Goal: Task Accomplishment & Management: Use online tool/utility

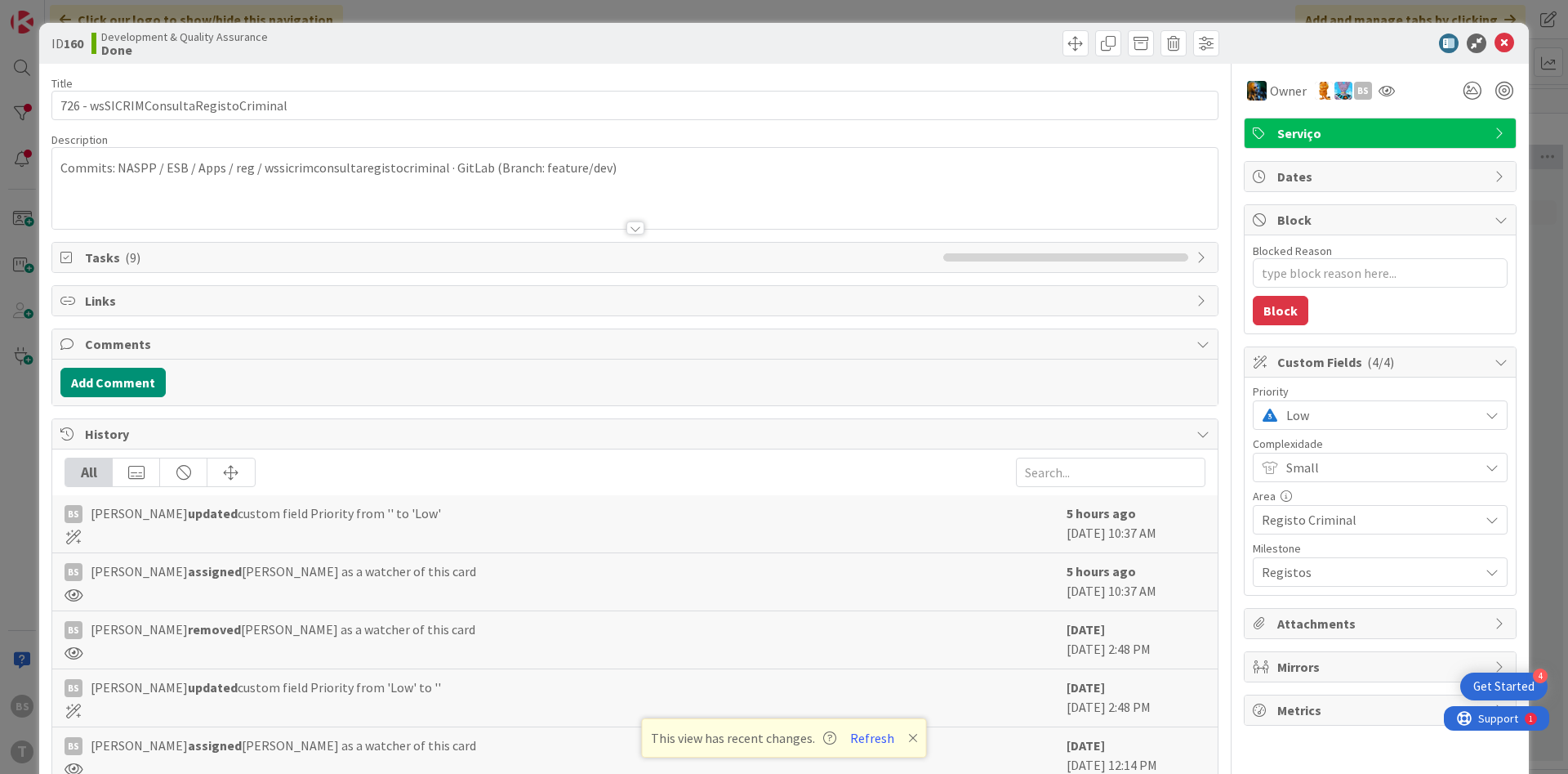
scroll to position [0, 308]
click at [14, 67] on div "ID 160 Development & Quality Assurance Done Title 37 / 128 726 - wsSICRIMConsul…" at bounding box center [784, 387] width 1568 height 774
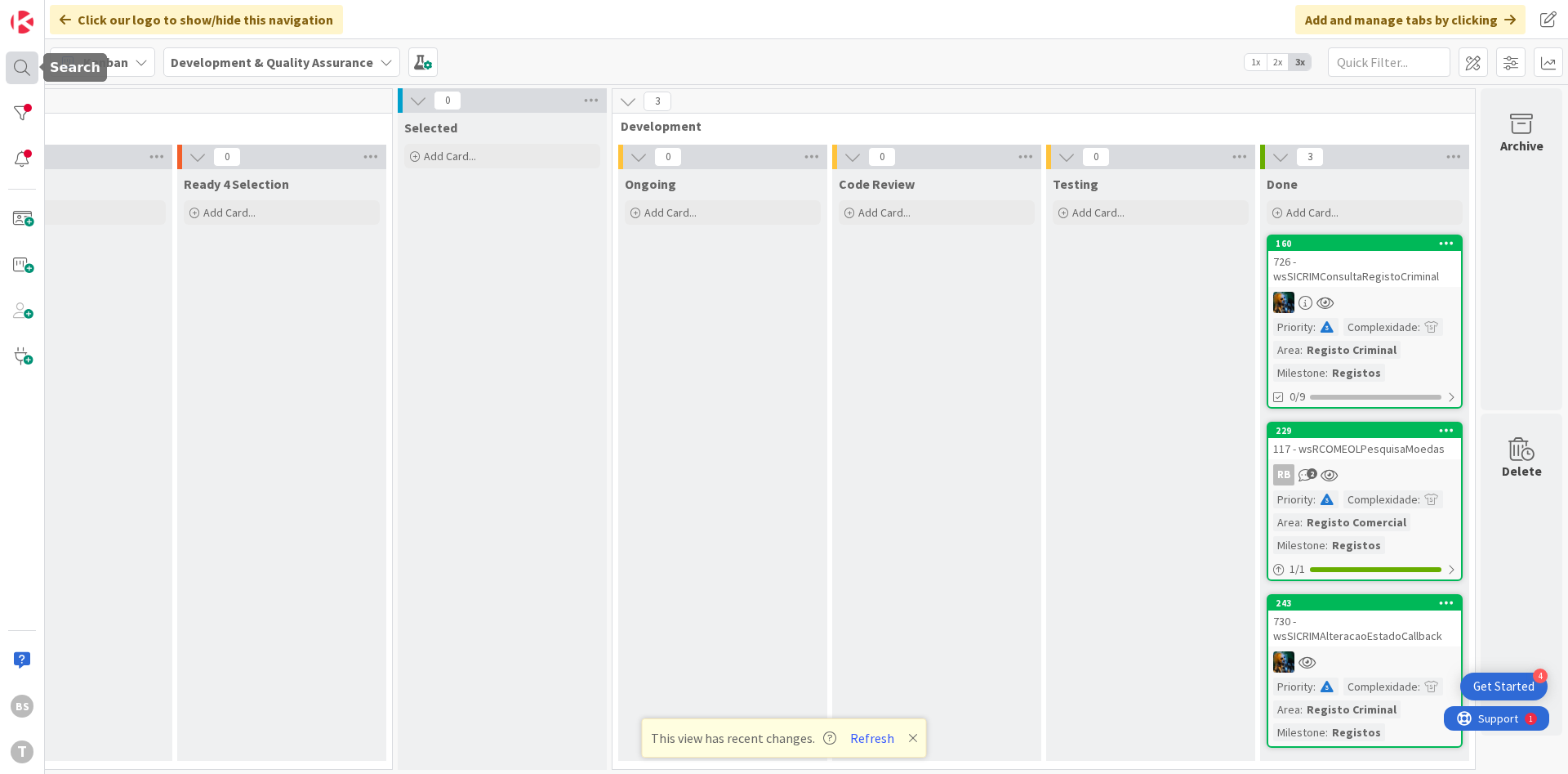
click at [18, 67] on div at bounding box center [22, 67] width 33 height 33
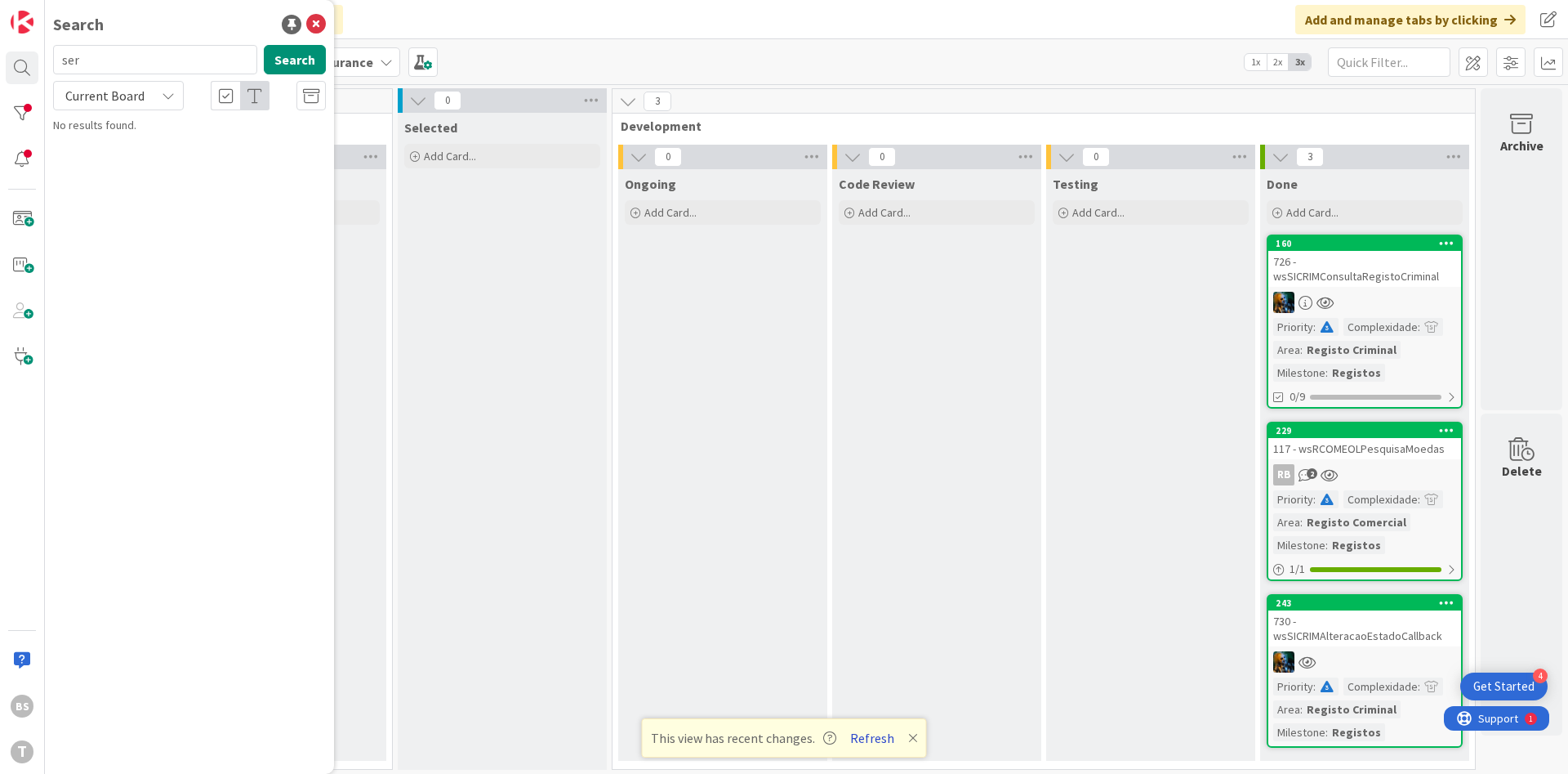
type input "ser"
click at [864, 730] on button "Refresh" at bounding box center [872, 738] width 56 height 21
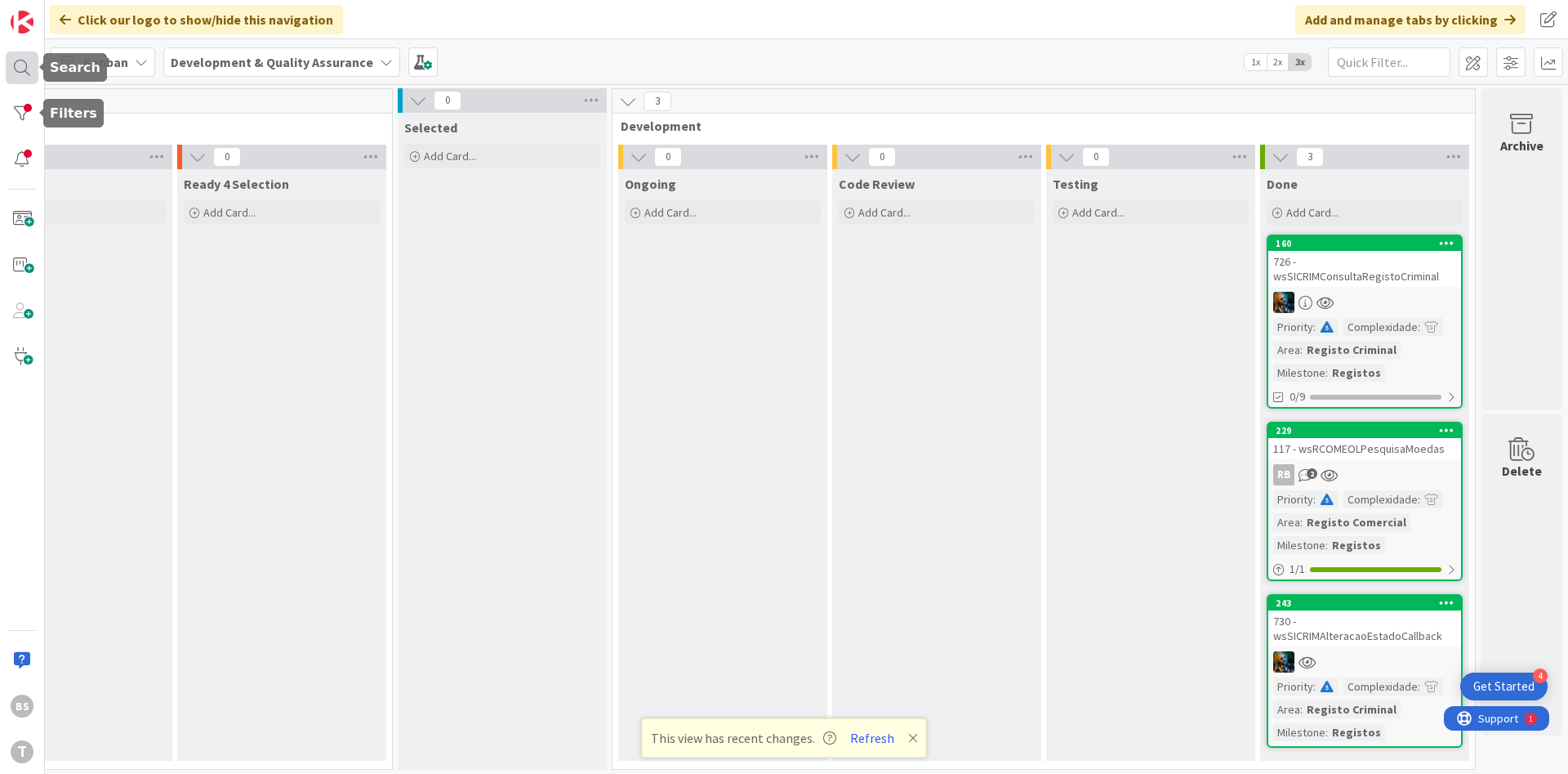
click at [19, 74] on div at bounding box center [22, 67] width 33 height 33
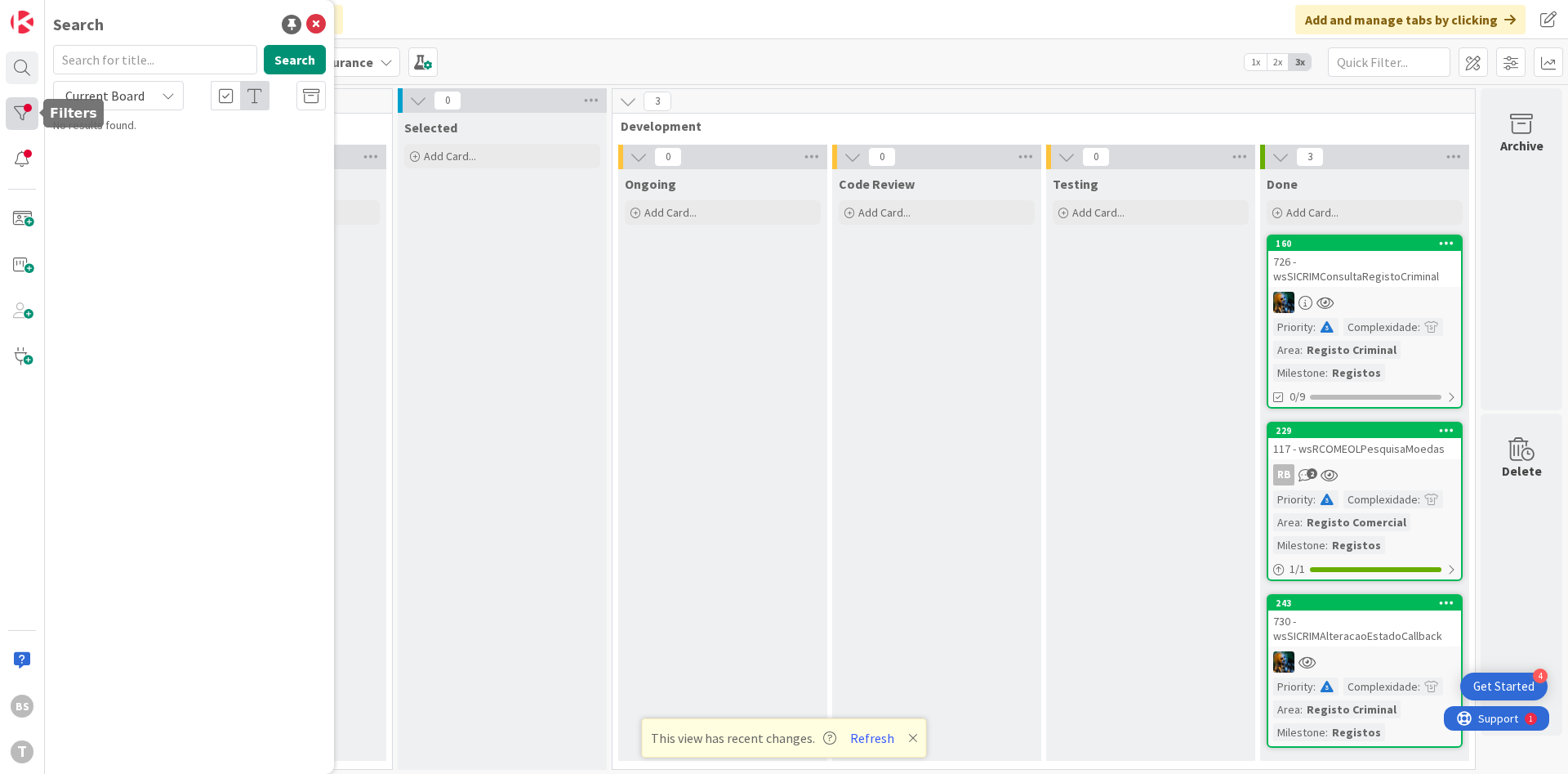
click at [22, 110] on div at bounding box center [22, 114] width 33 height 33
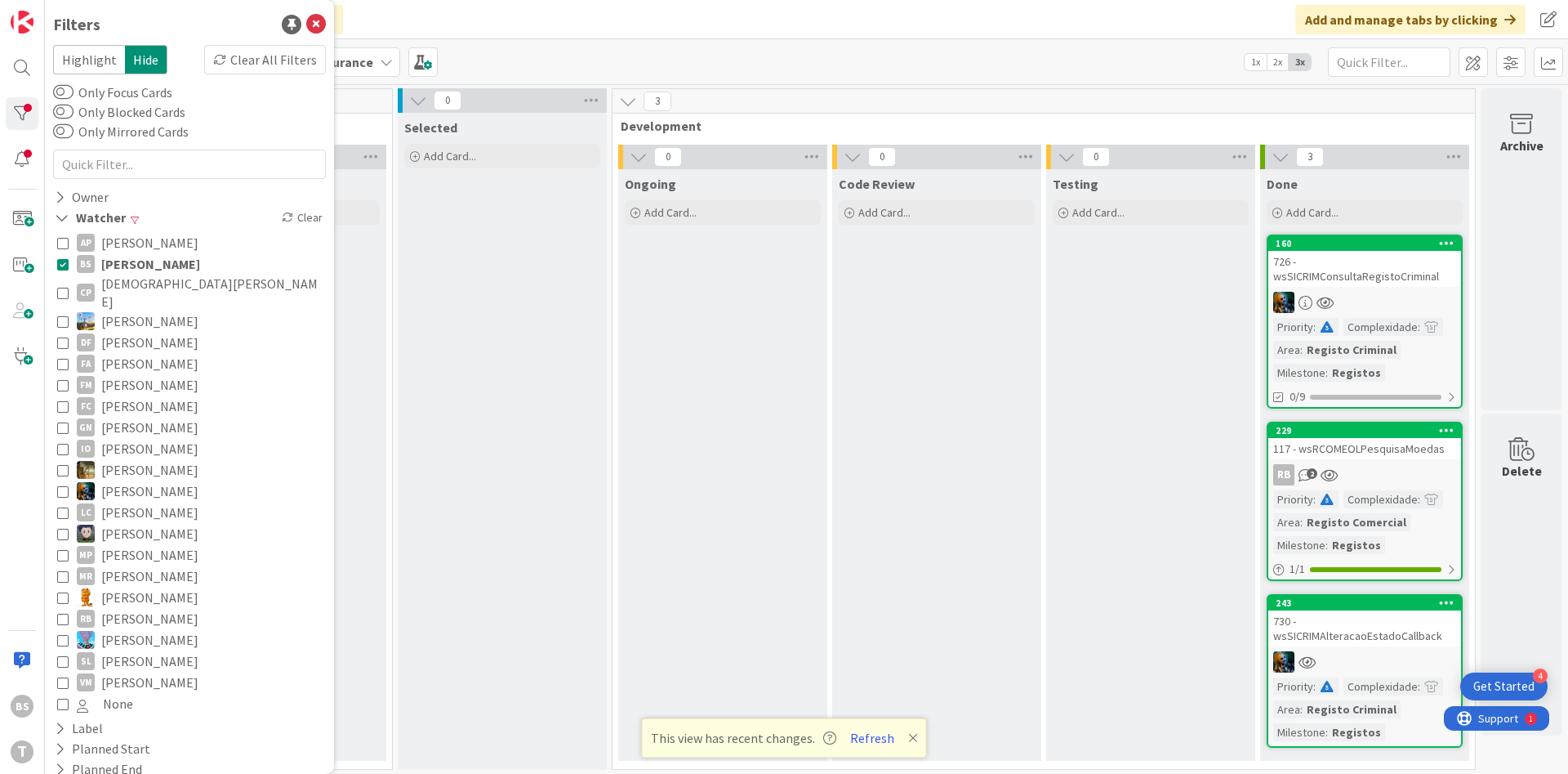
click at [116, 262] on span "[PERSON_NAME]" at bounding box center [151, 263] width 98 height 21
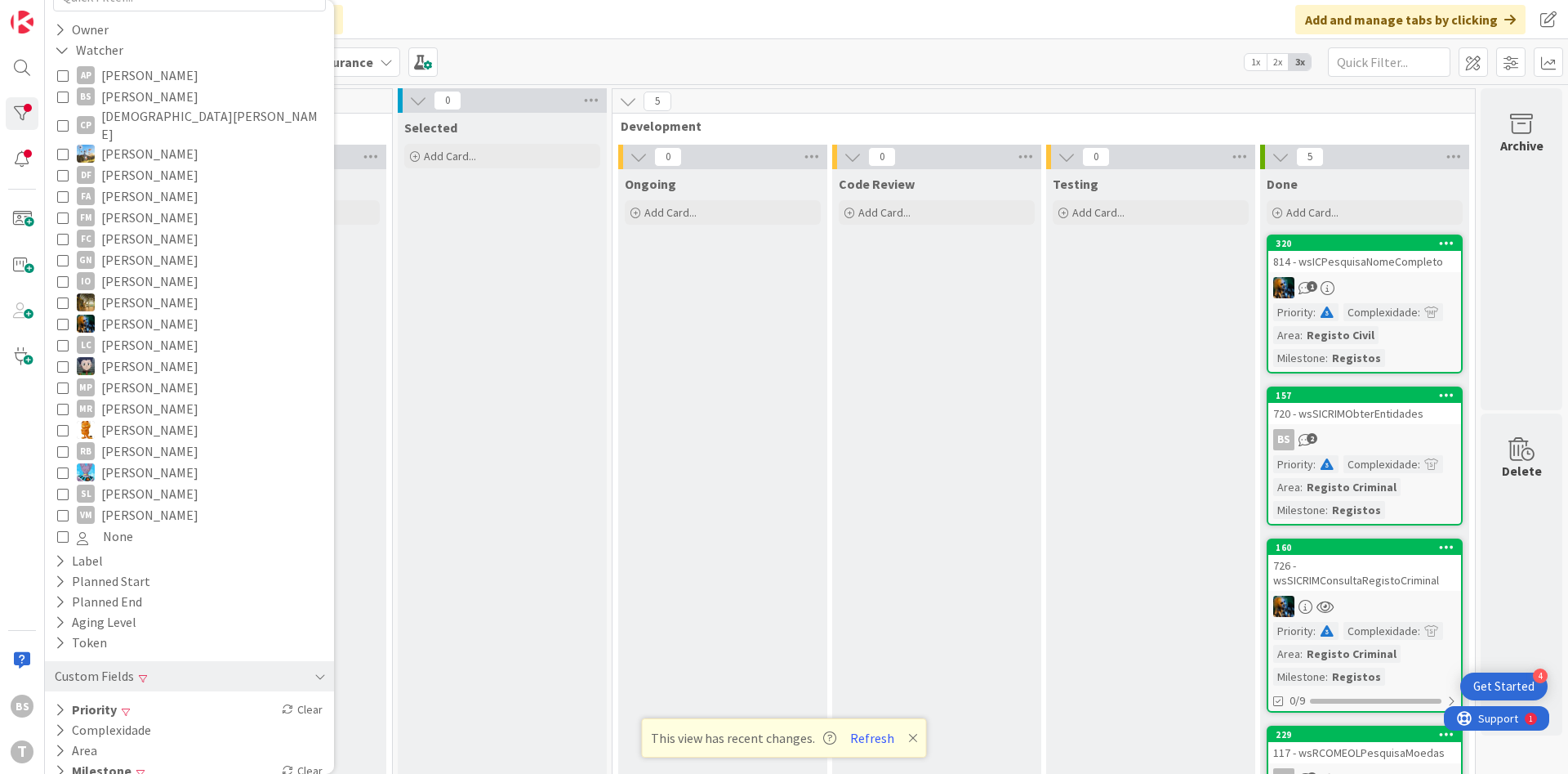
scroll to position [172, 0]
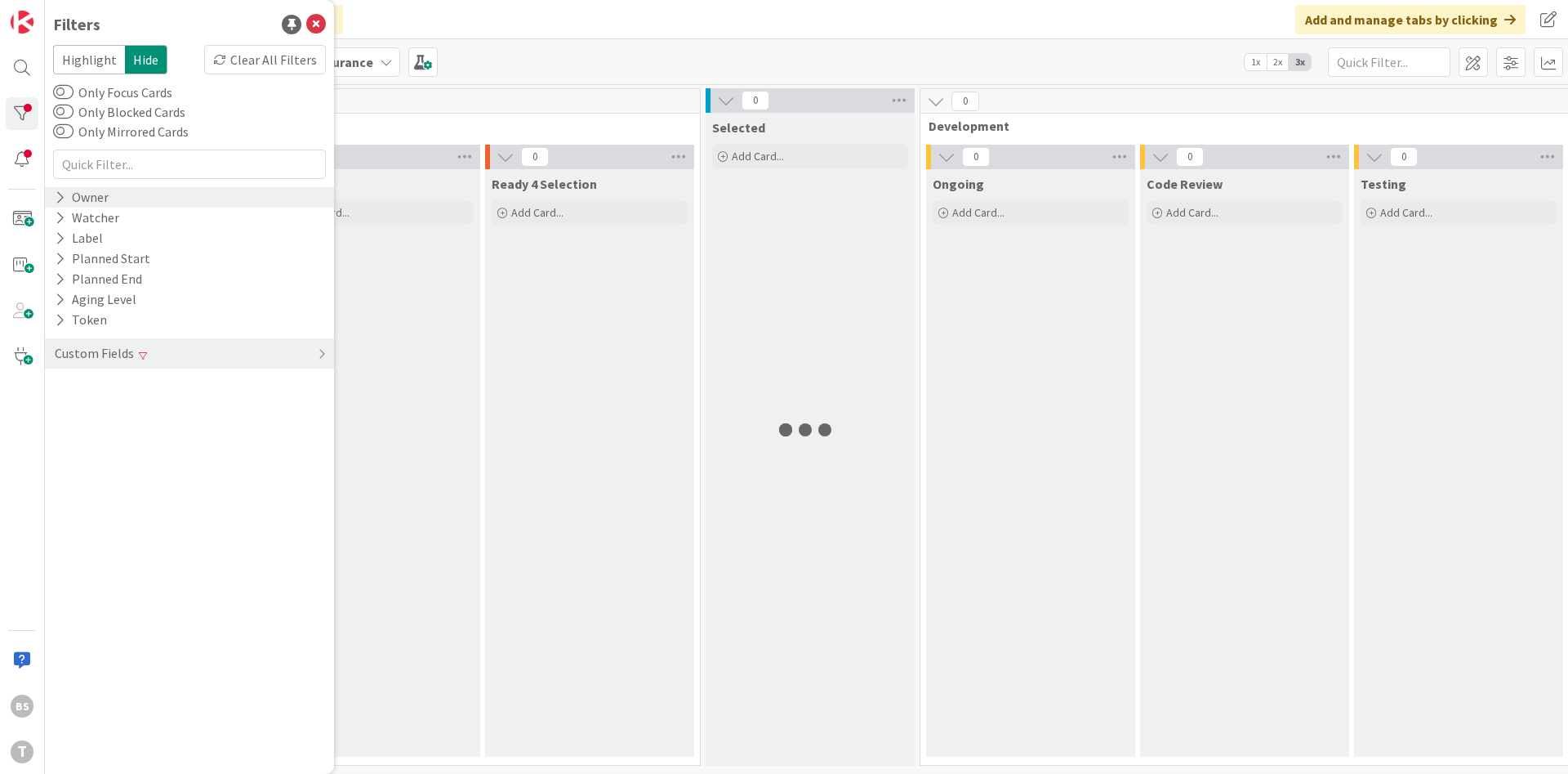
click at [62, 188] on div "Owner" at bounding box center [81, 198] width 57 height 21
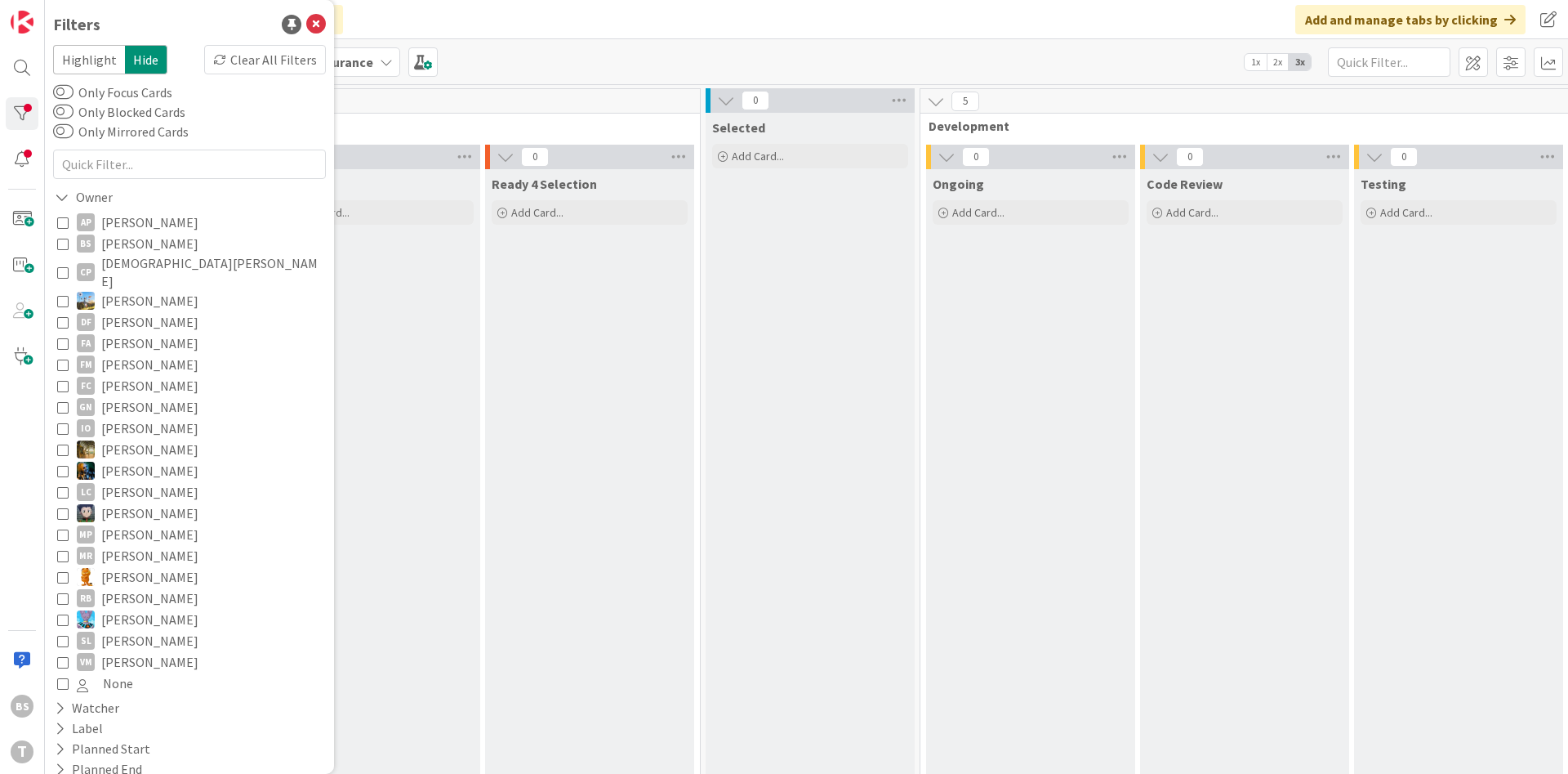
click at [58, 614] on icon at bounding box center [62, 620] width 11 height 11
click at [515, 442] on div "Ready 4 Selection Add Card..." at bounding box center [589, 463] width 209 height 587
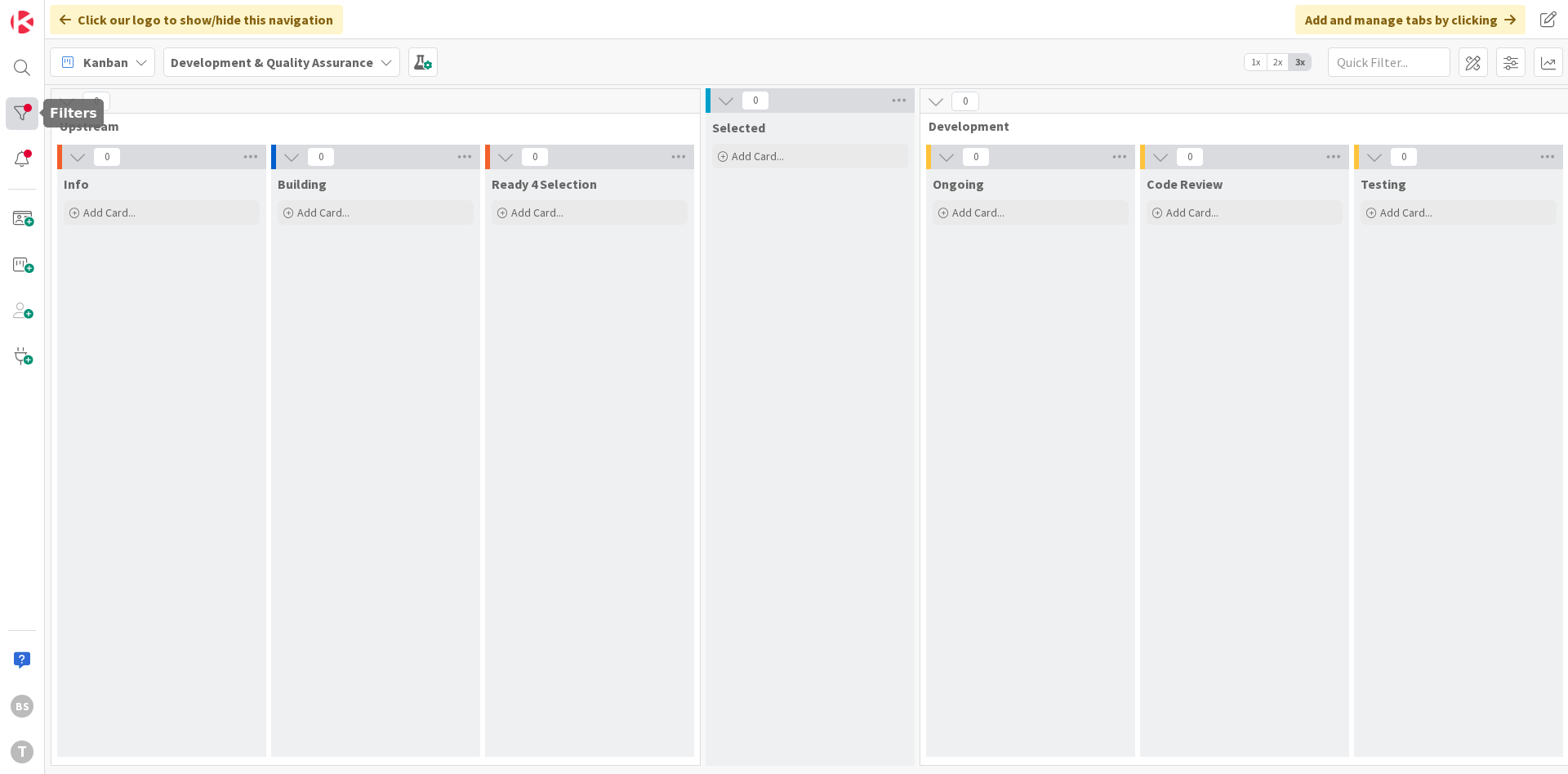
click at [22, 112] on div at bounding box center [22, 114] width 33 height 33
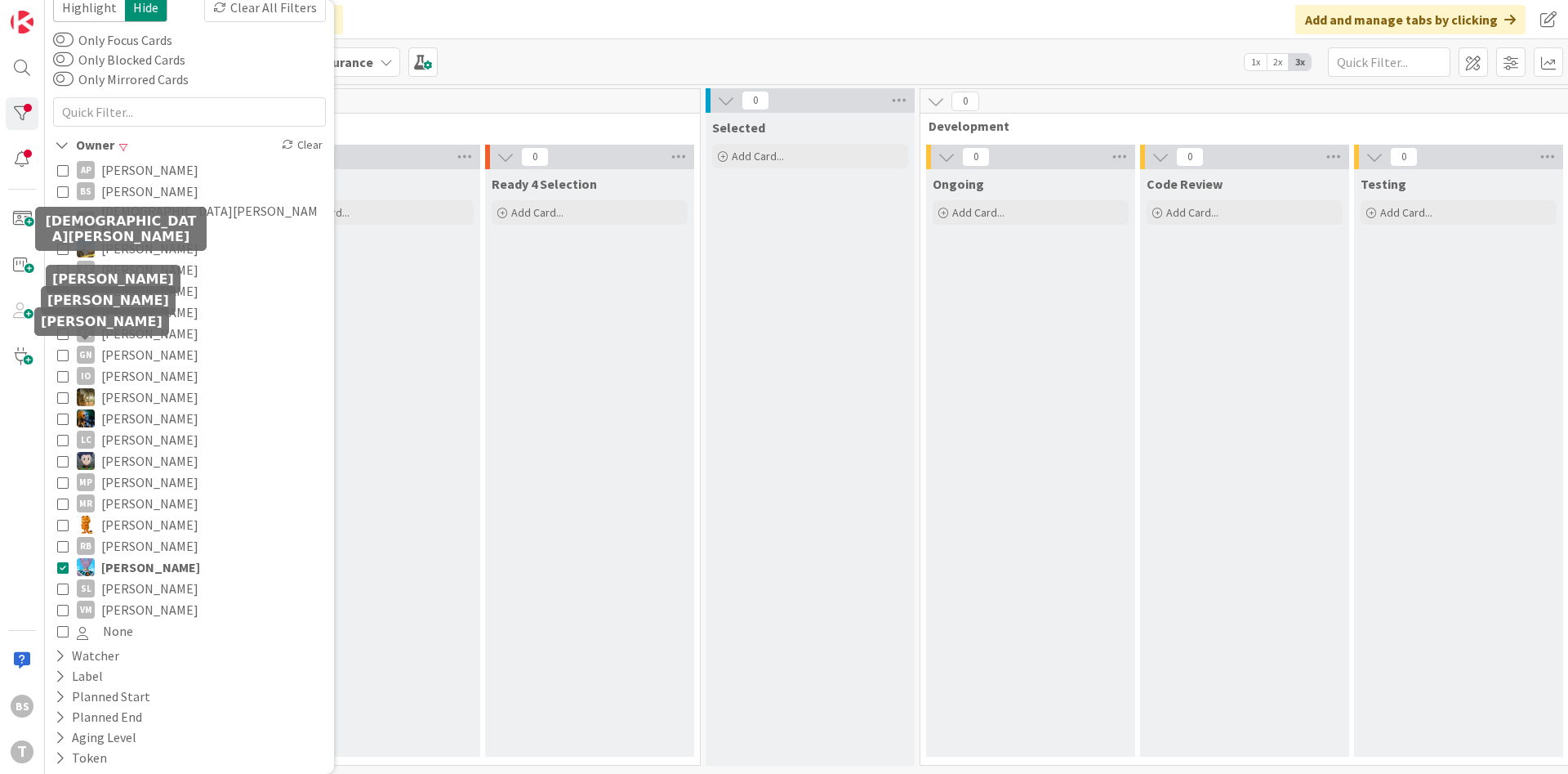
scroll to position [91, 0]
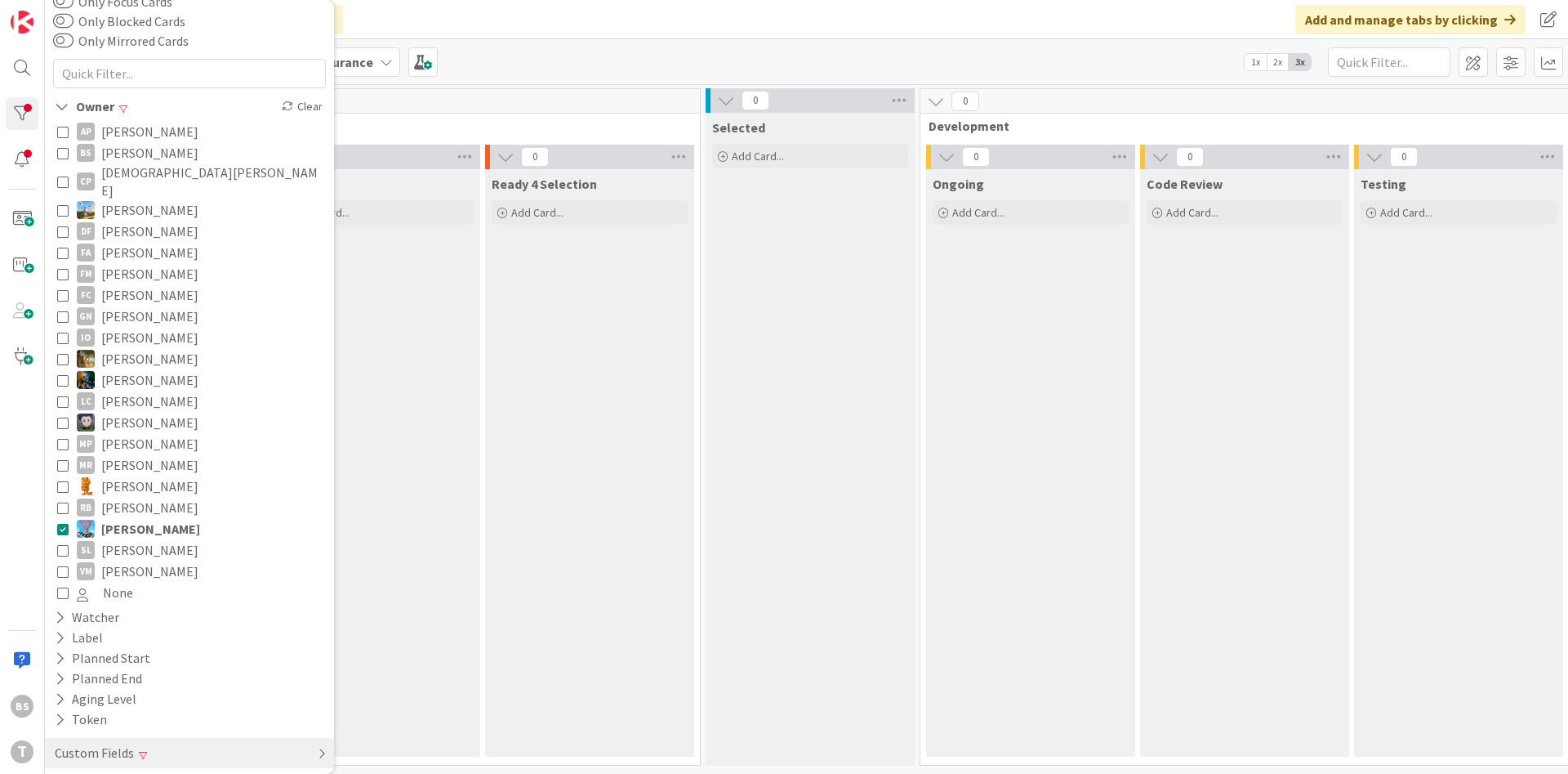
click at [229, 738] on div "Custom Fields" at bounding box center [188, 753] width 289 height 30
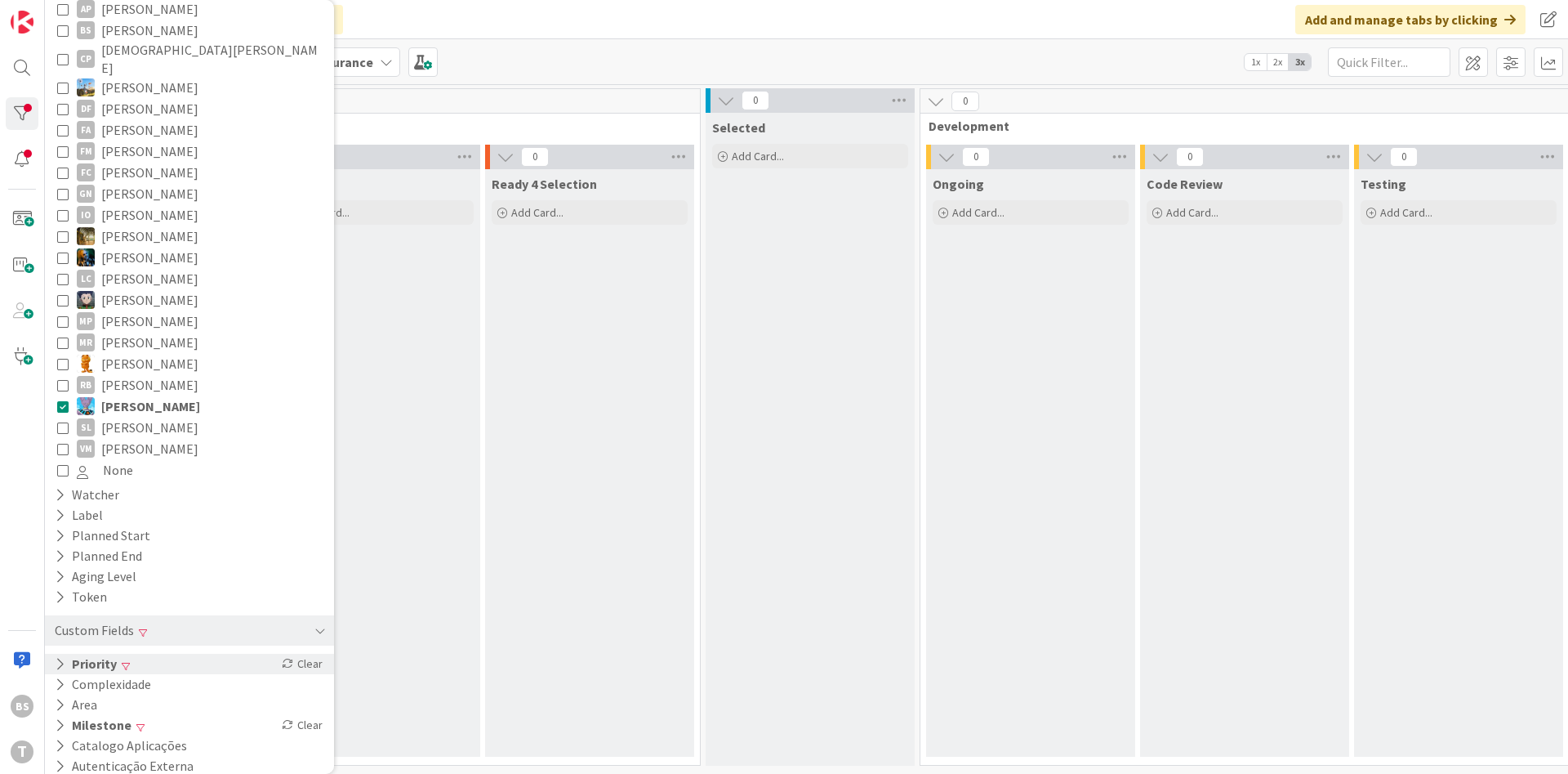
click at [198, 654] on div "Priority Clear" at bounding box center [188, 664] width 289 height 21
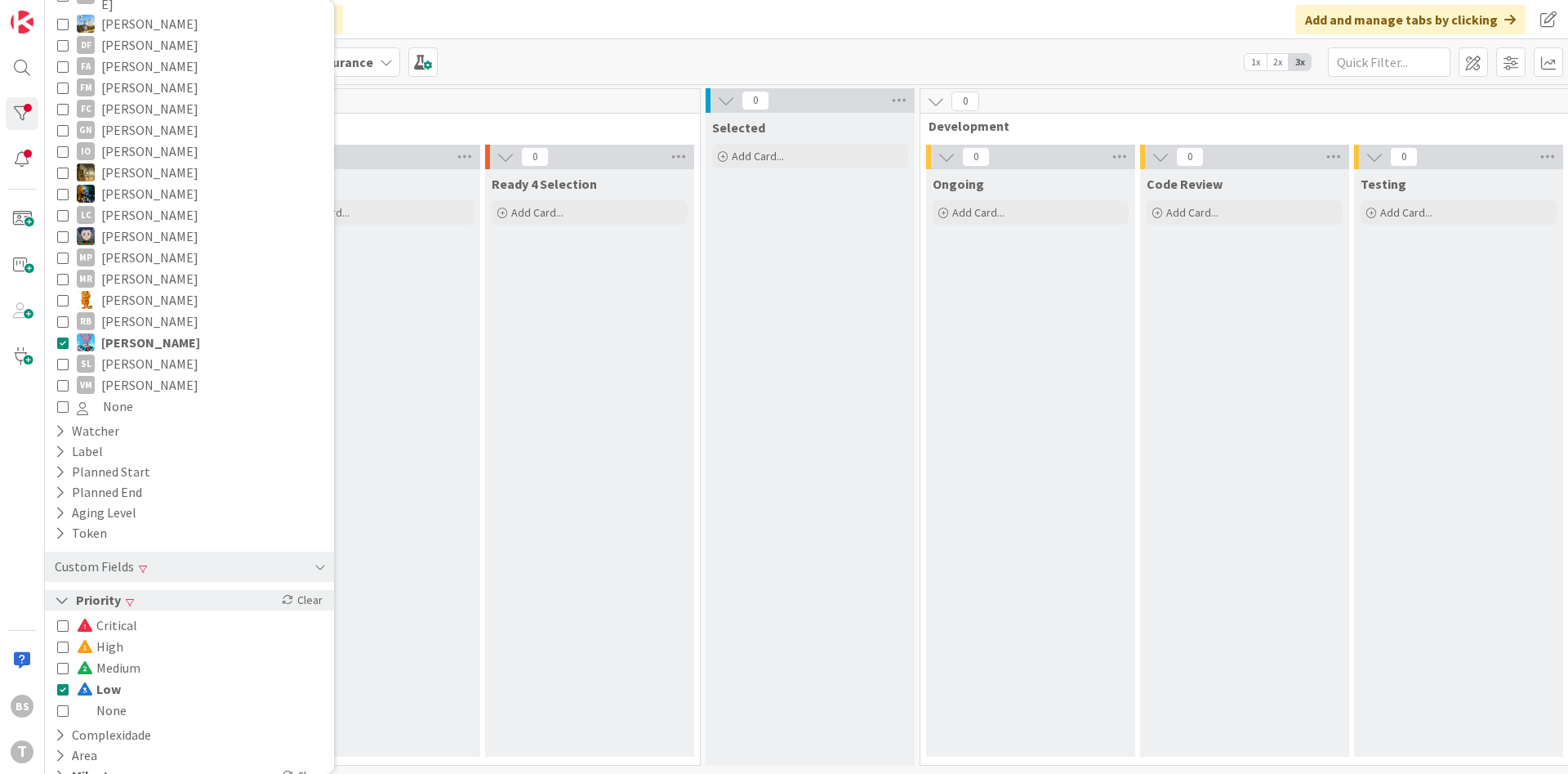
scroll to position [328, 0]
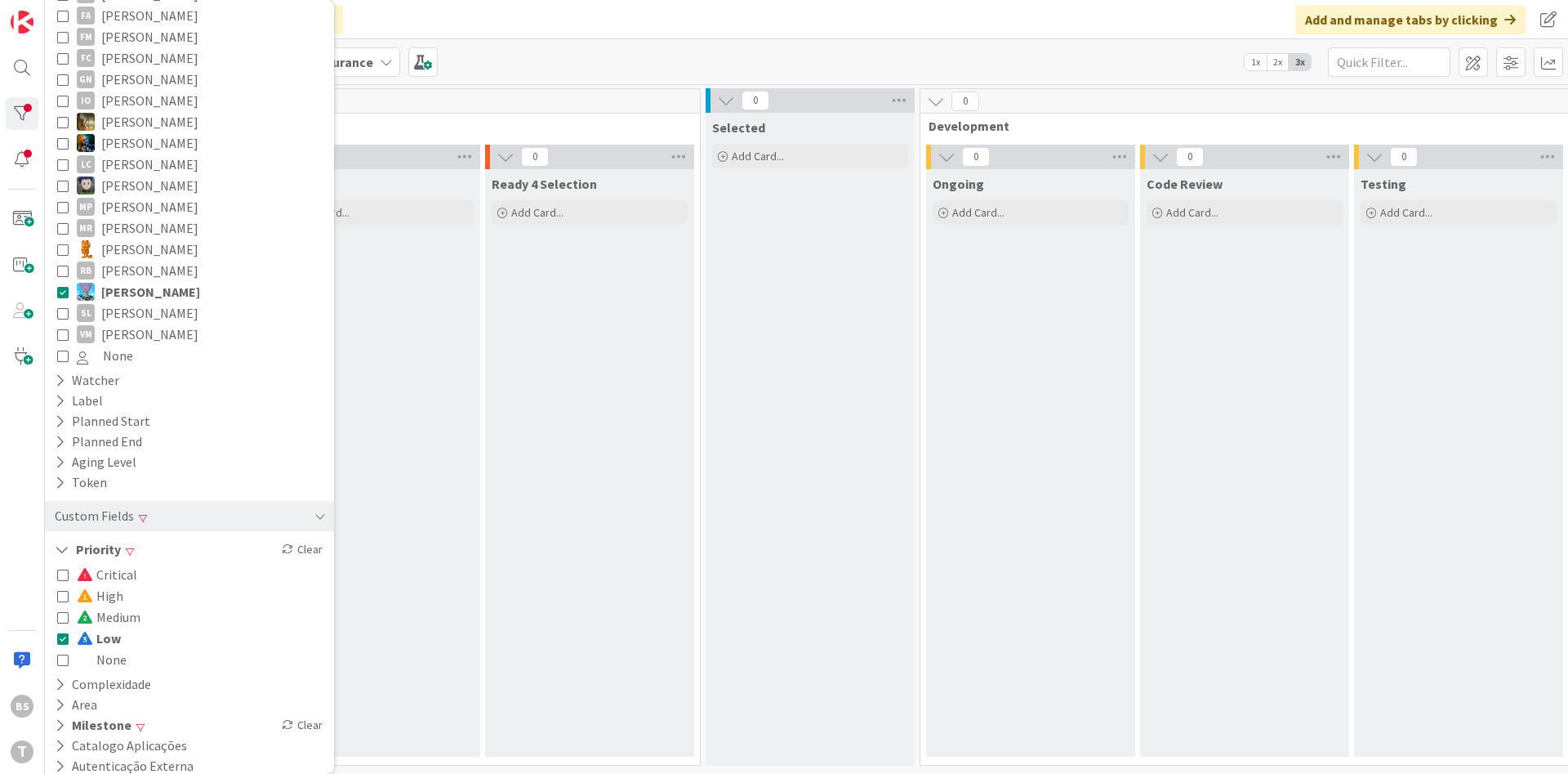
click at [61, 633] on icon at bounding box center [62, 639] width 11 height 11
click at [144, 715] on div "Milestone Clear" at bounding box center [188, 726] width 289 height 21
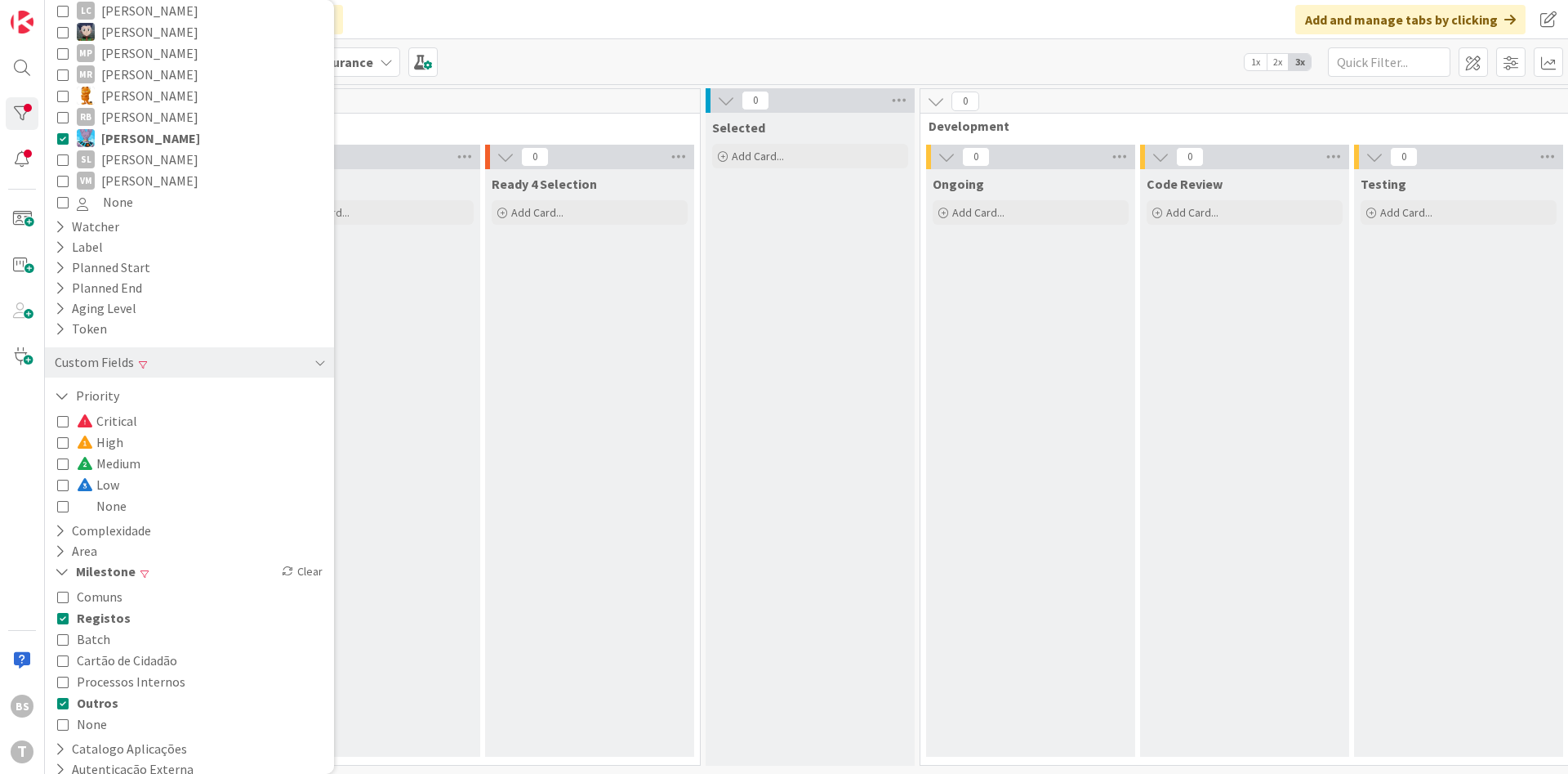
scroll to position [485, 0]
click at [63, 609] on icon at bounding box center [62, 615] width 11 height 11
click at [64, 693] on icon at bounding box center [62, 699] width 11 height 11
click at [723, 431] on div "Selected Add Card..." at bounding box center [810, 439] width 209 height 653
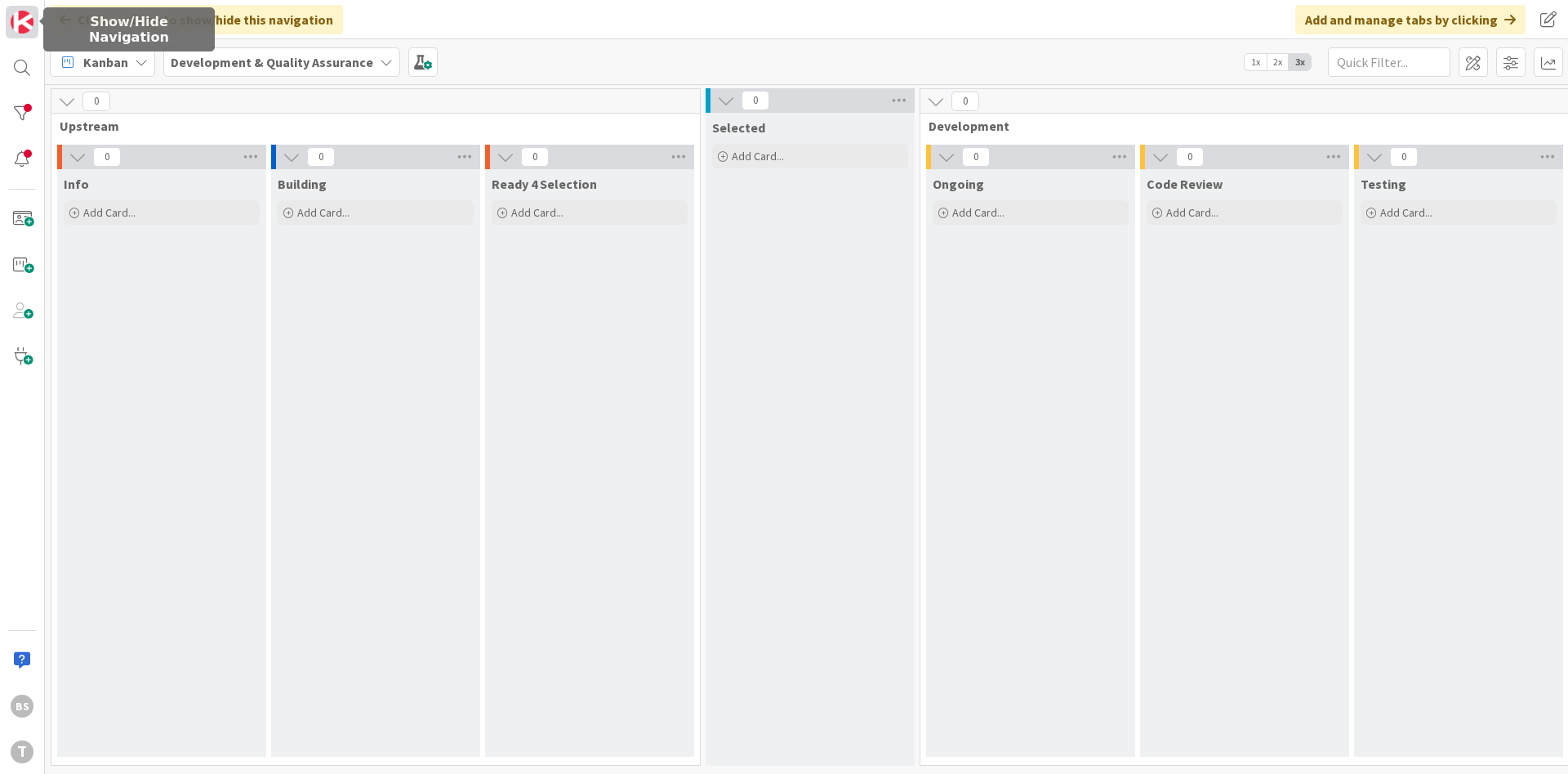
click at [20, 15] on img at bounding box center [22, 22] width 23 height 23
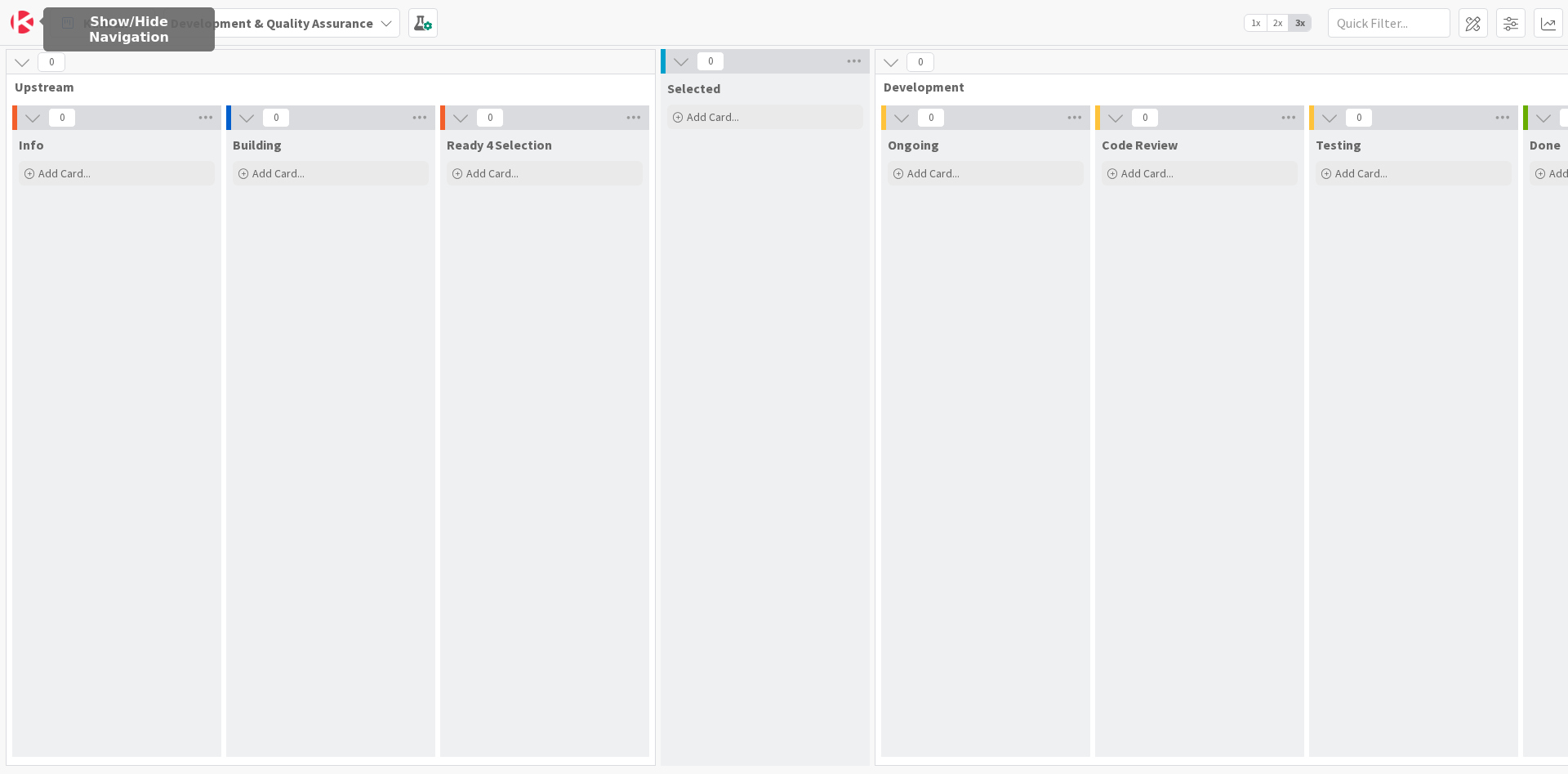
click at [20, 15] on img at bounding box center [22, 22] width 23 height 23
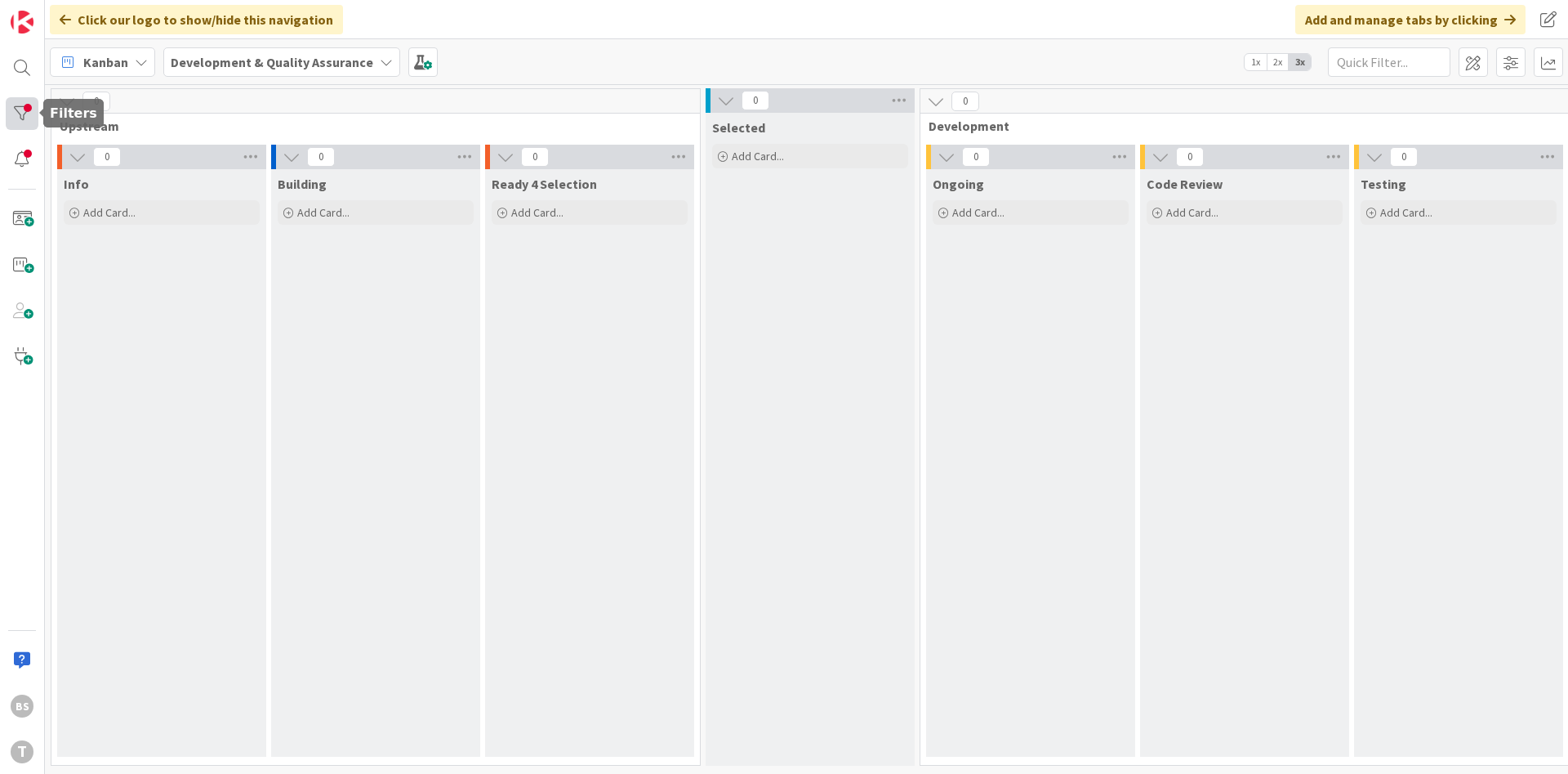
click at [22, 105] on div at bounding box center [22, 114] width 33 height 33
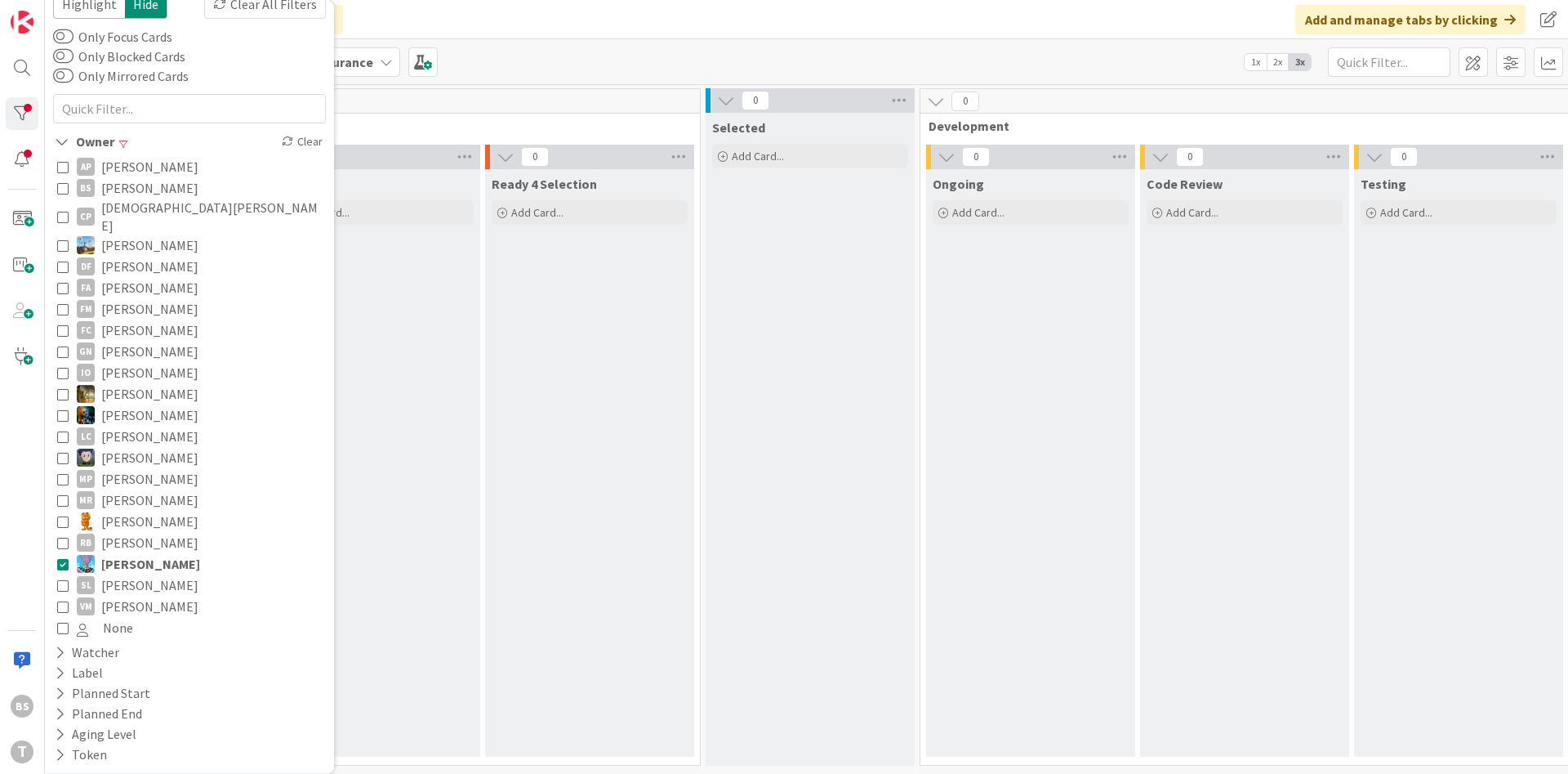
scroll to position [0, 0]
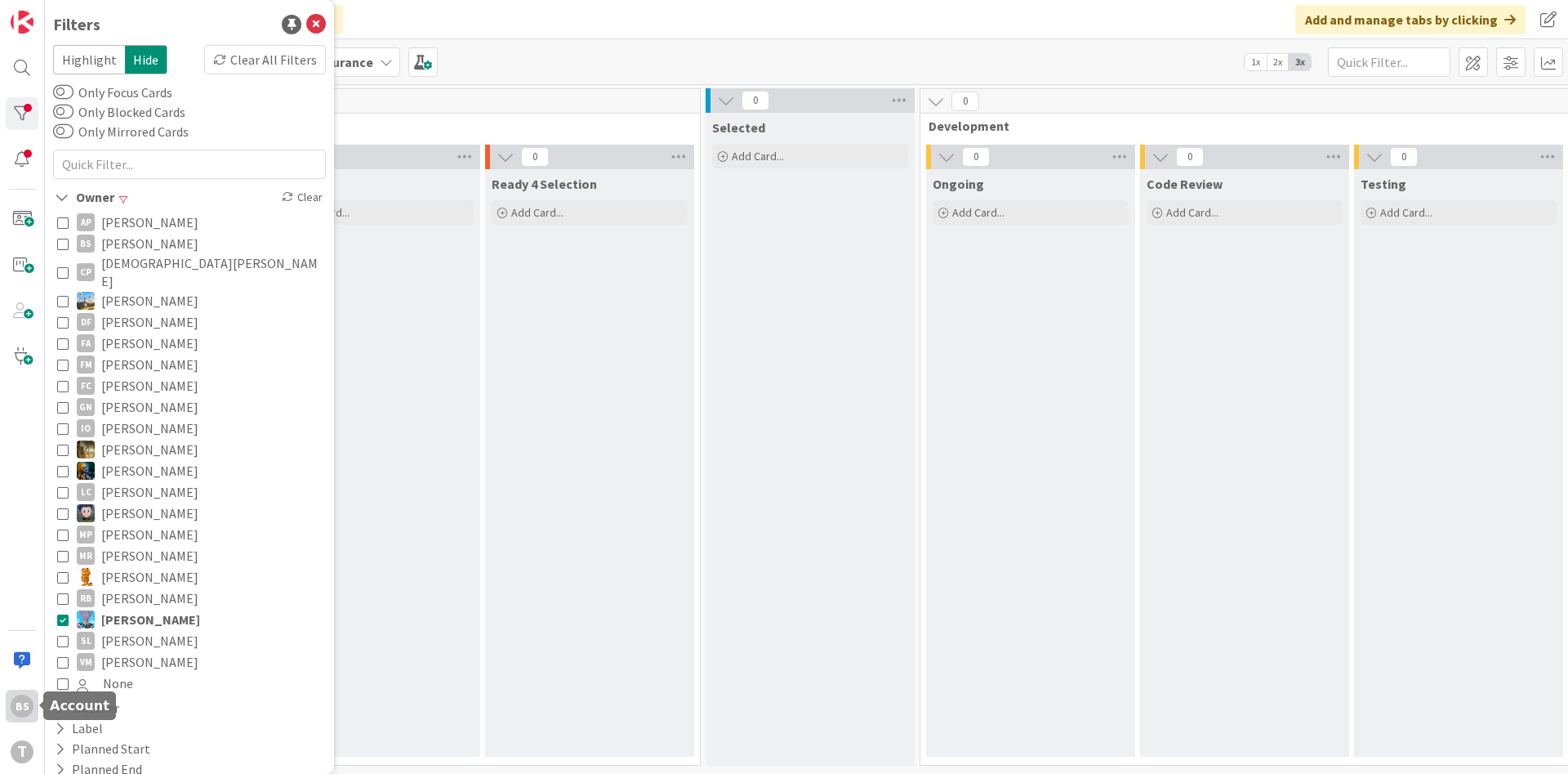
click at [27, 696] on div "BS" at bounding box center [22, 706] width 23 height 23
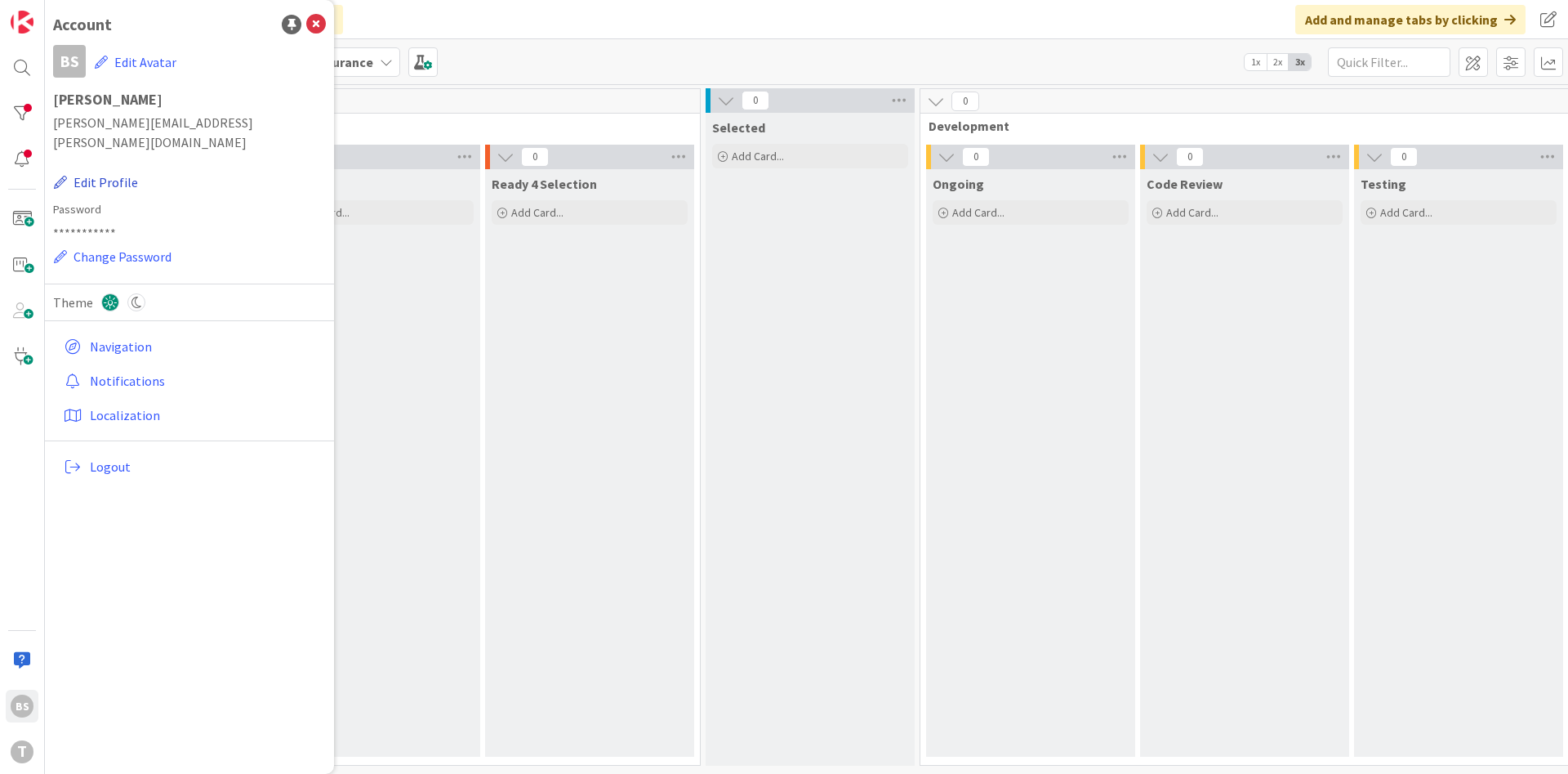
click at [120, 171] on button "Edit Profile" at bounding box center [96, 182] width 86 height 21
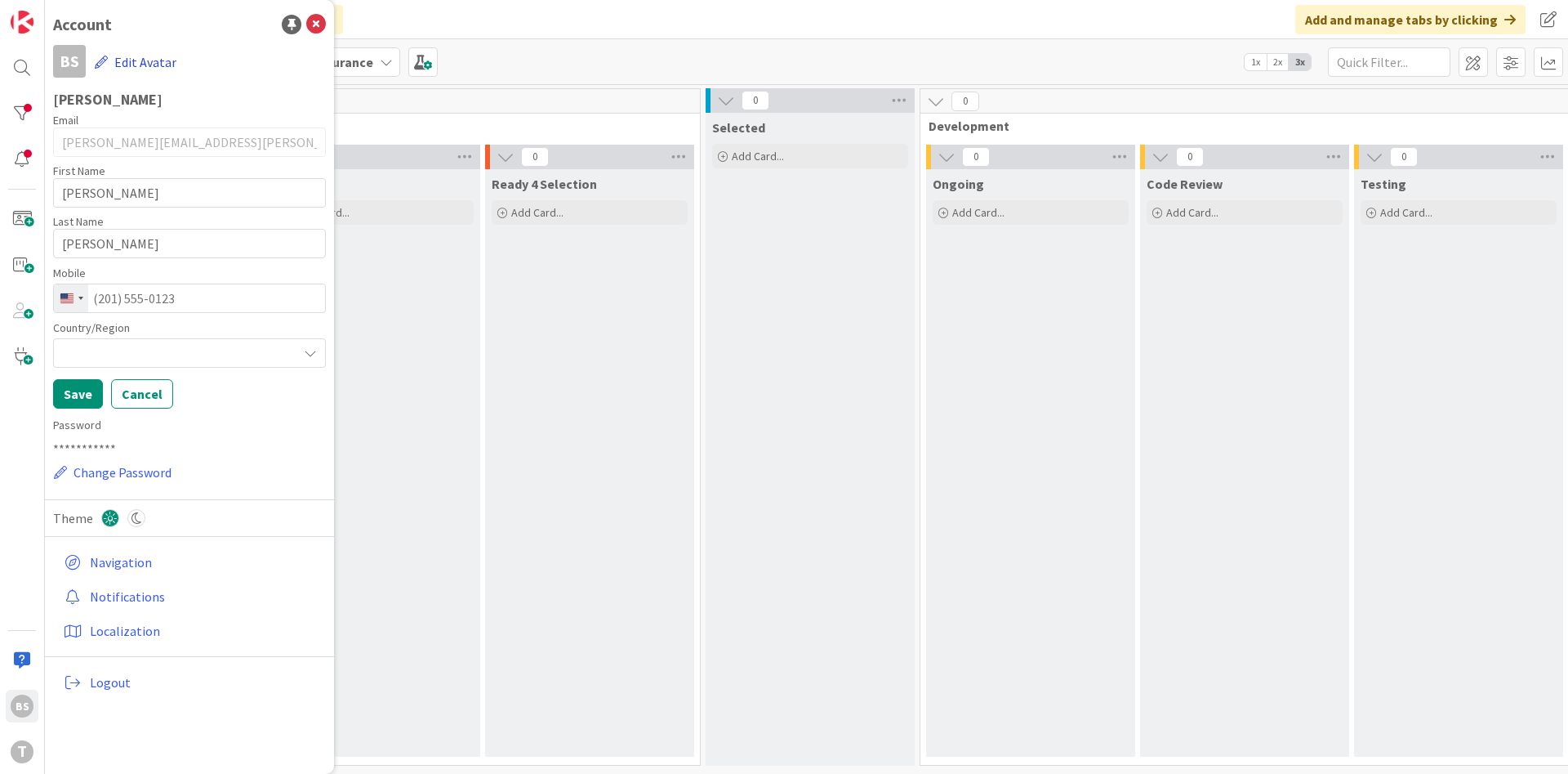
click at [149, 64] on button "Edit Avatar" at bounding box center [135, 62] width 83 height 34
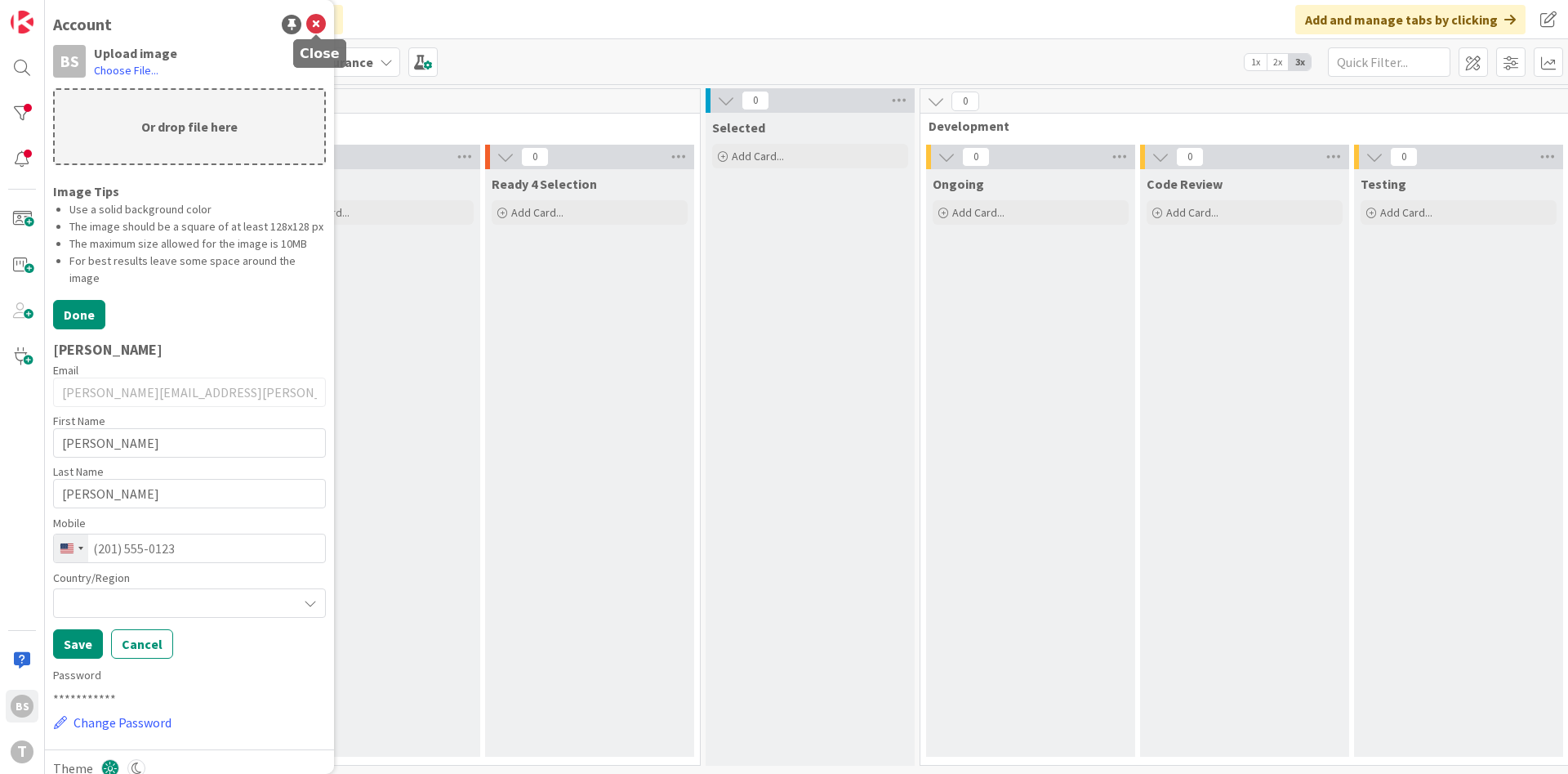
click at [317, 28] on icon at bounding box center [316, 25] width 20 height 20
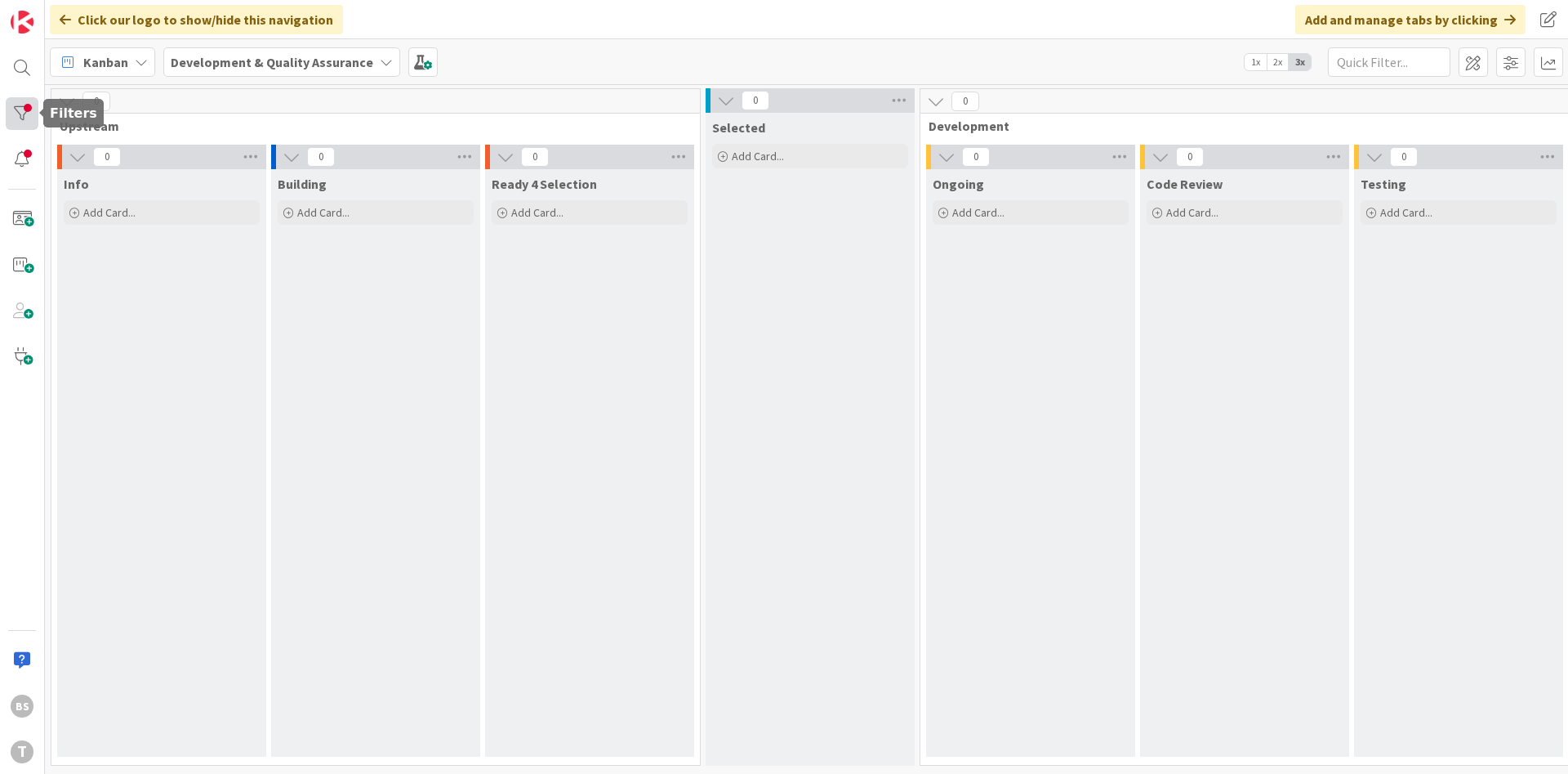
click at [27, 110] on div at bounding box center [22, 114] width 33 height 33
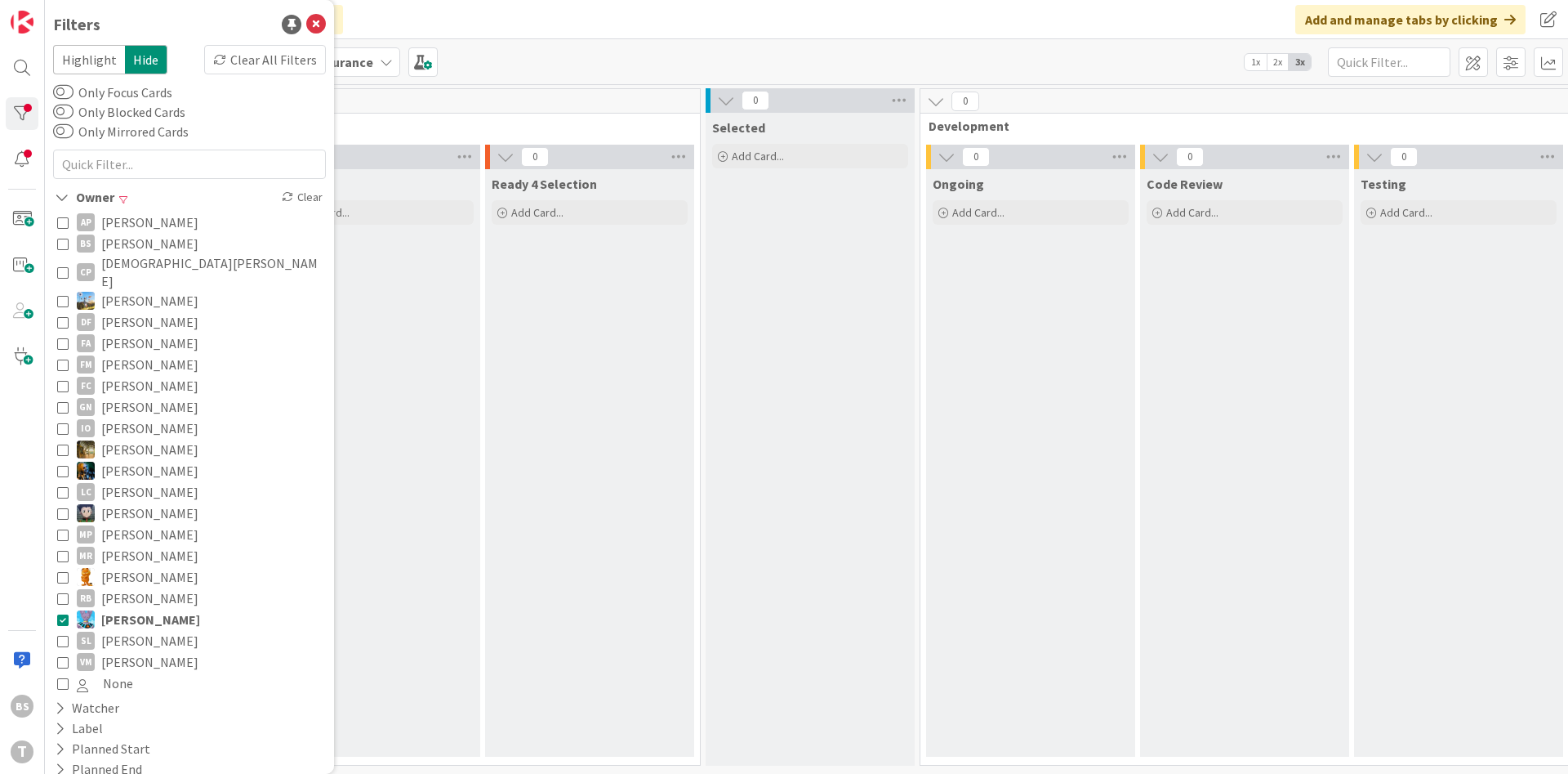
scroll to position [99, 0]
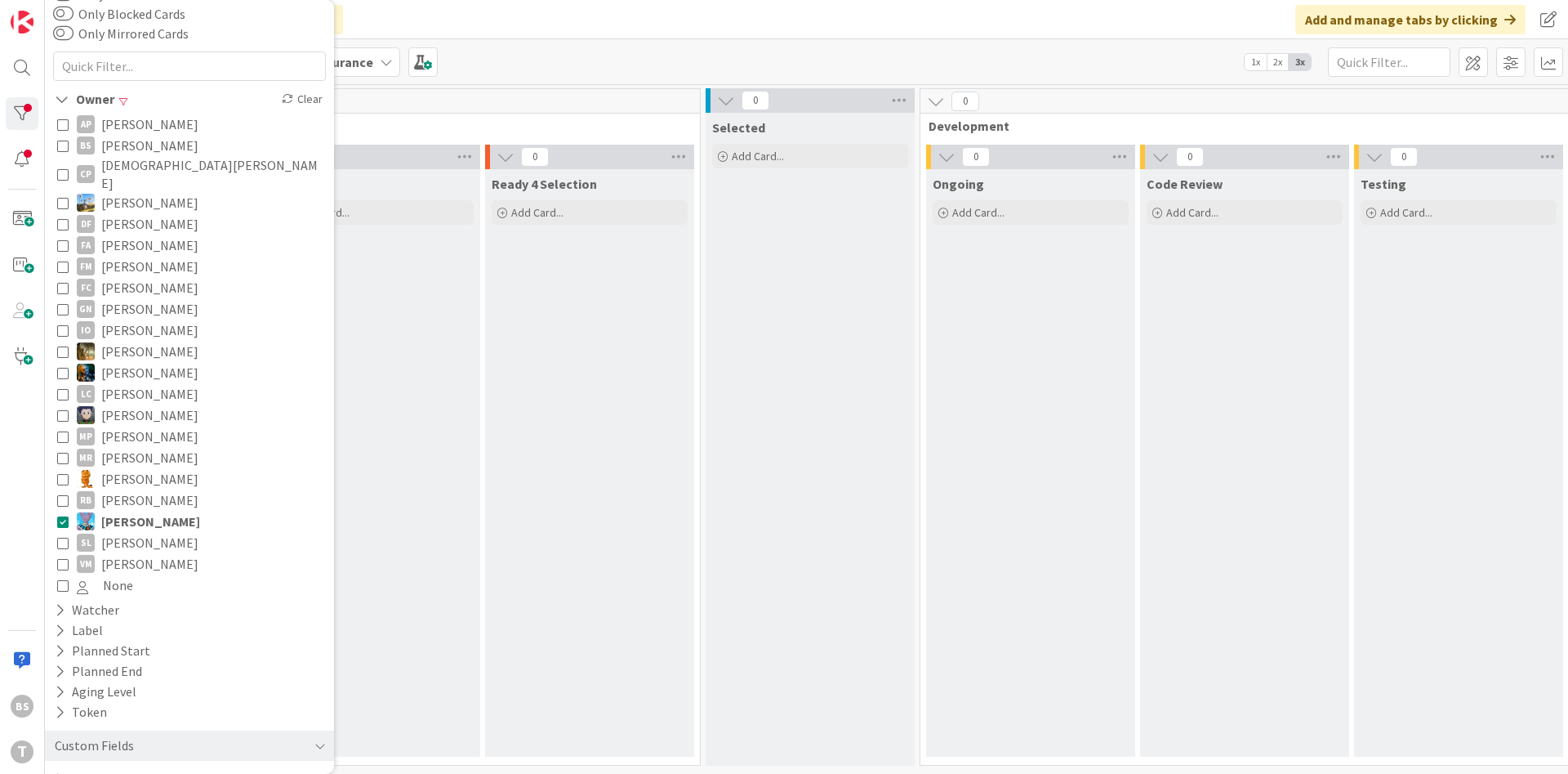
click at [151, 511] on span "Sergio Figueriedo" at bounding box center [151, 521] width 98 height 21
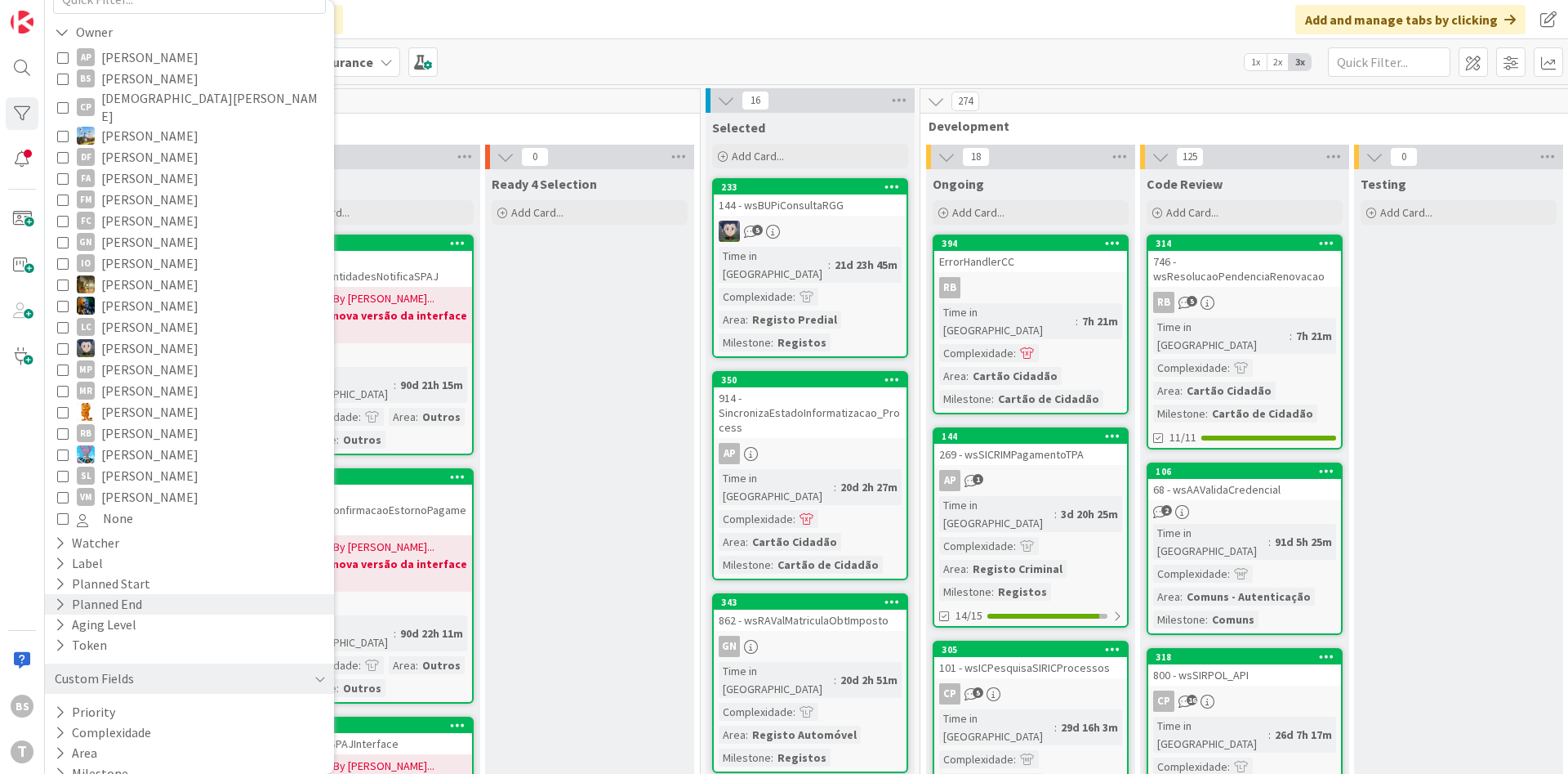
scroll to position [213, 0]
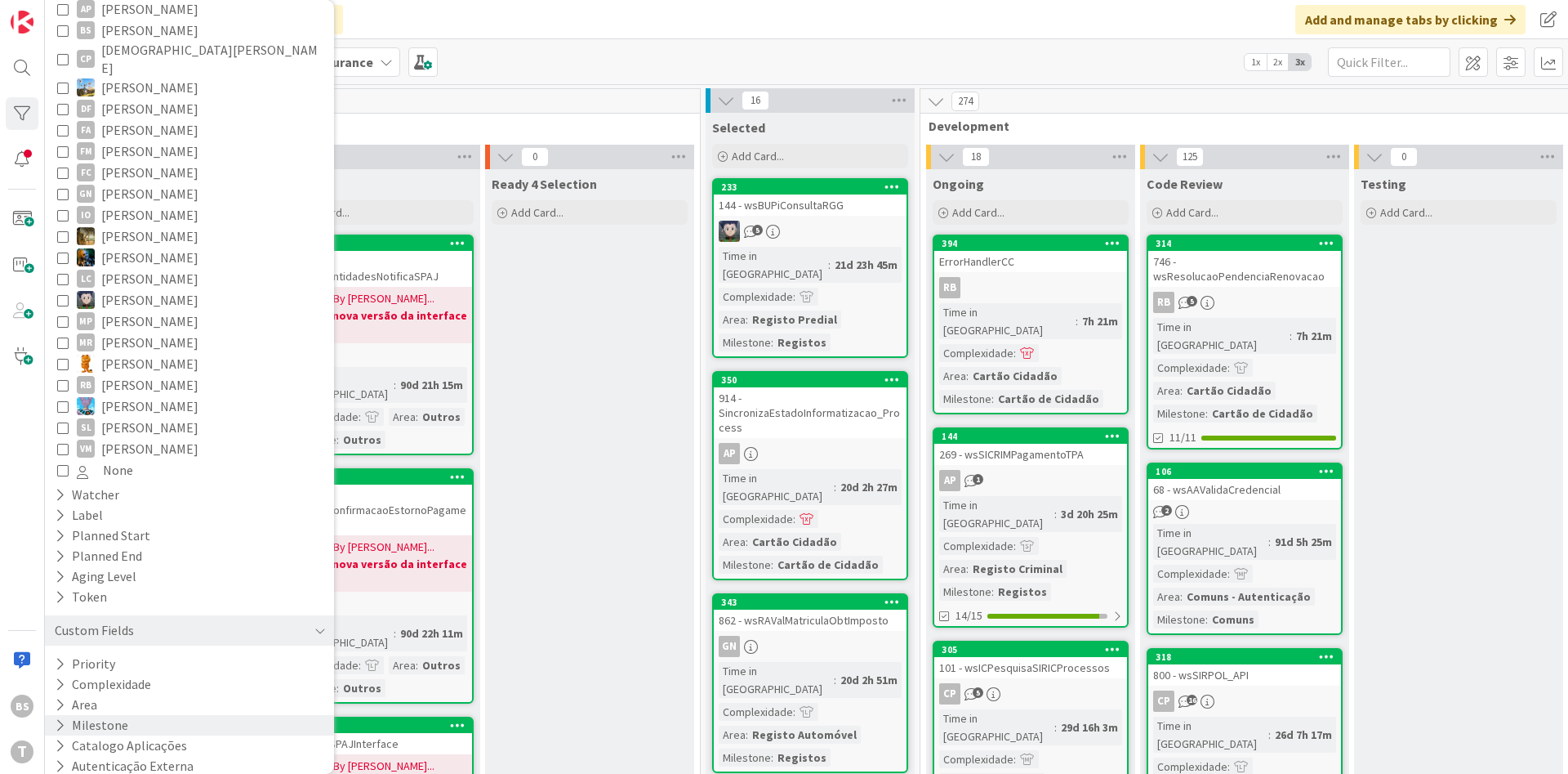
click at [176, 715] on div "Milestone" at bounding box center [188, 726] width 289 height 21
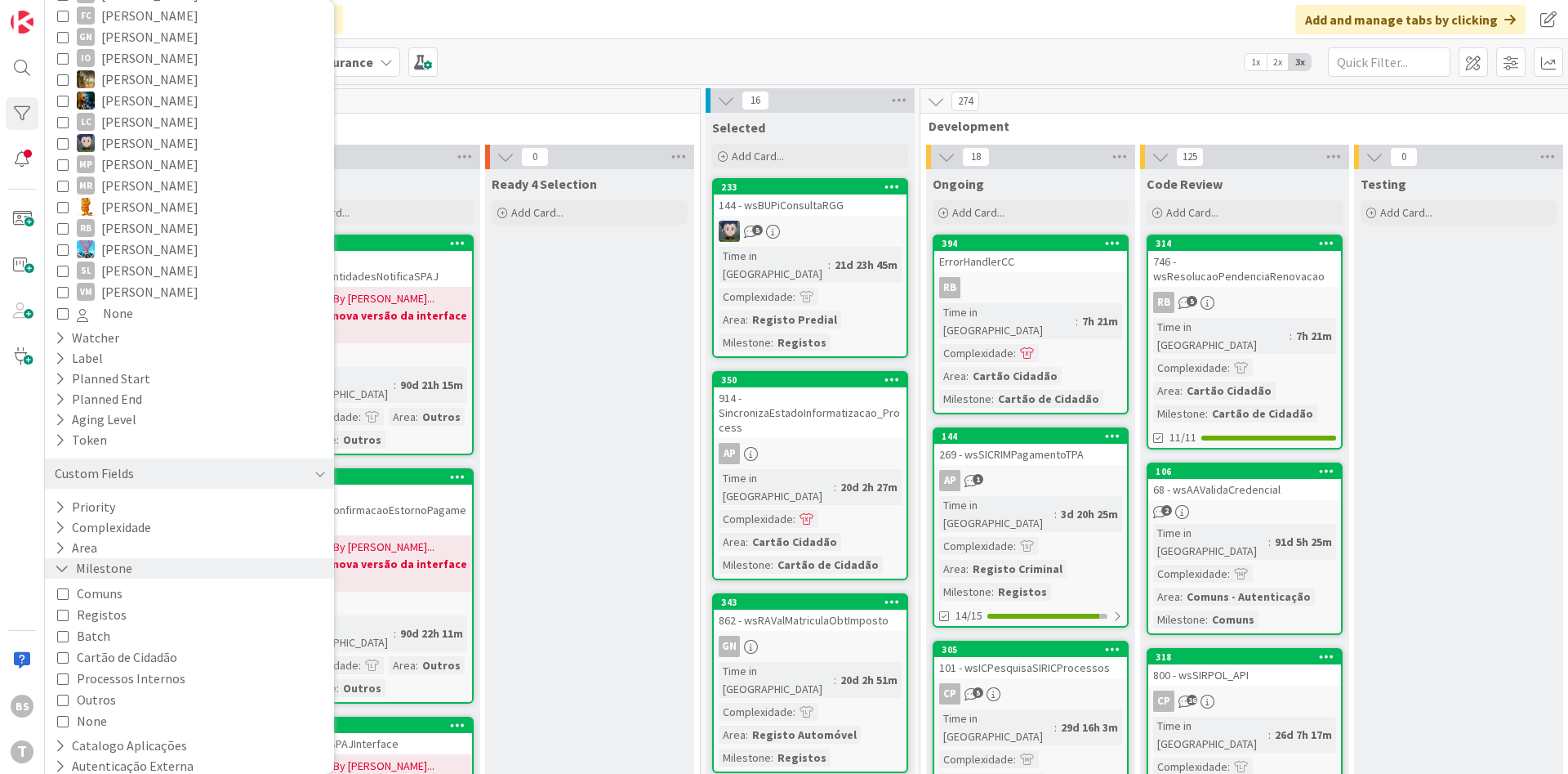
click at [115, 558] on button "Milestone" at bounding box center [93, 568] width 80 height 21
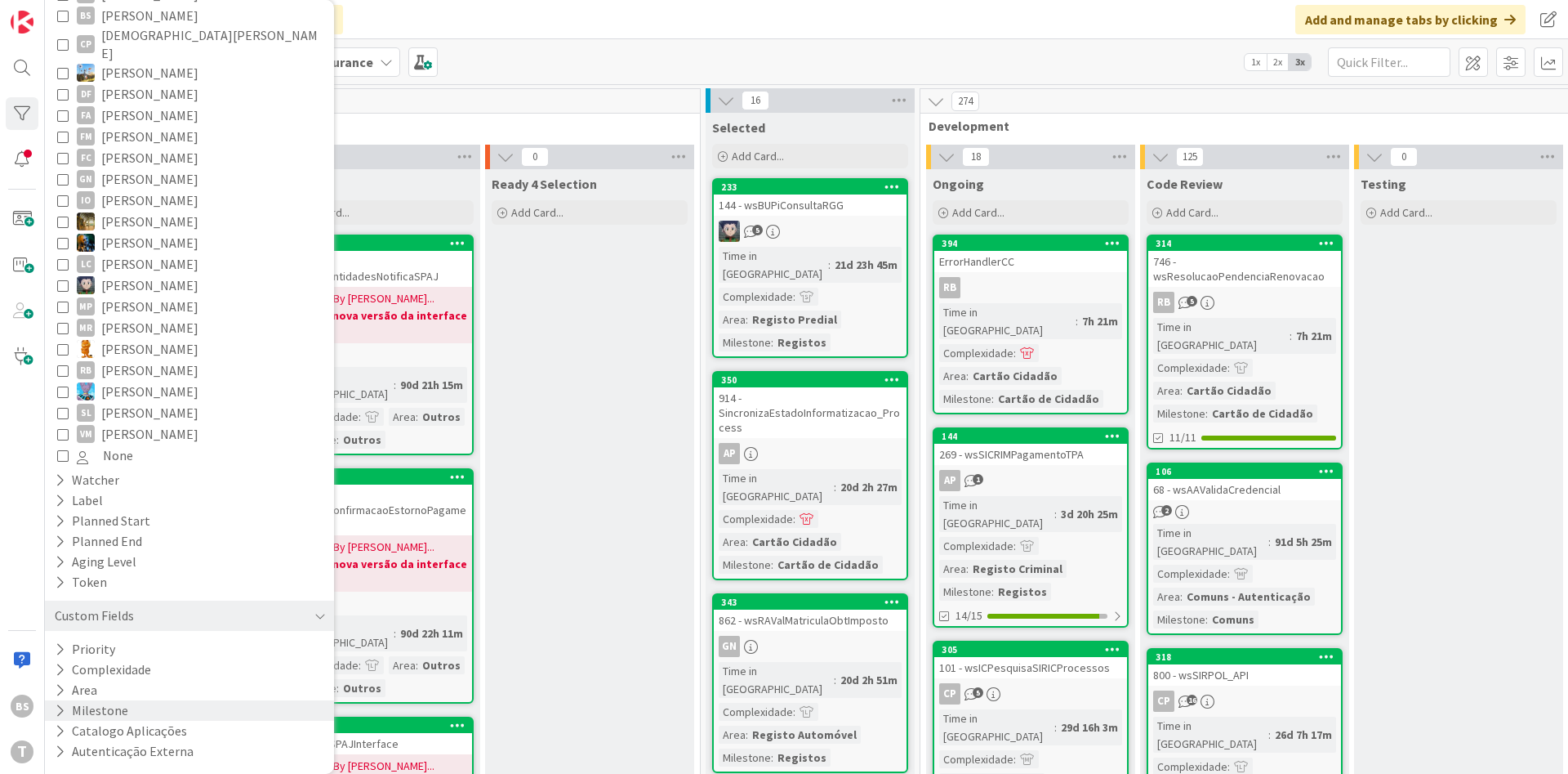
scroll to position [213, 0]
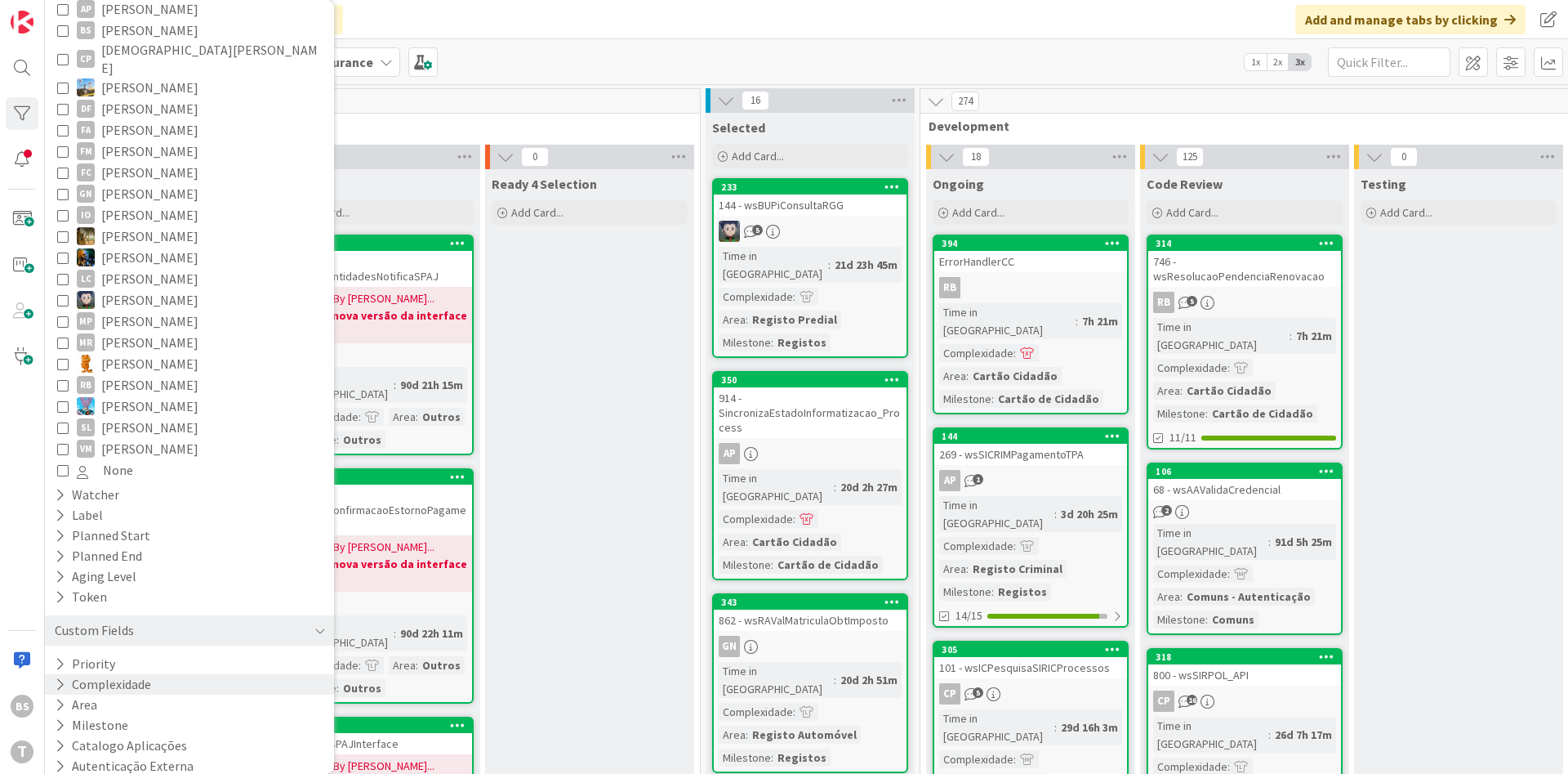
click at [155, 675] on div "Complexidade" at bounding box center [188, 685] width 289 height 21
click at [155, 675] on button "Complexidade" at bounding box center [105, 685] width 104 height 21
click at [151, 694] on div "Area" at bounding box center [188, 705] width 289 height 21
click at [151, 694] on div "Area" at bounding box center [188, 705] width 289 height 21
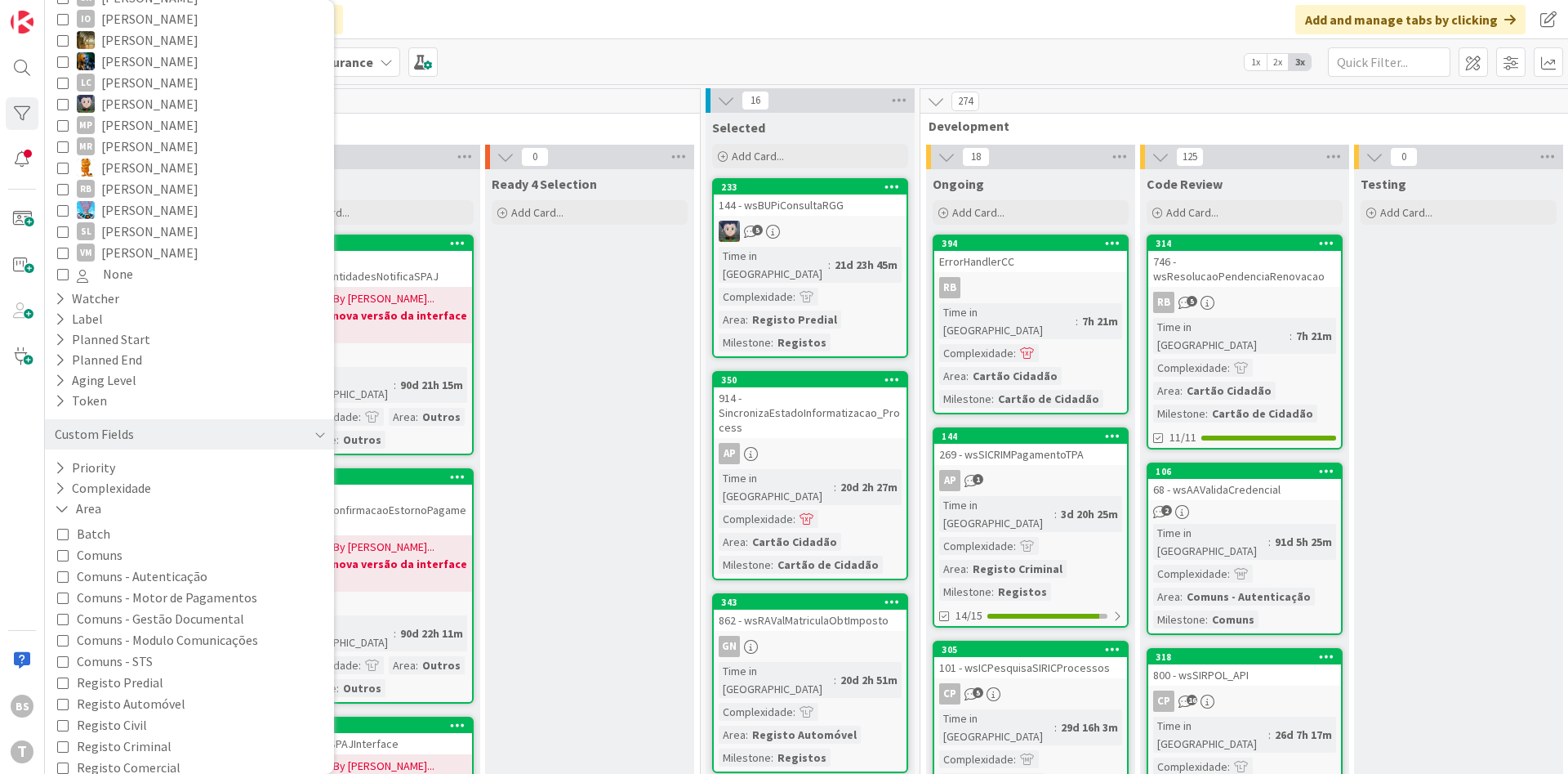
scroll to position [583, 0]
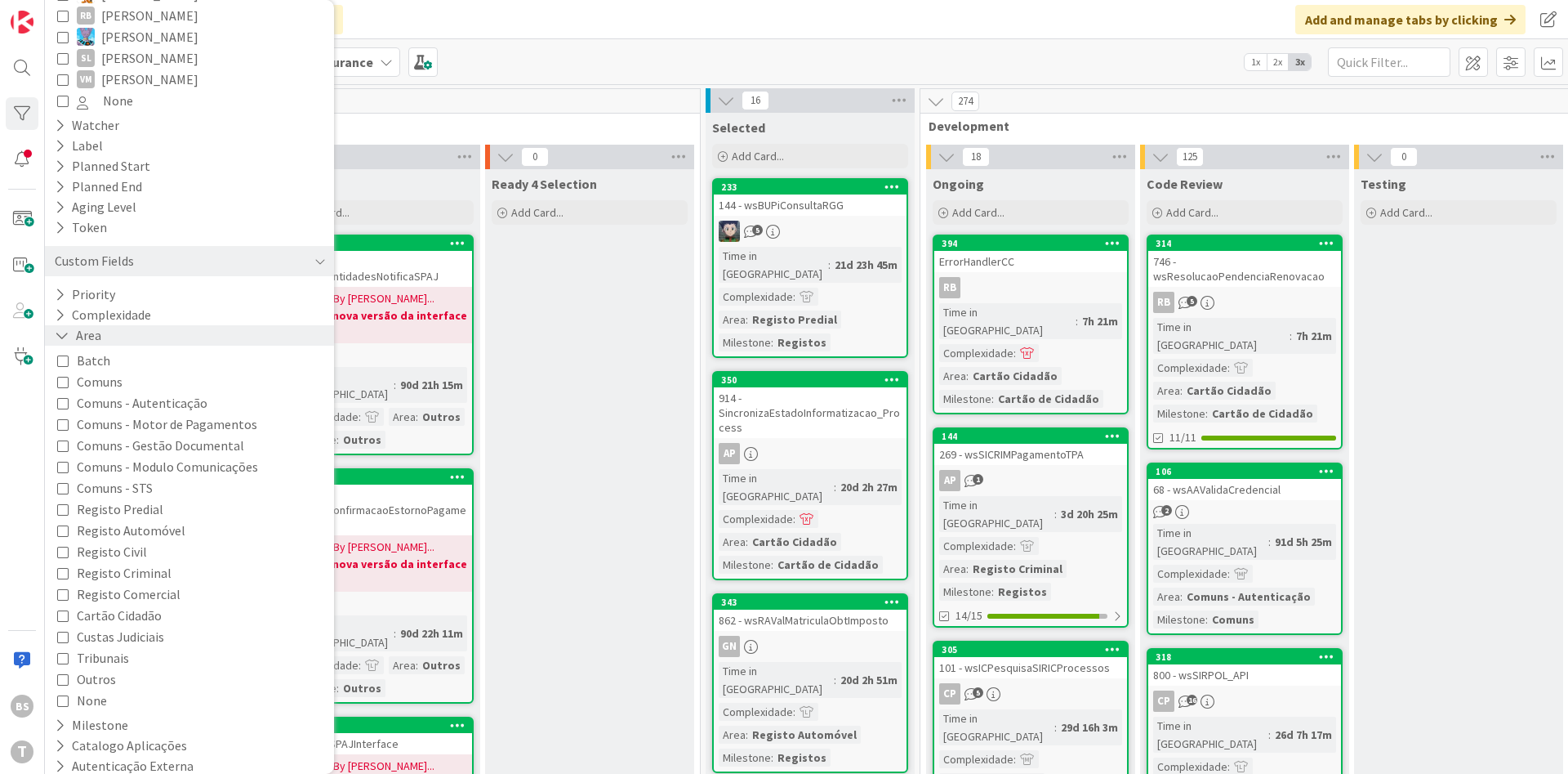
click at [108, 325] on div "Area" at bounding box center [188, 335] width 289 height 21
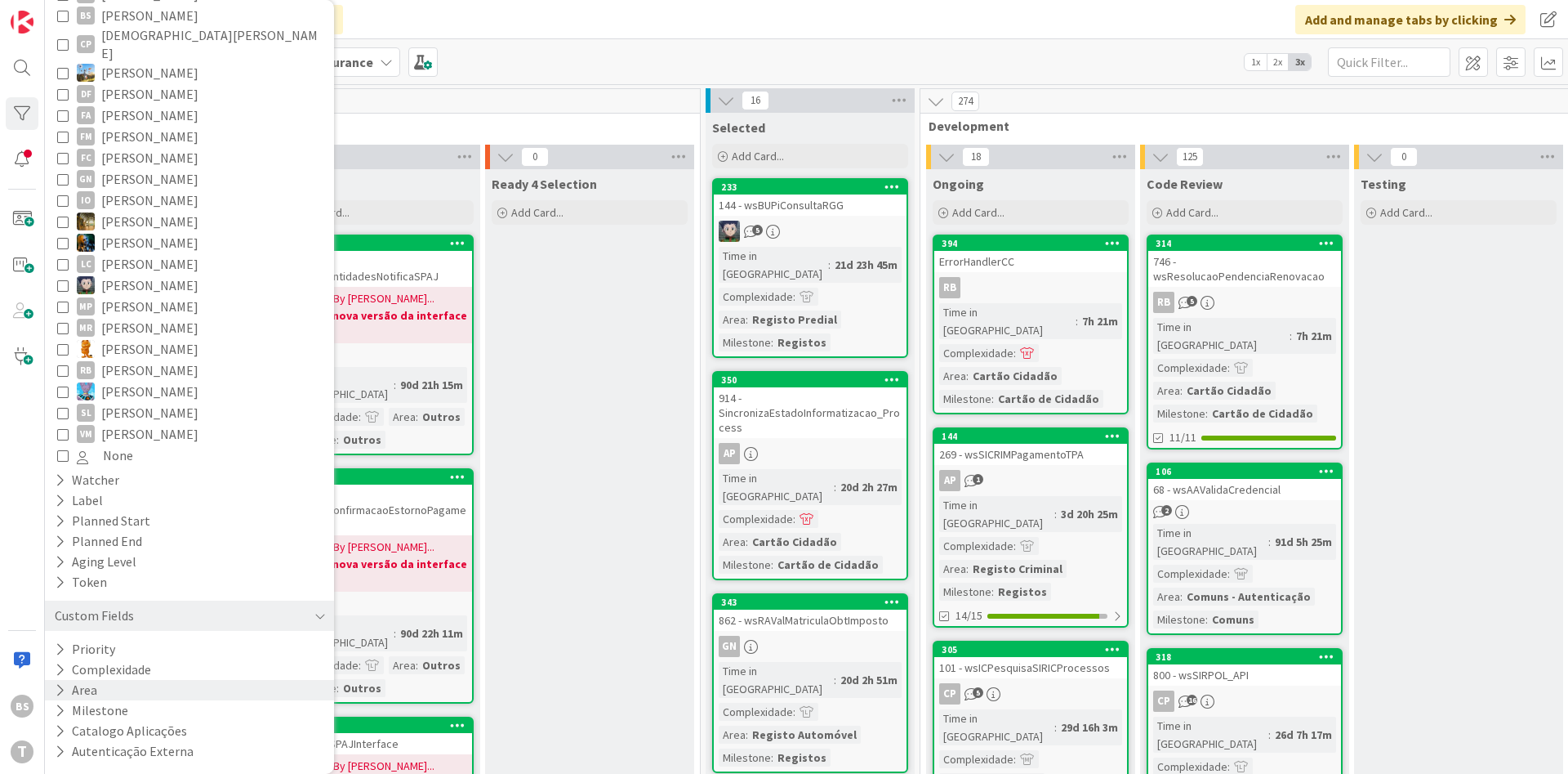
scroll to position [213, 0]
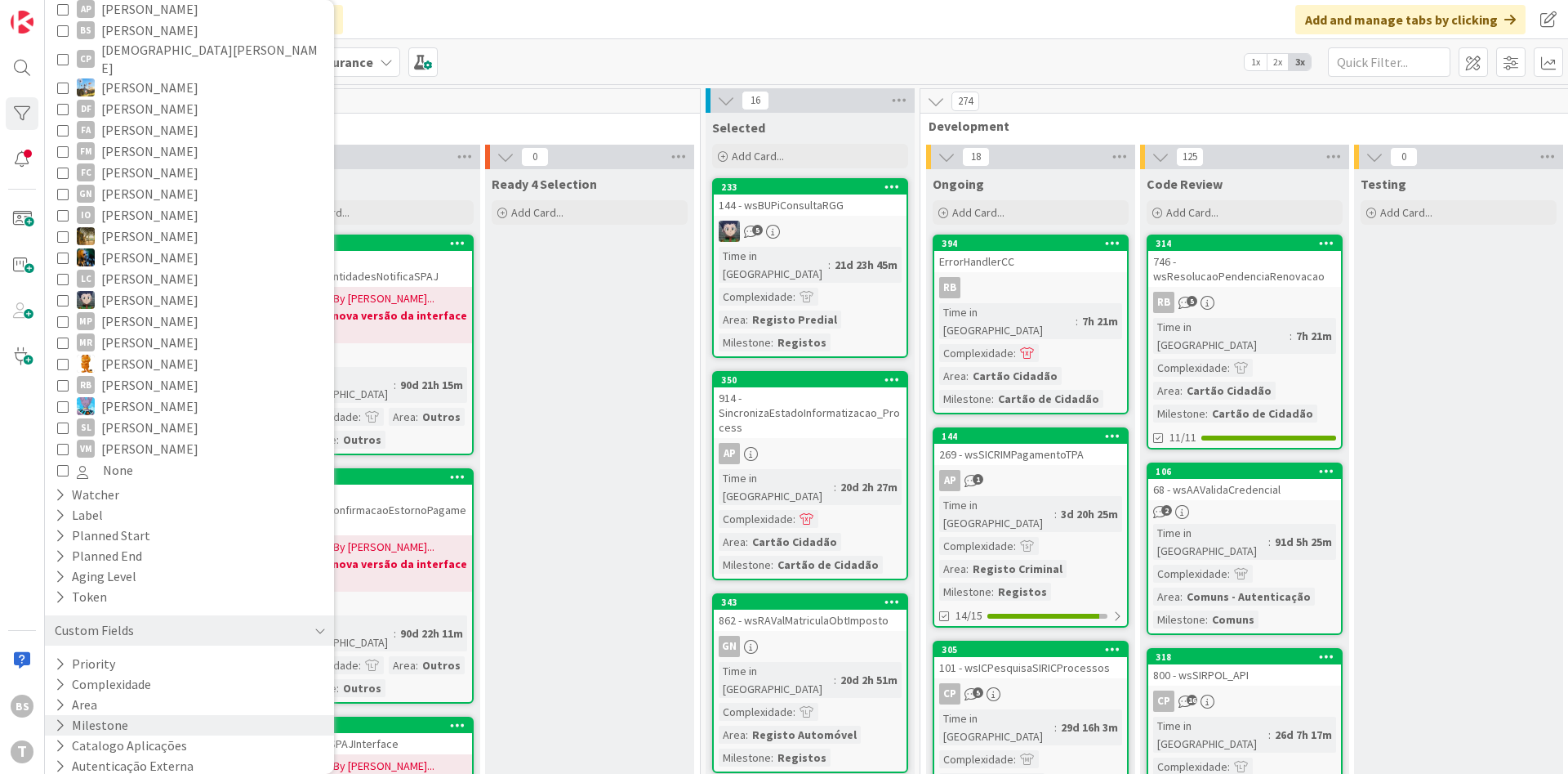
click at [159, 715] on div "Milestone" at bounding box center [188, 726] width 289 height 21
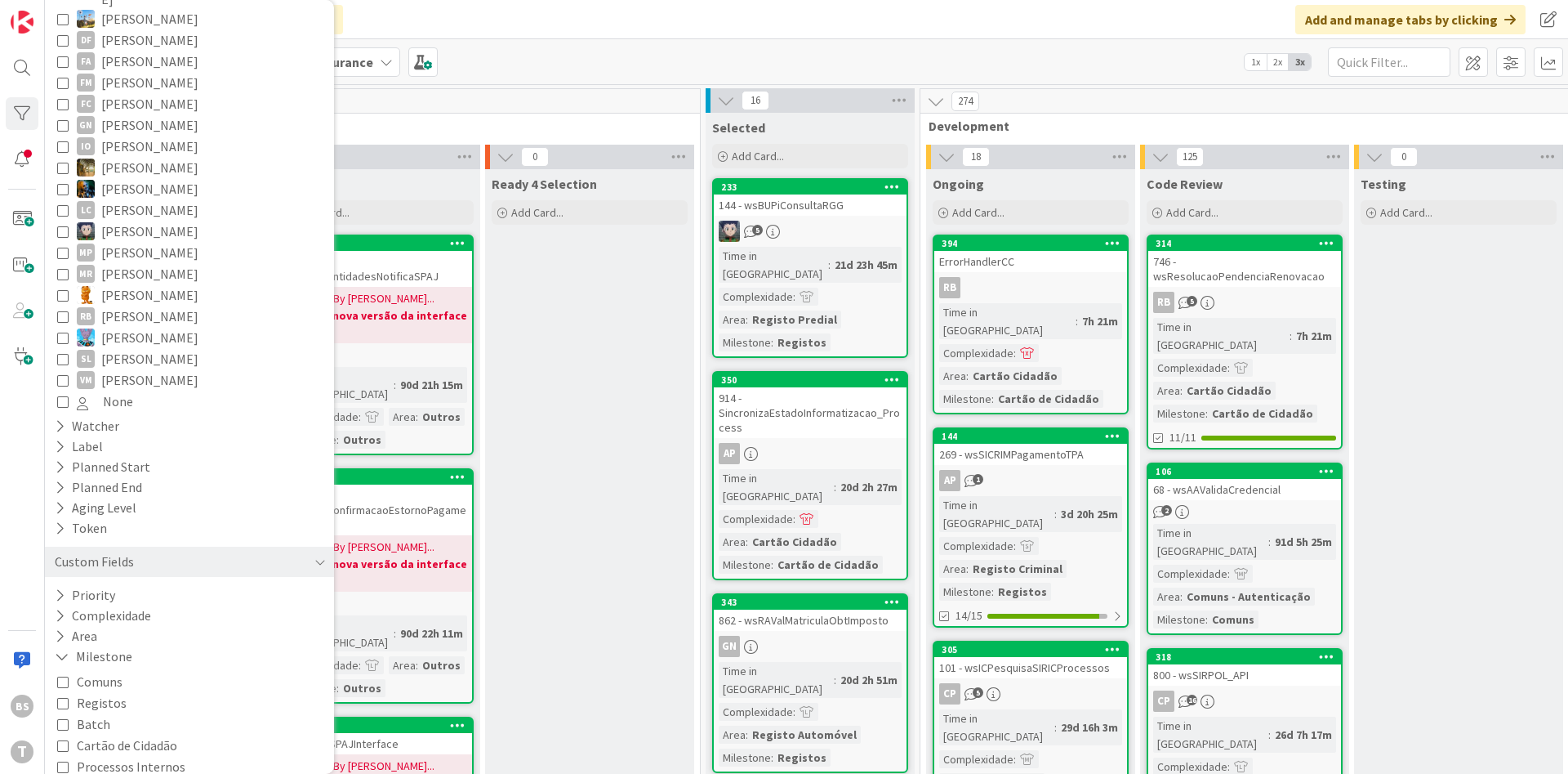
scroll to position [370, 0]
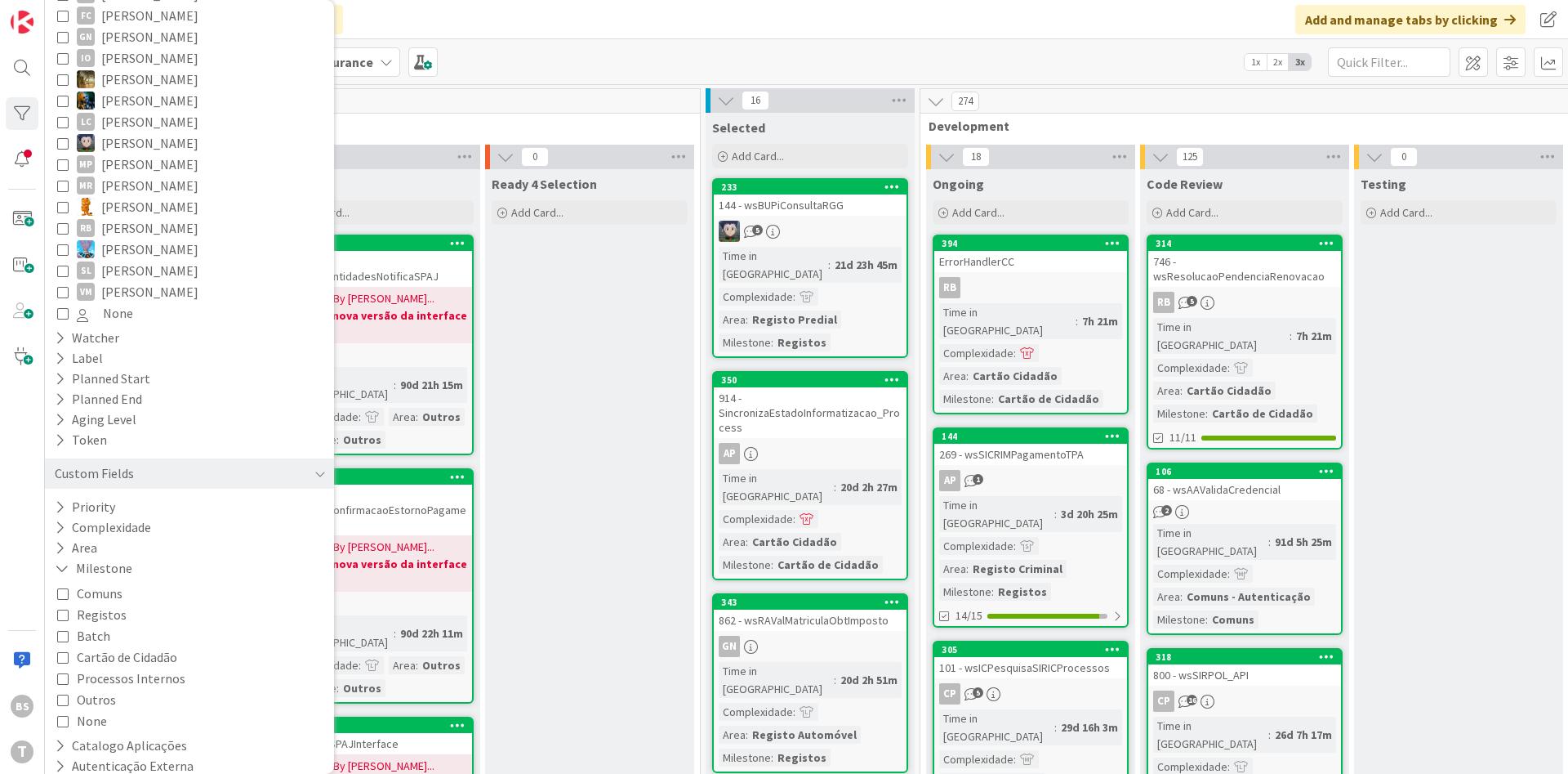
click at [113, 604] on span "Registos" at bounding box center [101, 615] width 50 height 21
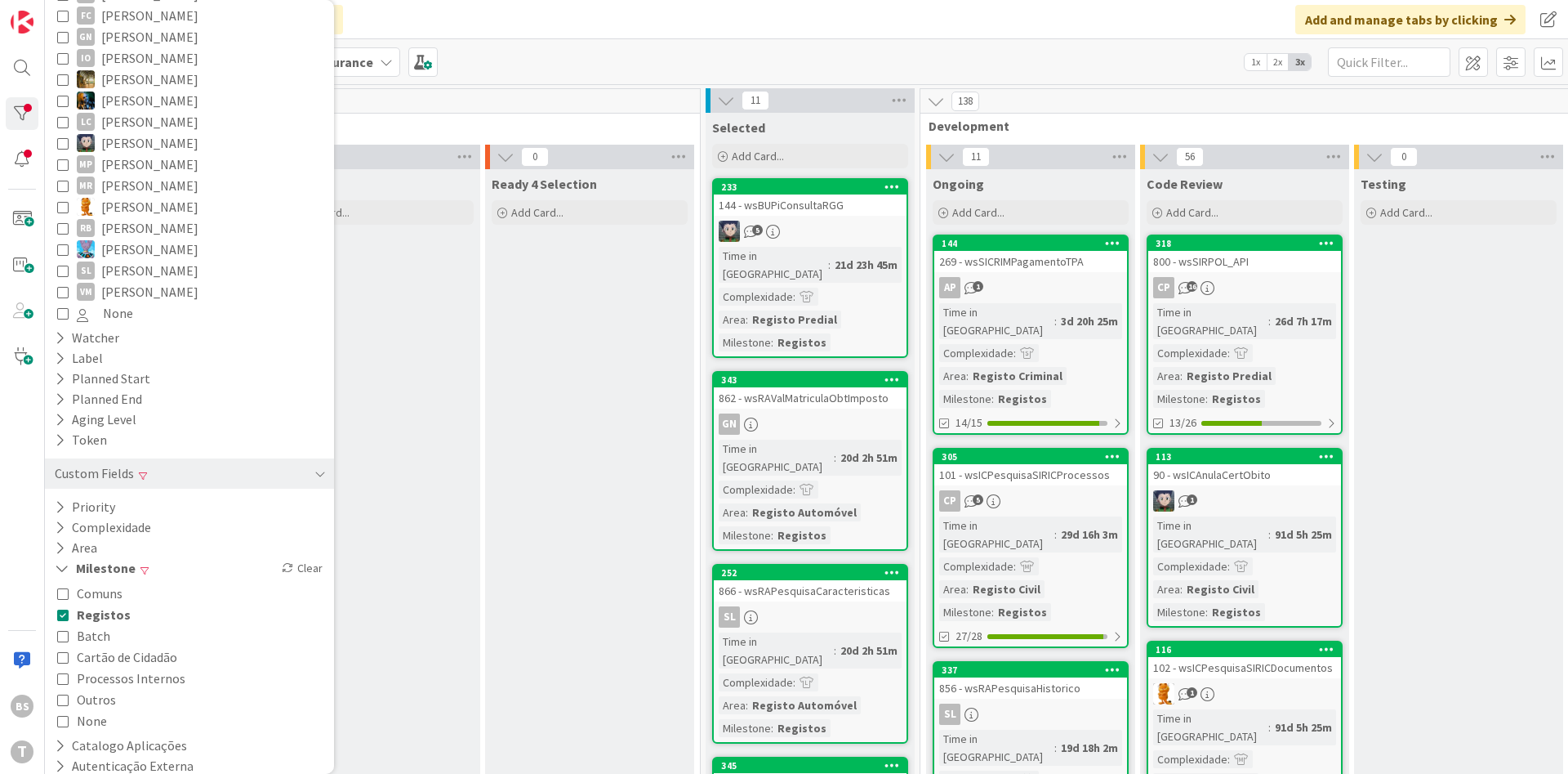
click at [102, 689] on span "Outros" at bounding box center [96, 699] width 39 height 21
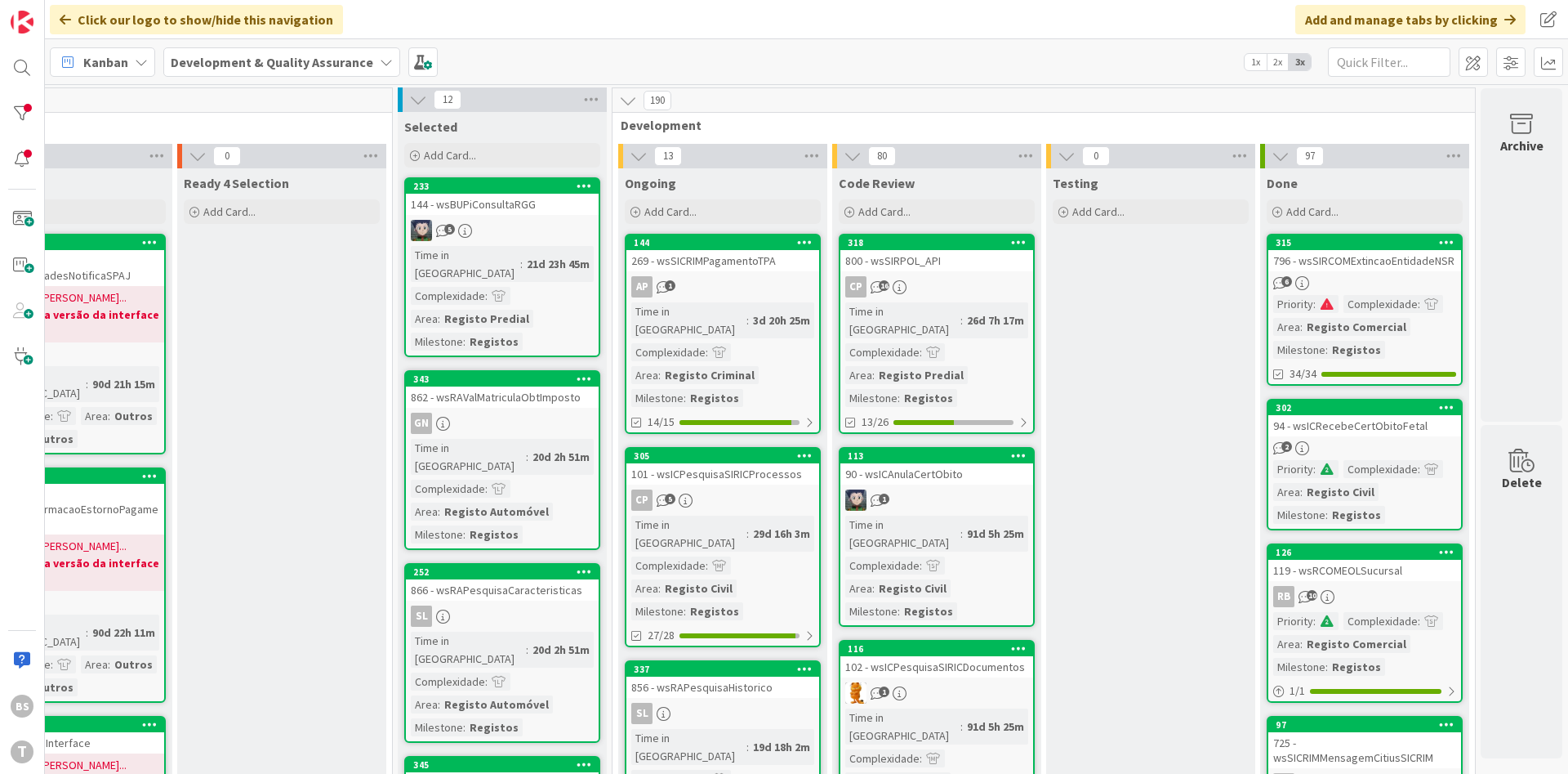
scroll to position [0, 308]
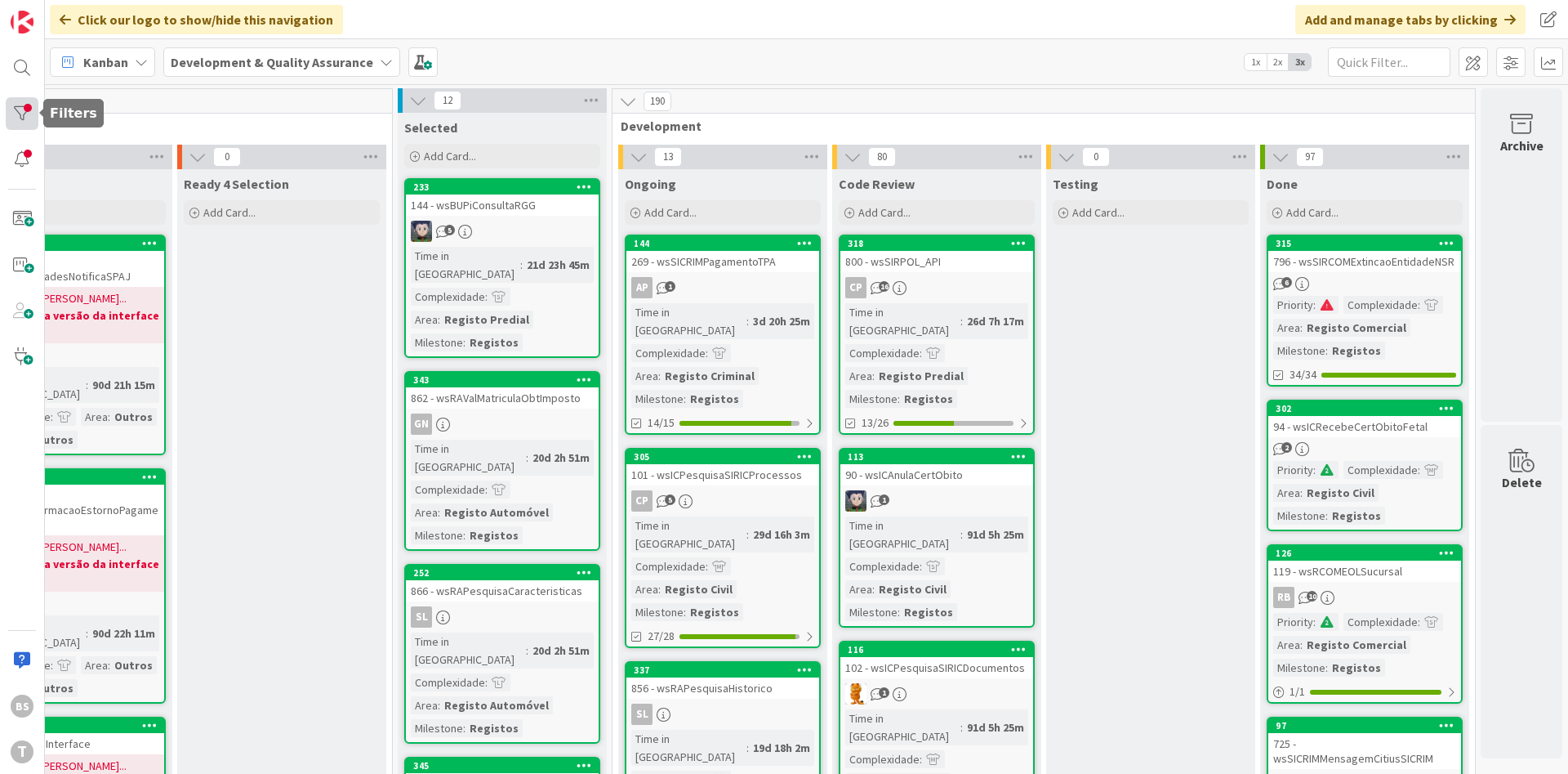
click at [31, 113] on div at bounding box center [22, 114] width 33 height 33
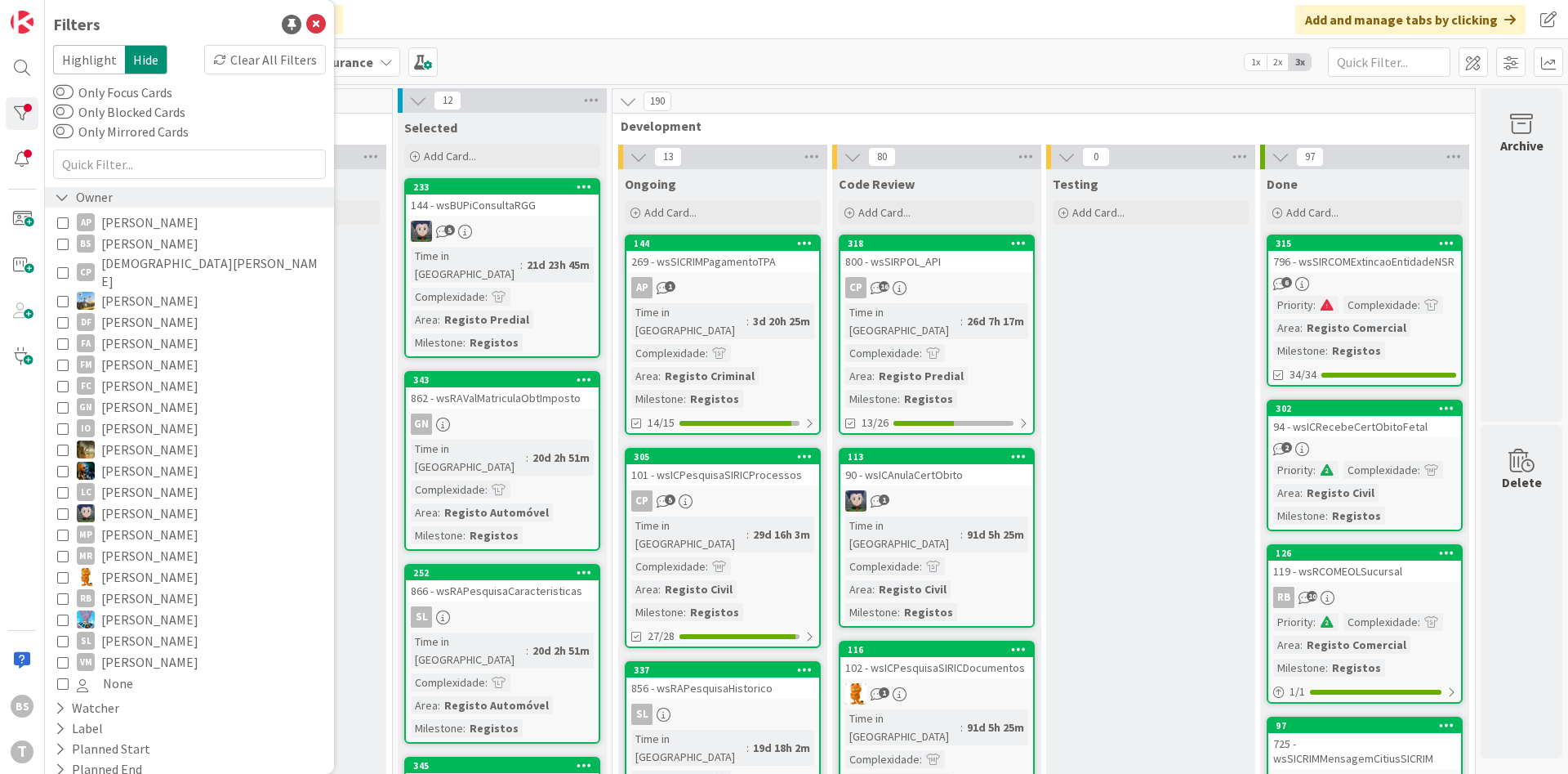
click at [99, 200] on div "Owner" at bounding box center [83, 198] width 62 height 21
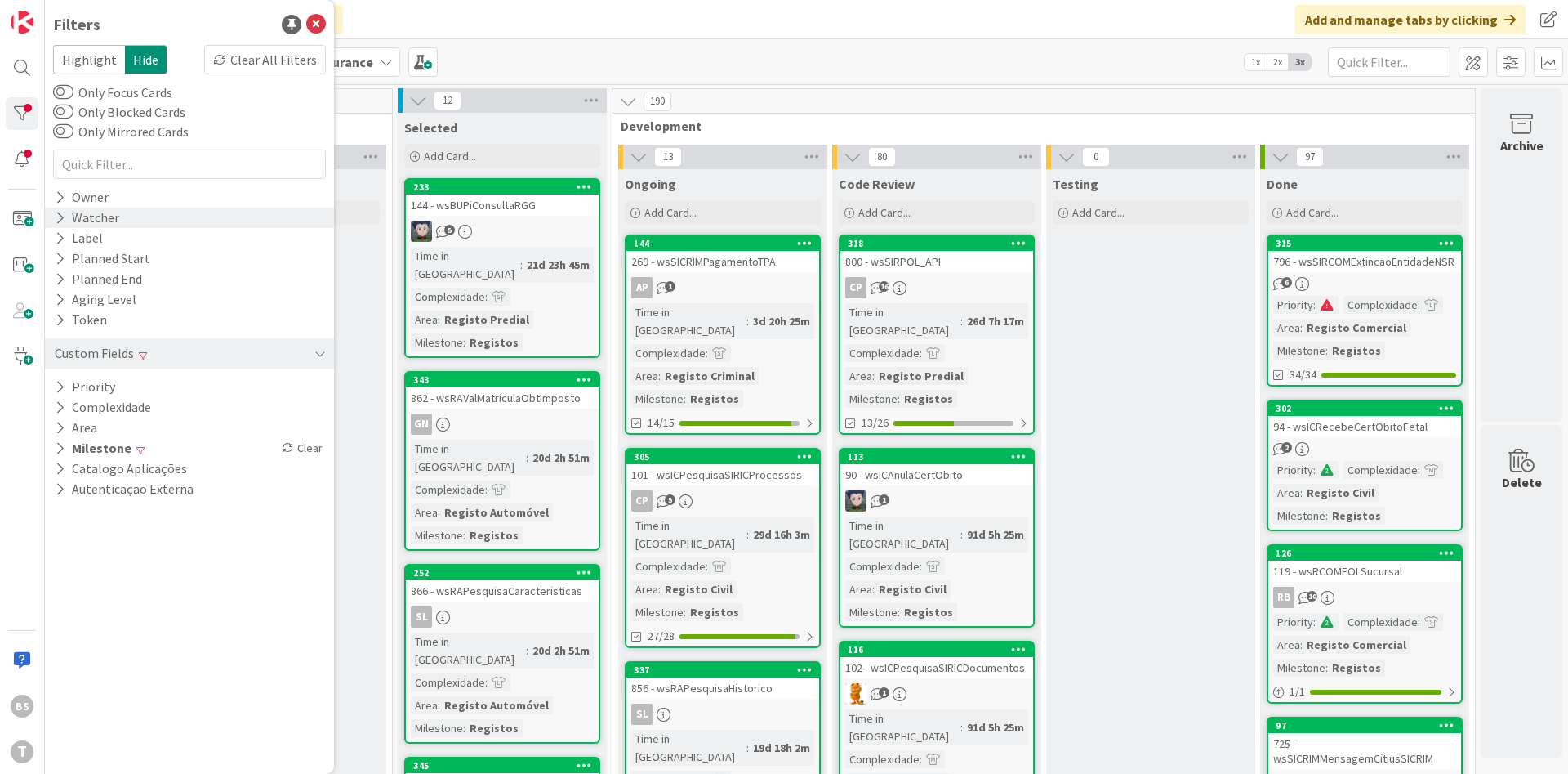
click at [107, 223] on div "Watcher" at bounding box center [87, 218] width 68 height 21
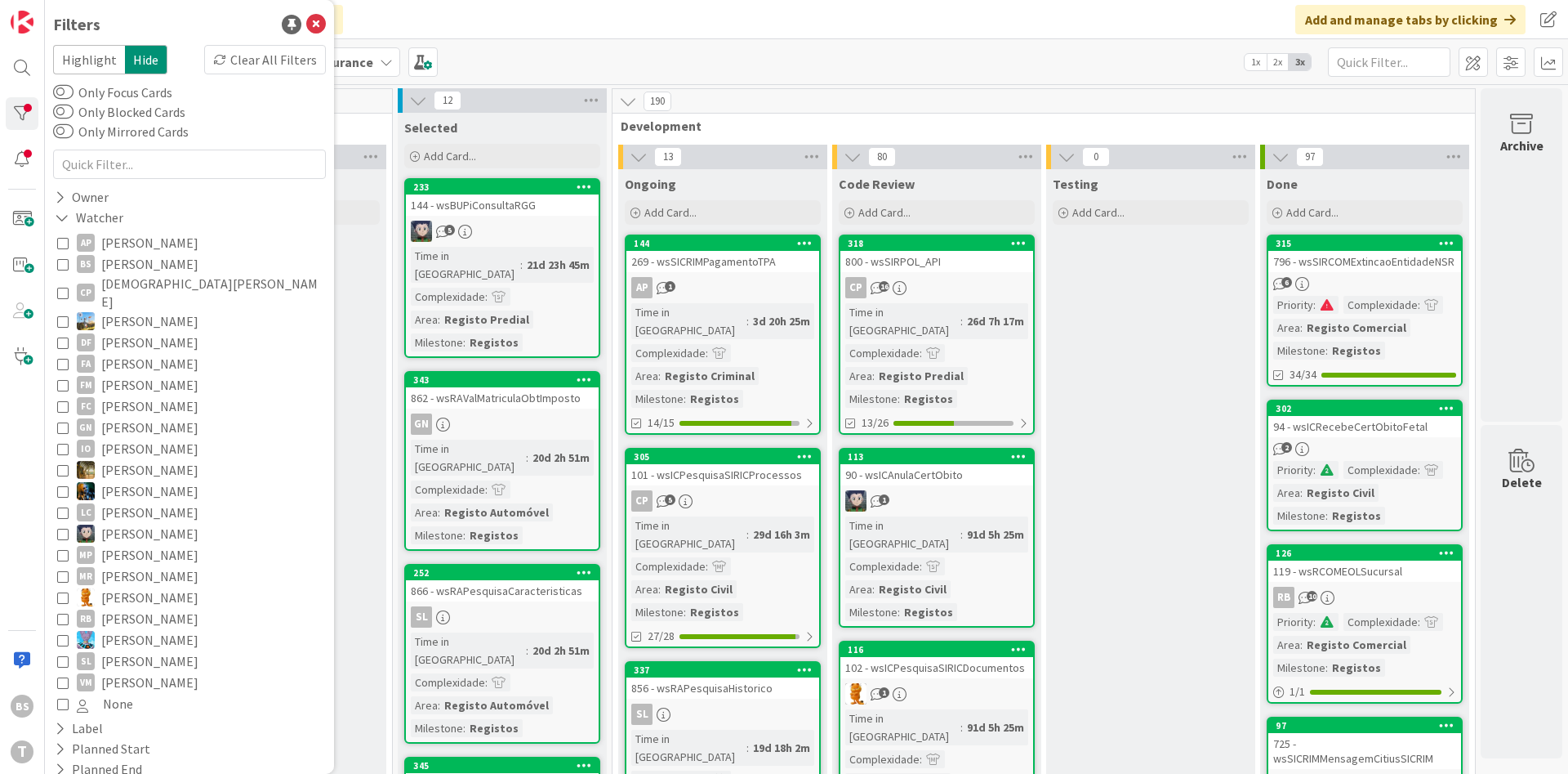
click at [68, 263] on button "BS Bruno Souza" at bounding box center [189, 263] width 265 height 21
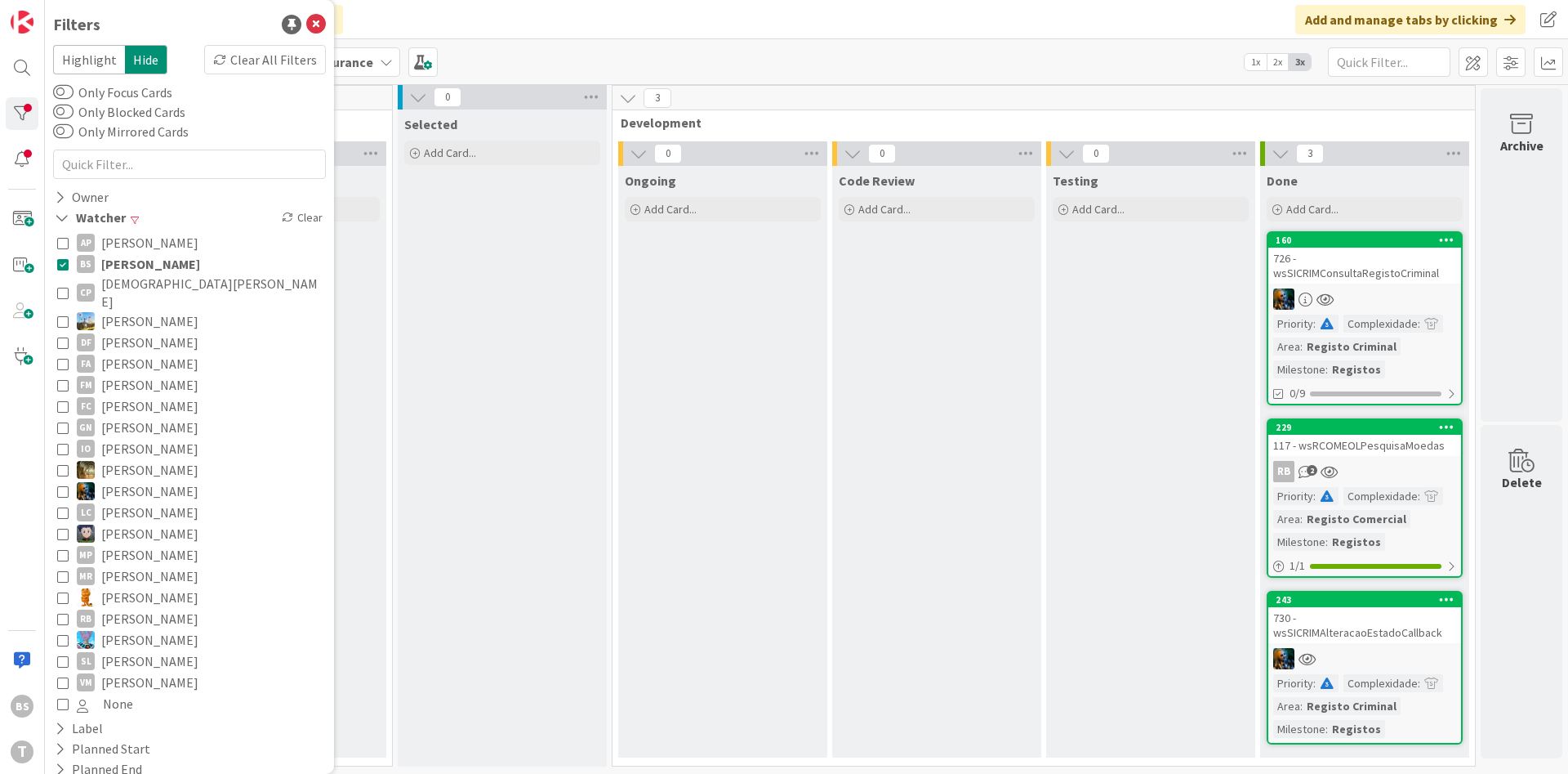
scroll to position [4, 308]
click at [1346, 453] on div "117 - wsRCOMEOLPesquisaMoedas" at bounding box center [1365, 444] width 193 height 21
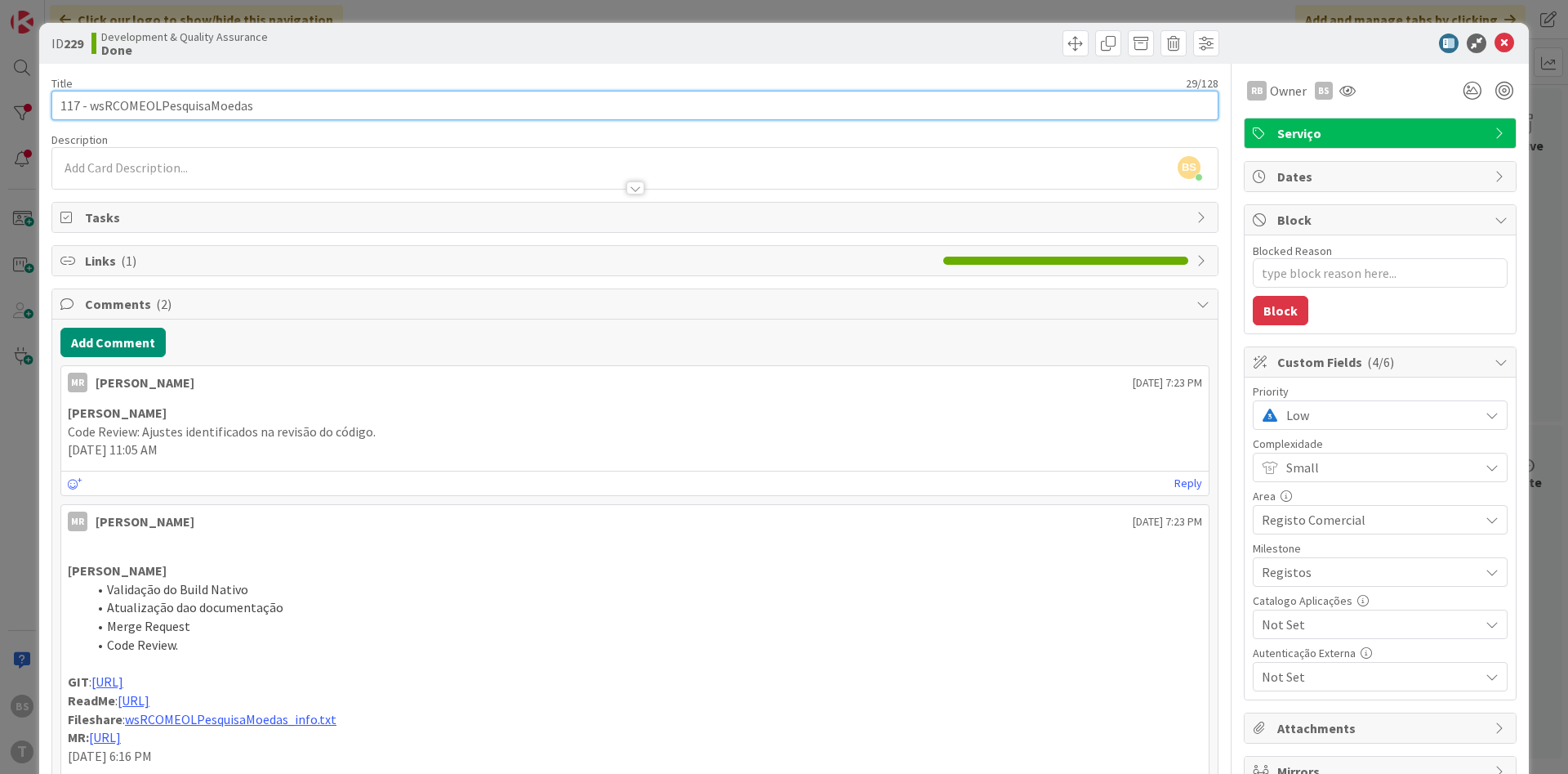
click at [189, 109] on input "117 - wsRCOMEOLPesquisaMoedas" at bounding box center [634, 105] width 1167 height 29
click at [191, 118] on input "117 - wsRCOMEOLPesquisaMoedas" at bounding box center [634, 105] width 1167 height 29
click at [162, 105] on input "117 - wsRCOMEOLPesquisaMoedas" at bounding box center [634, 105] width 1167 height 29
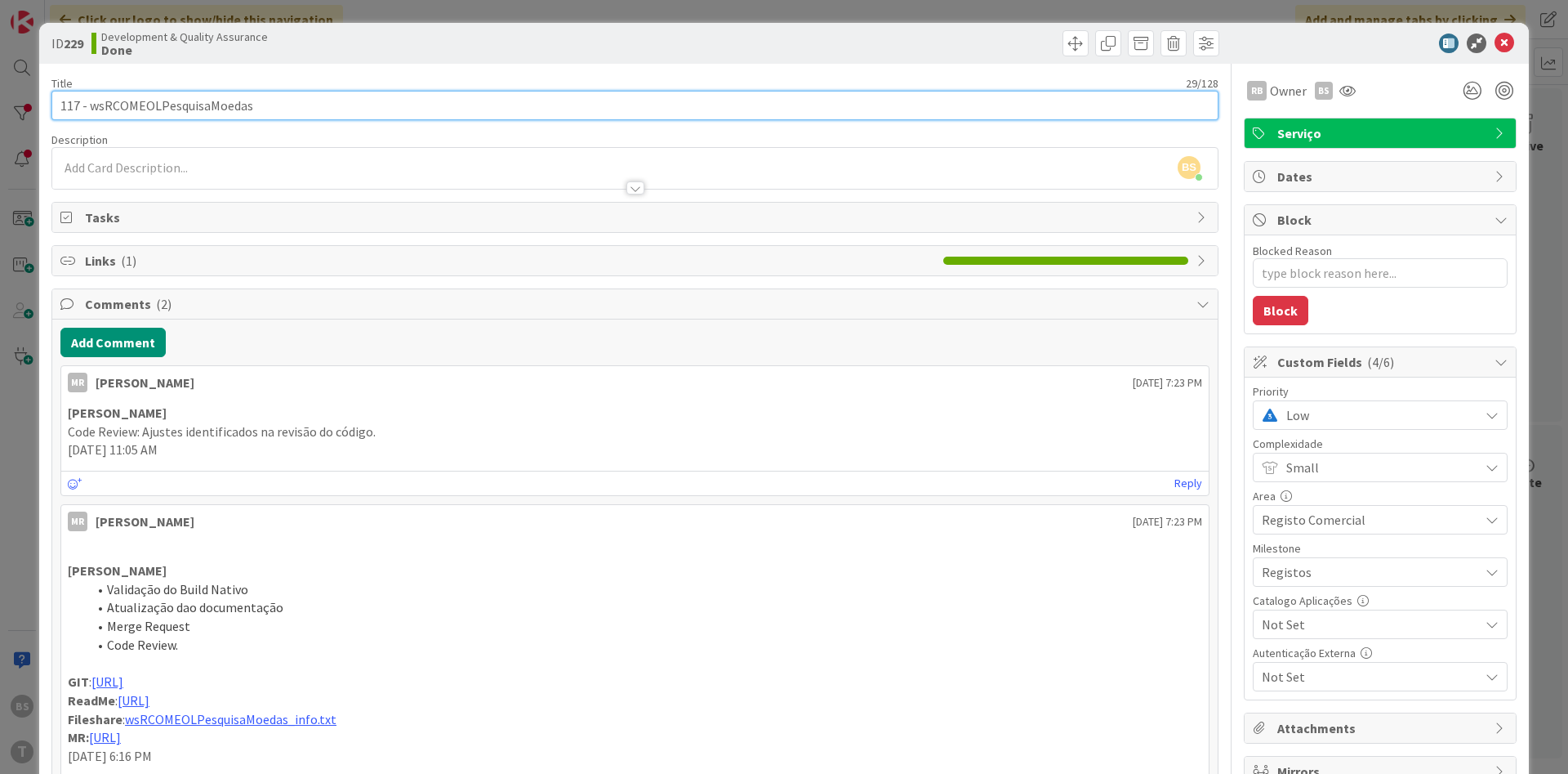
click at [162, 105] on input "117 - wsRCOMEOLPesquisaMoedas" at bounding box center [634, 105] width 1167 height 29
click at [255, 112] on input "117 - wsRCOMEOLPesquisaMoedas" at bounding box center [634, 105] width 1167 height 29
click at [247, 112] on input "117 - wsRCOMEOLPesquisaMoedas" at bounding box center [634, 105] width 1167 height 29
click at [188, 99] on input "117 - wsRCOMEOLPesquisaMoedas" at bounding box center [634, 105] width 1167 height 29
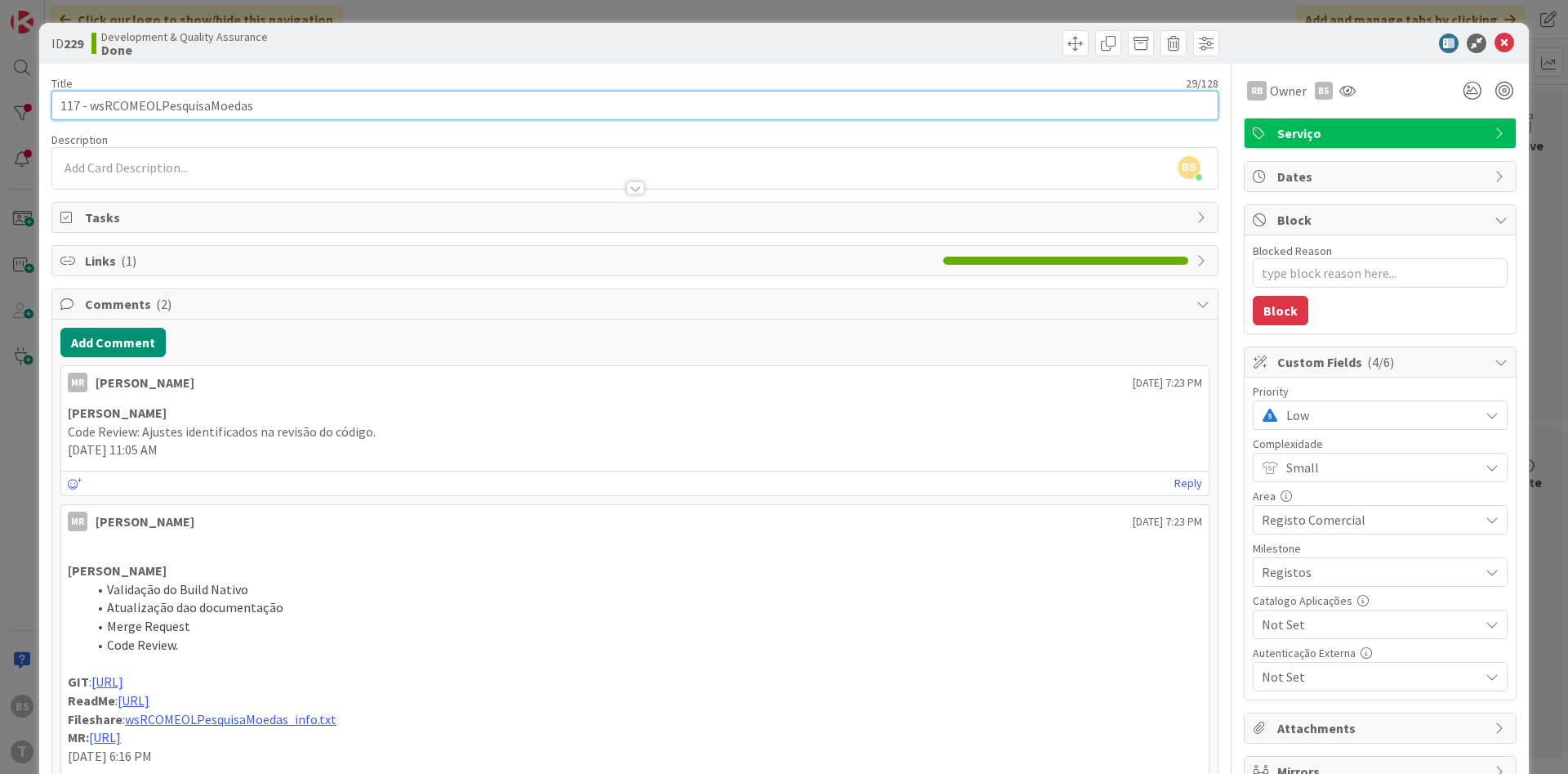
click at [188, 99] on input "117 - wsRCOMEOLPesquisaMoedas" at bounding box center [634, 105] width 1167 height 29
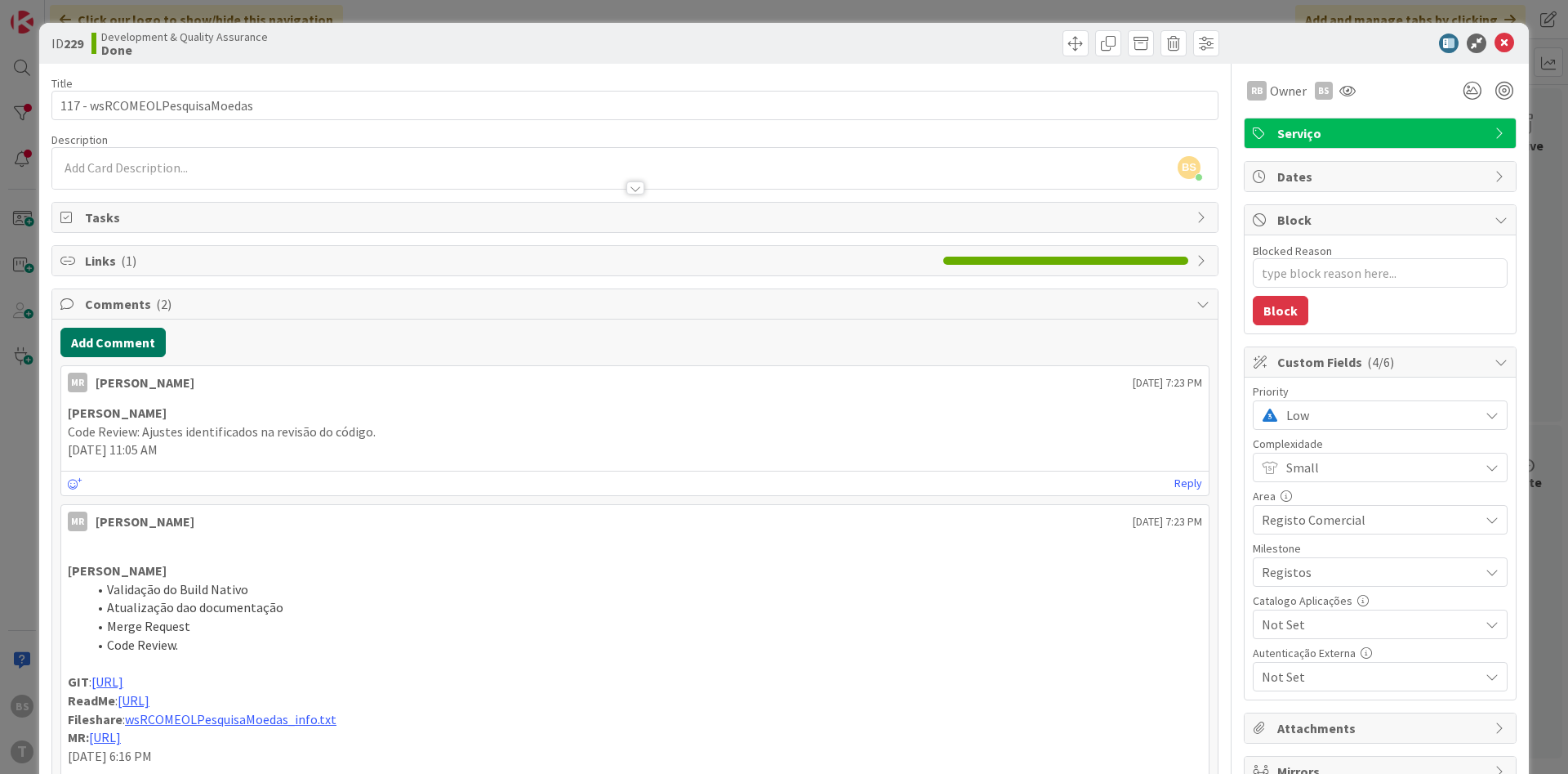
click at [122, 337] on button "Add Comment" at bounding box center [113, 342] width 105 height 29
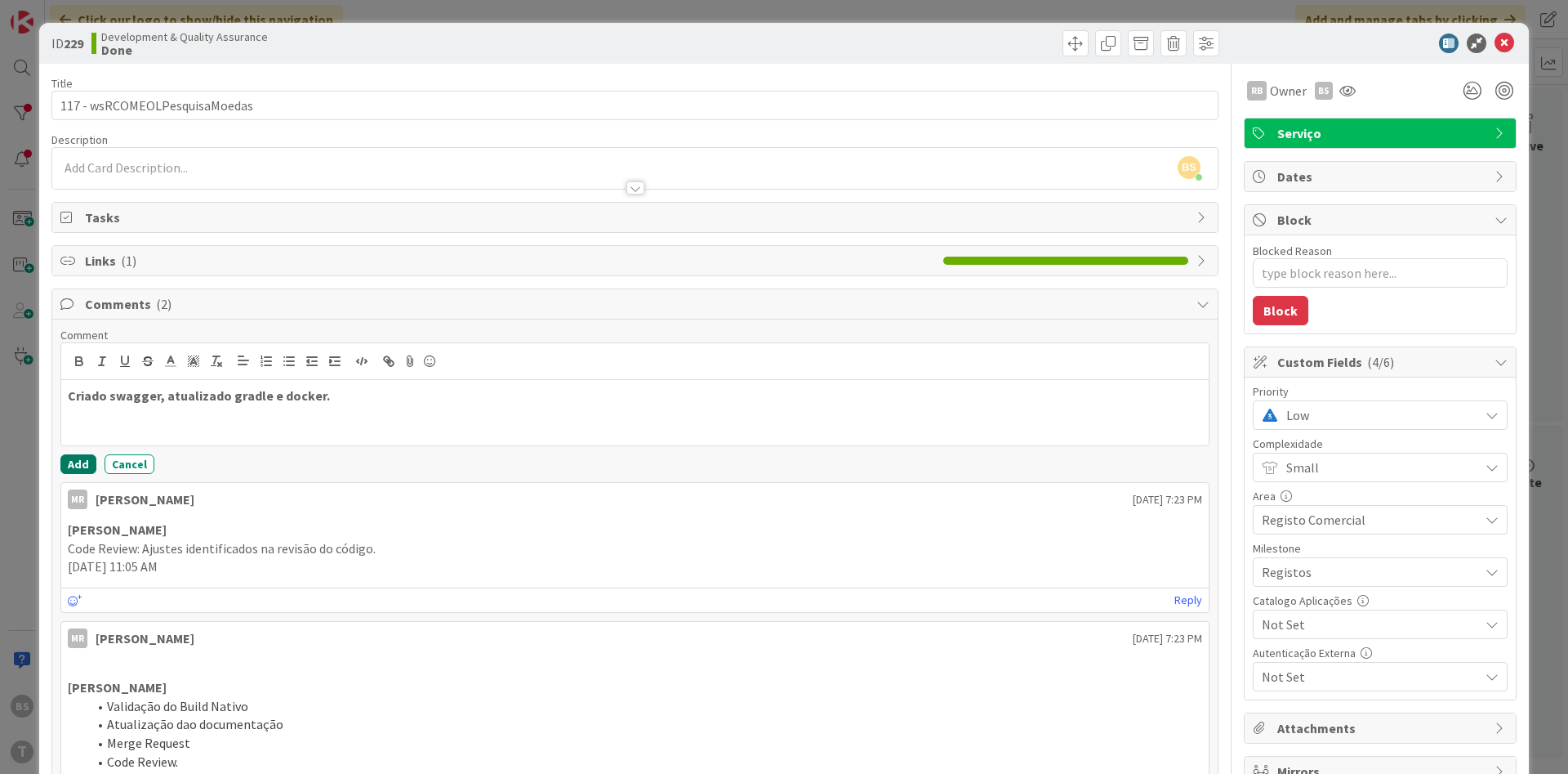
click at [80, 461] on button "Add" at bounding box center [79, 464] width 36 height 20
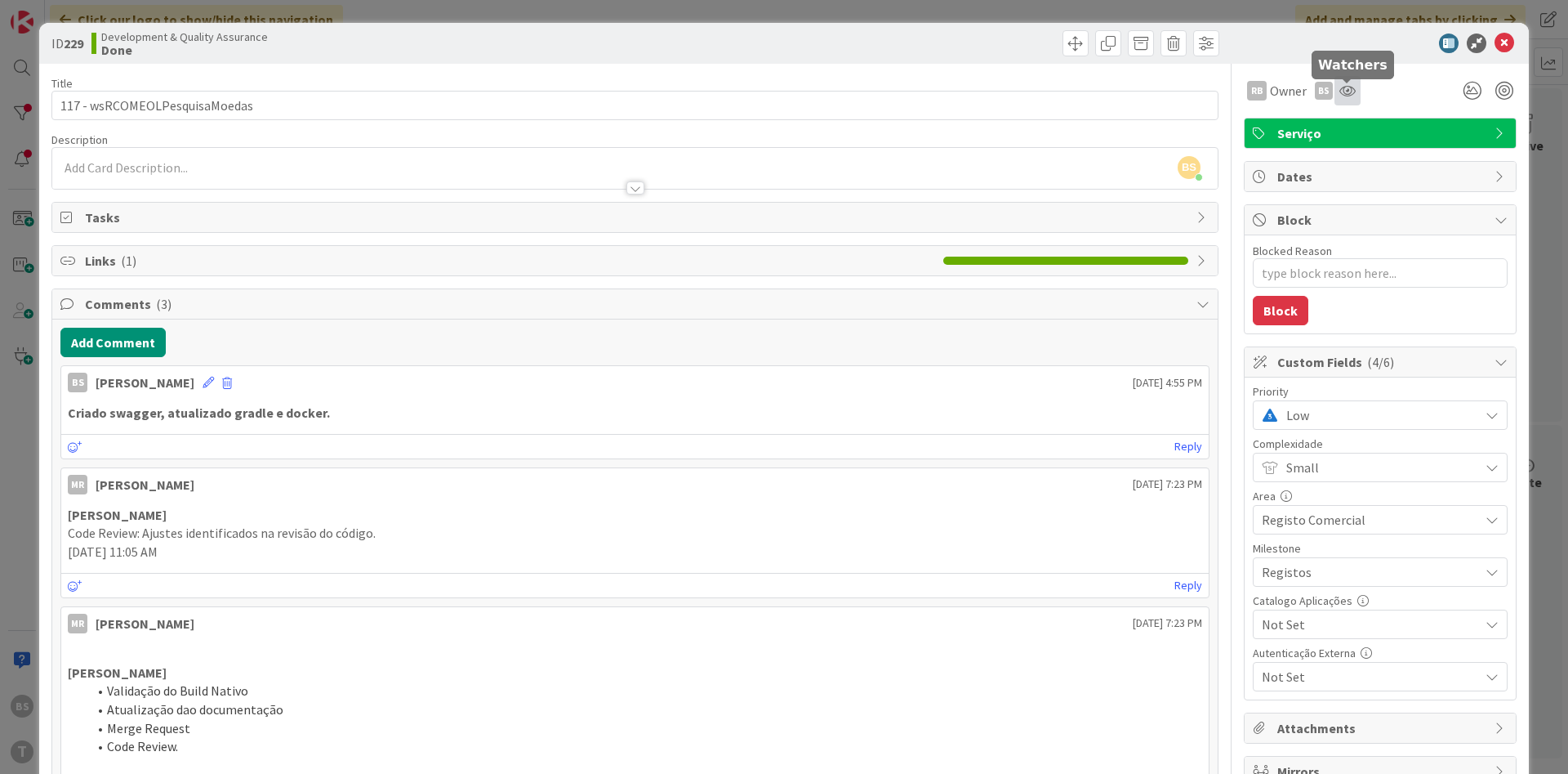
click at [1349, 92] on icon at bounding box center [1347, 91] width 16 height 13
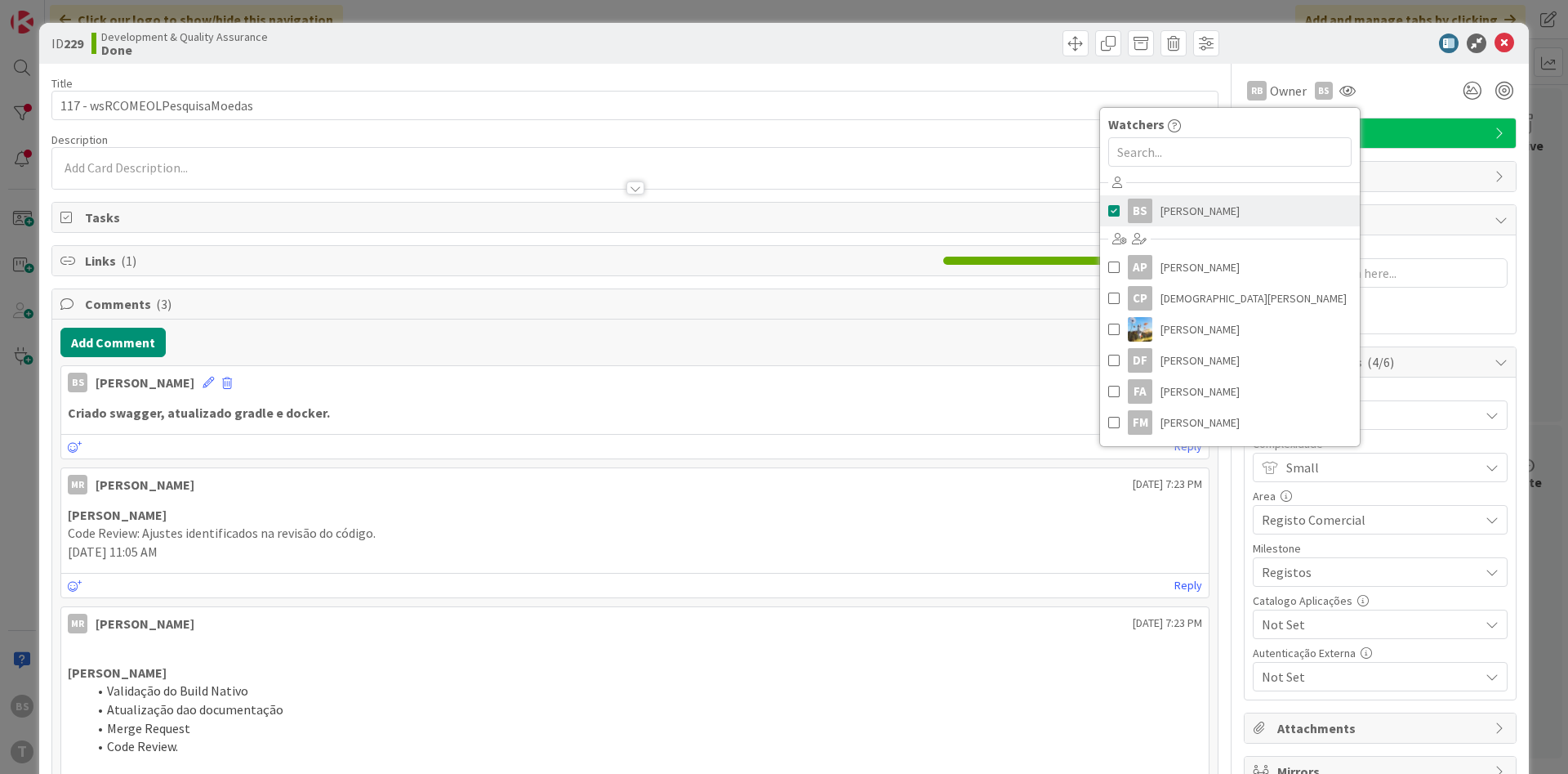
click at [1167, 215] on span "Bruno Souza" at bounding box center [1201, 211] width 80 height 25
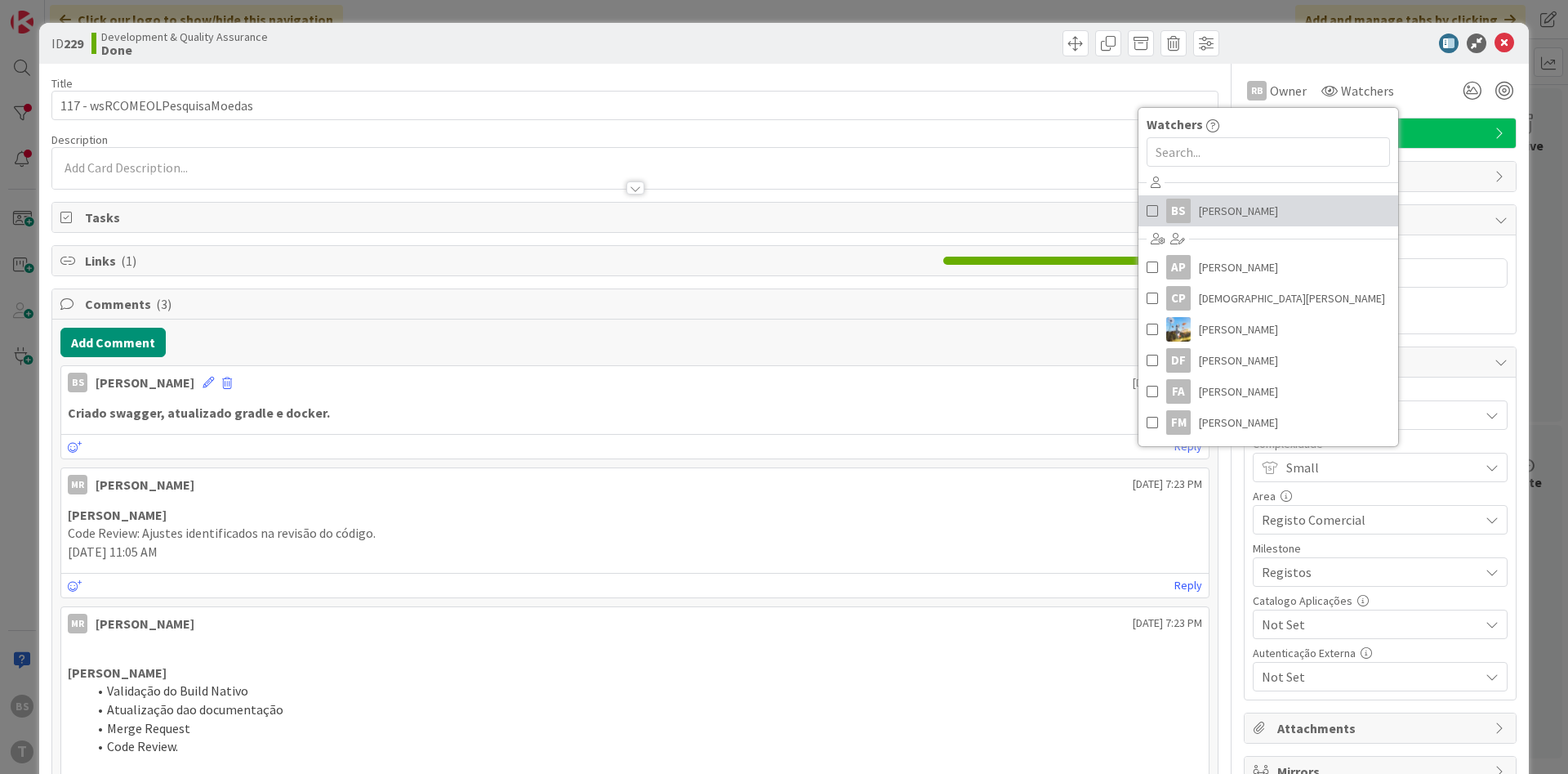
scroll to position [0, 308]
click at [1412, 70] on div "RB Owner Watchers Watchers BS Bruno Souza AP Alceu Pimentel Filho CP Cristiano …" at bounding box center [1381, 84] width 273 height 42
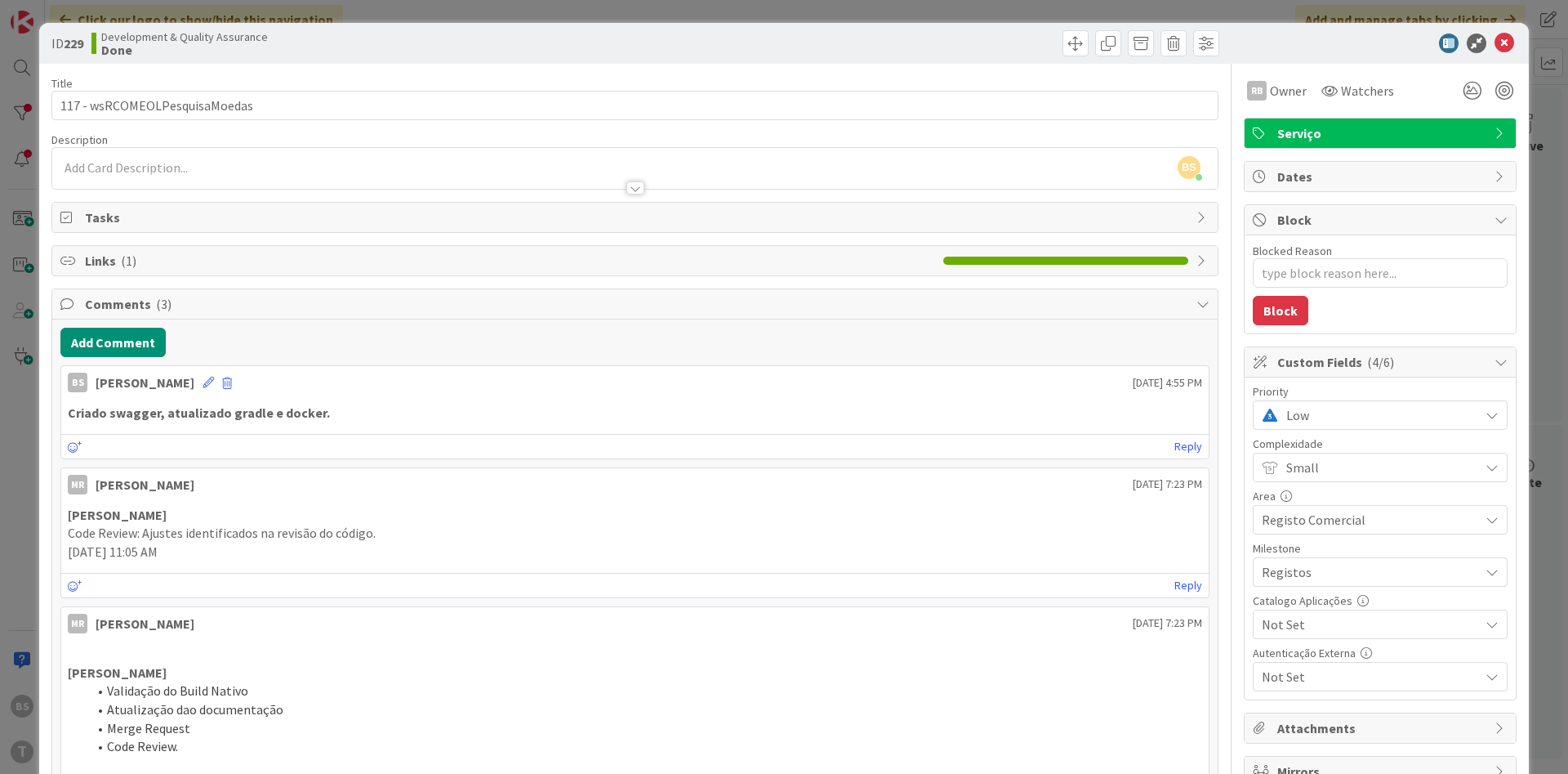
click at [1366, 422] on span "Low" at bounding box center [1379, 415] width 185 height 23
click at [1321, 483] on span "Critical" at bounding box center [1403, 484] width 189 height 25
click at [1508, 42] on icon at bounding box center [1505, 43] width 20 height 20
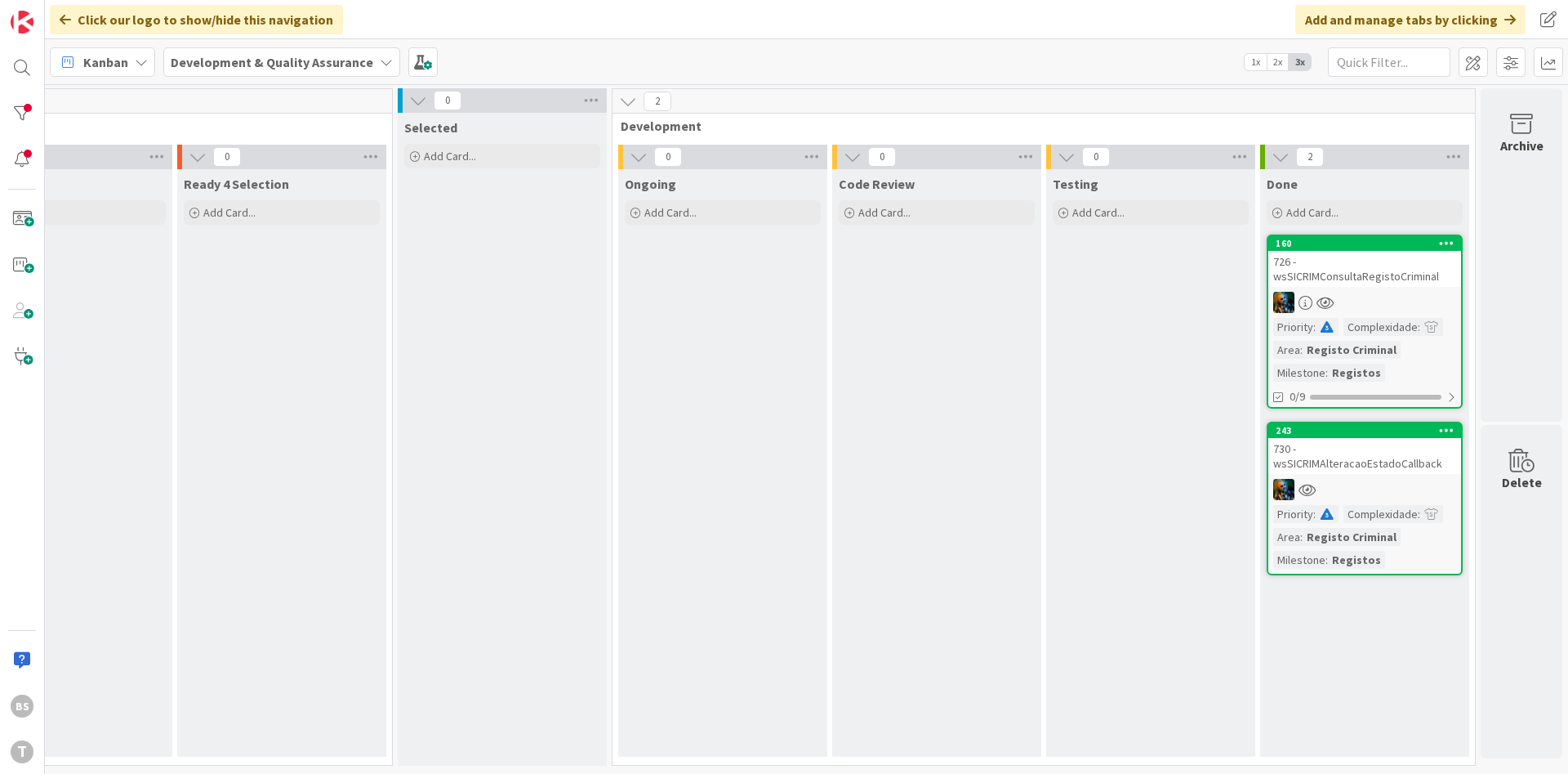
click at [1352, 273] on div "726 - wsSICRIMConsultaRegistoCriminal" at bounding box center [1365, 269] width 193 height 36
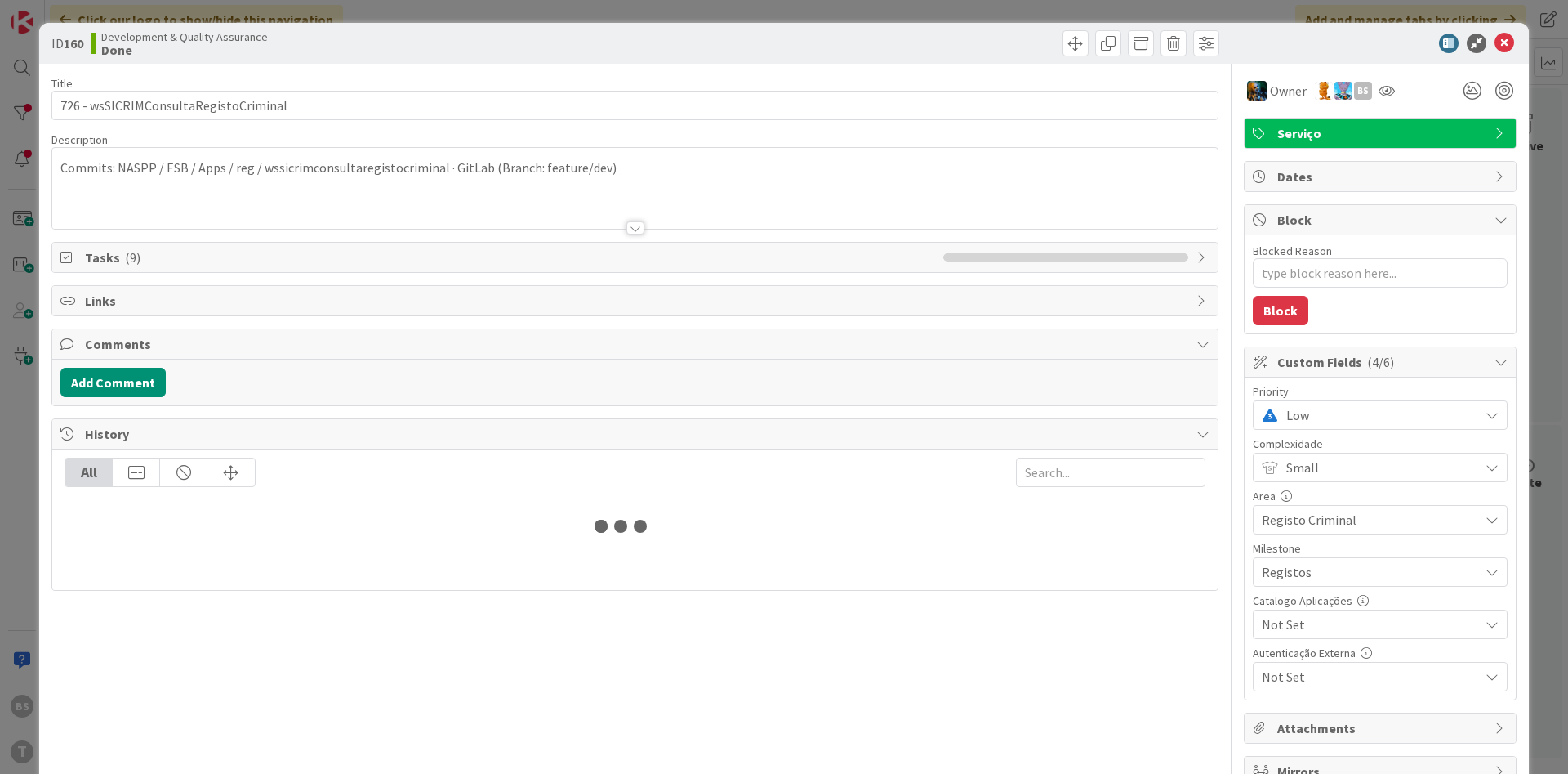
type textarea "x"
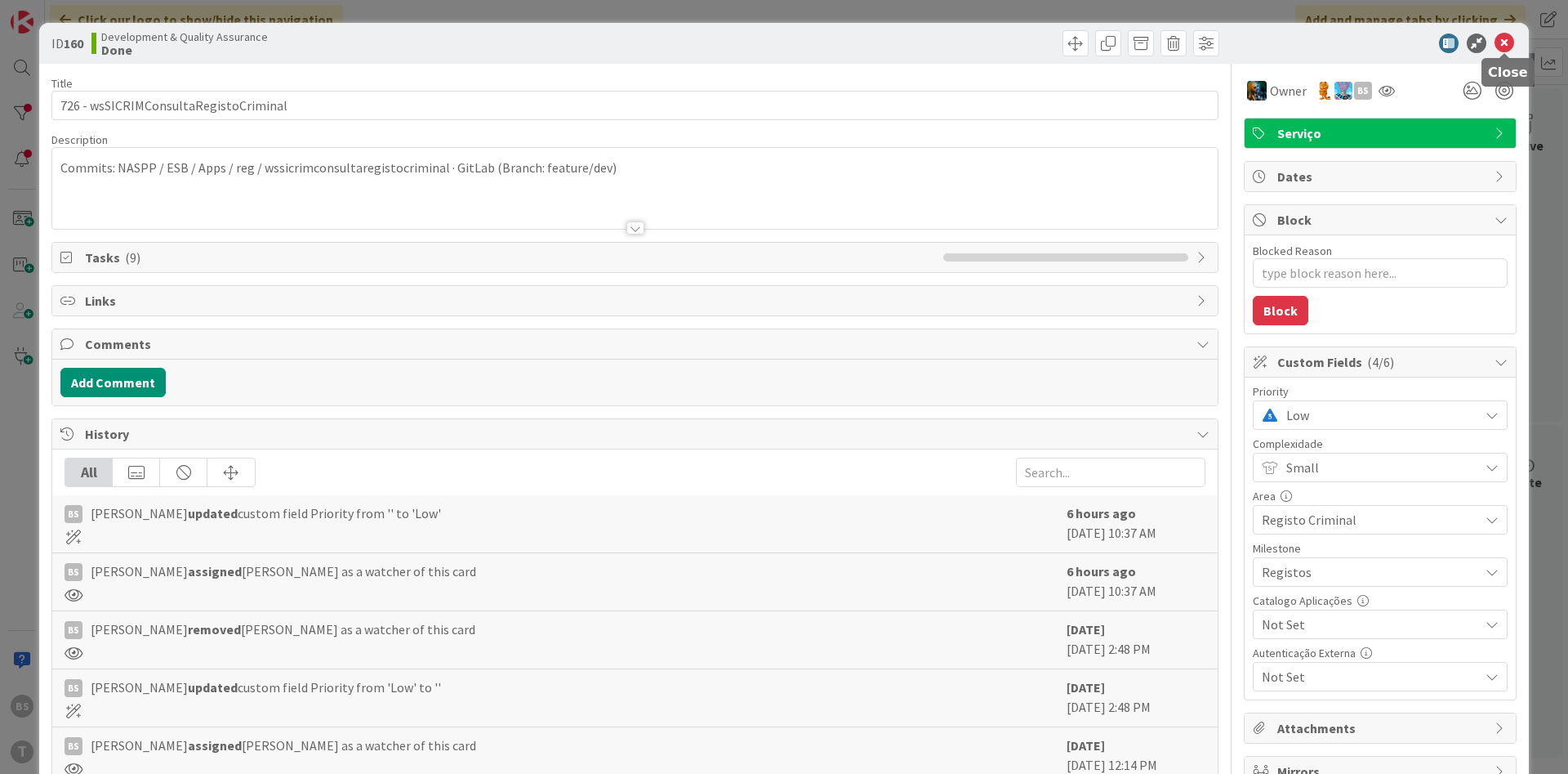
click at [1506, 48] on icon at bounding box center [1505, 43] width 20 height 20
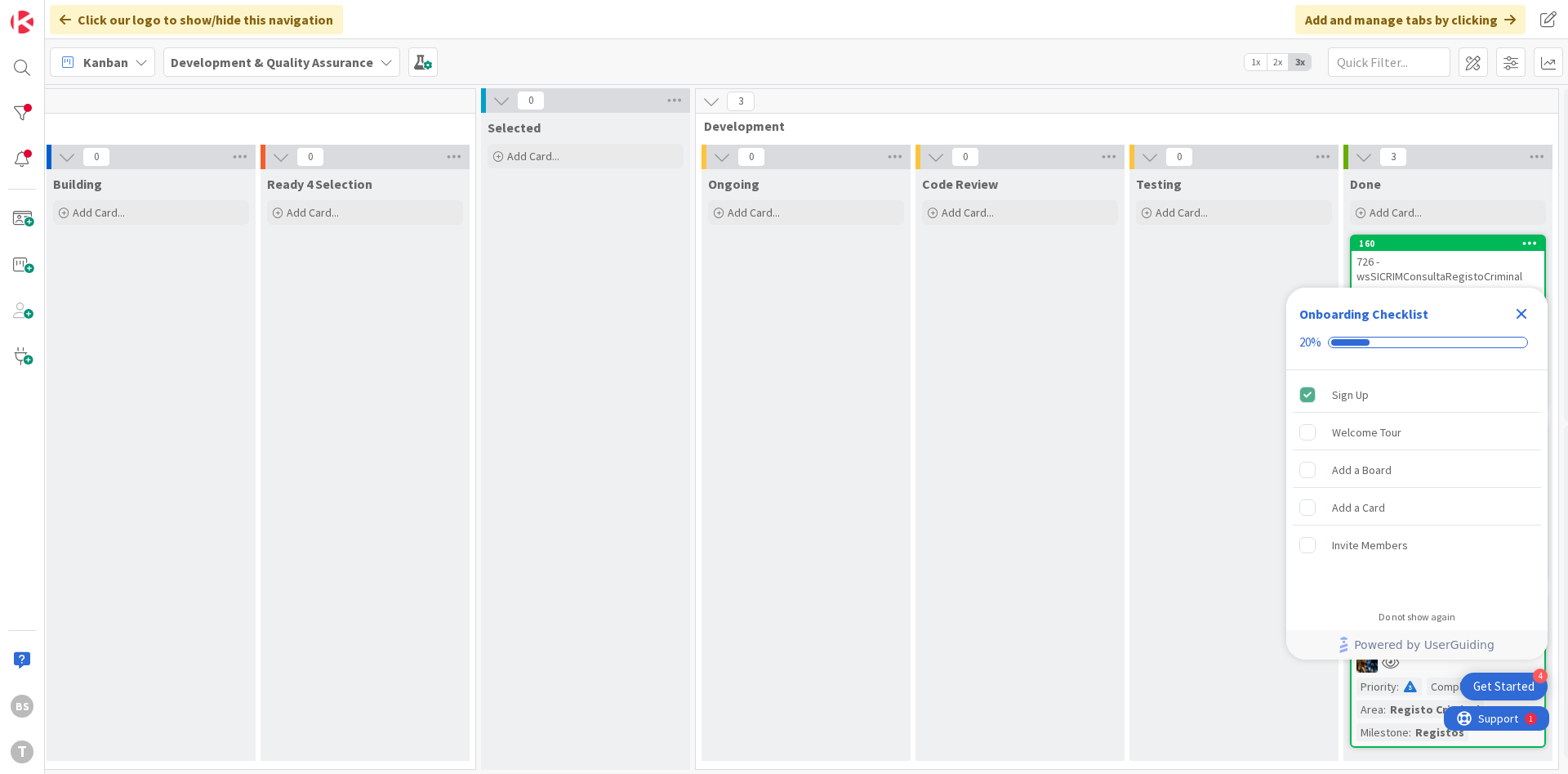
scroll to position [0, 308]
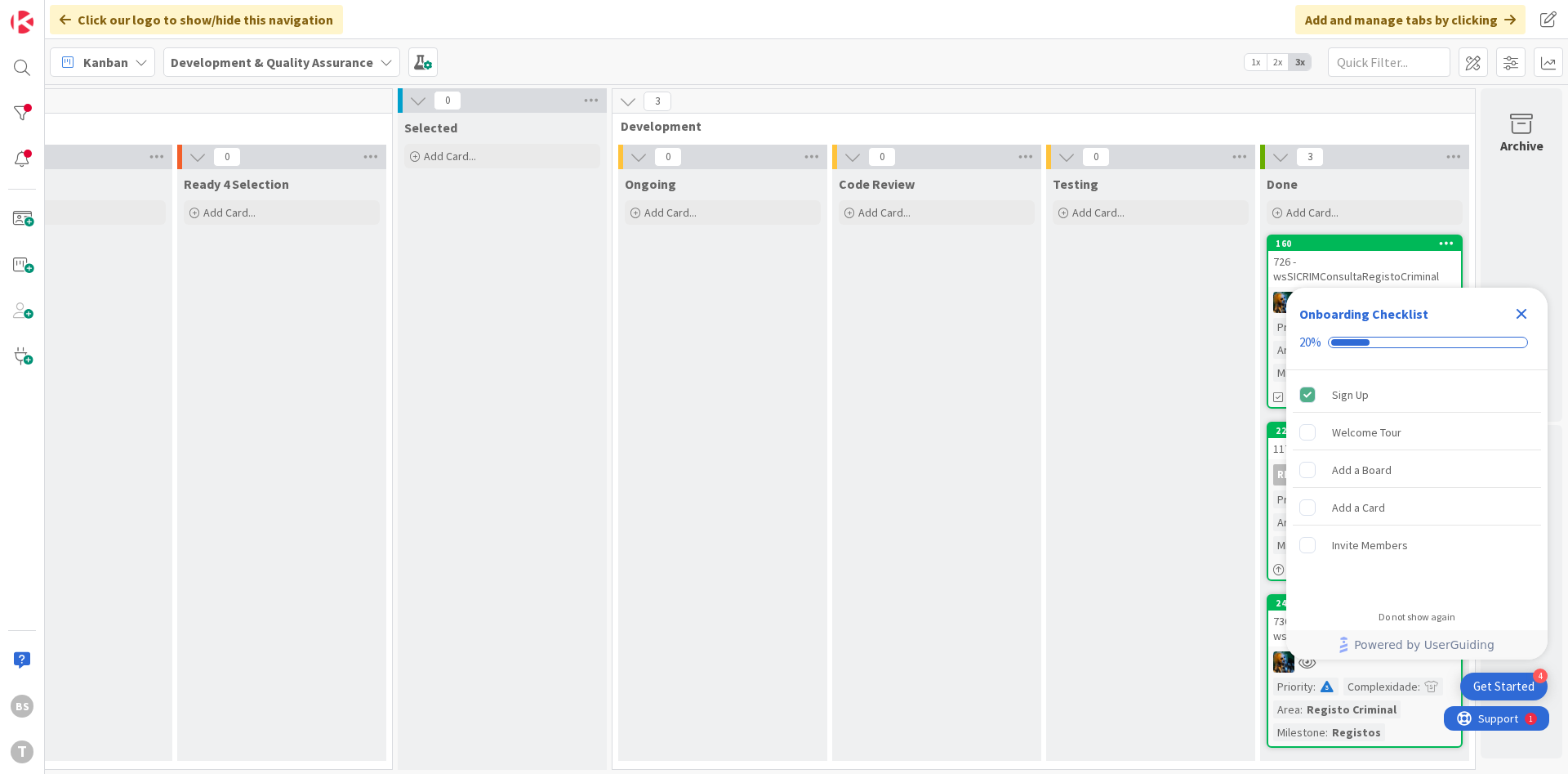
click at [1527, 310] on icon "Close Checklist" at bounding box center [1522, 314] width 10 height 10
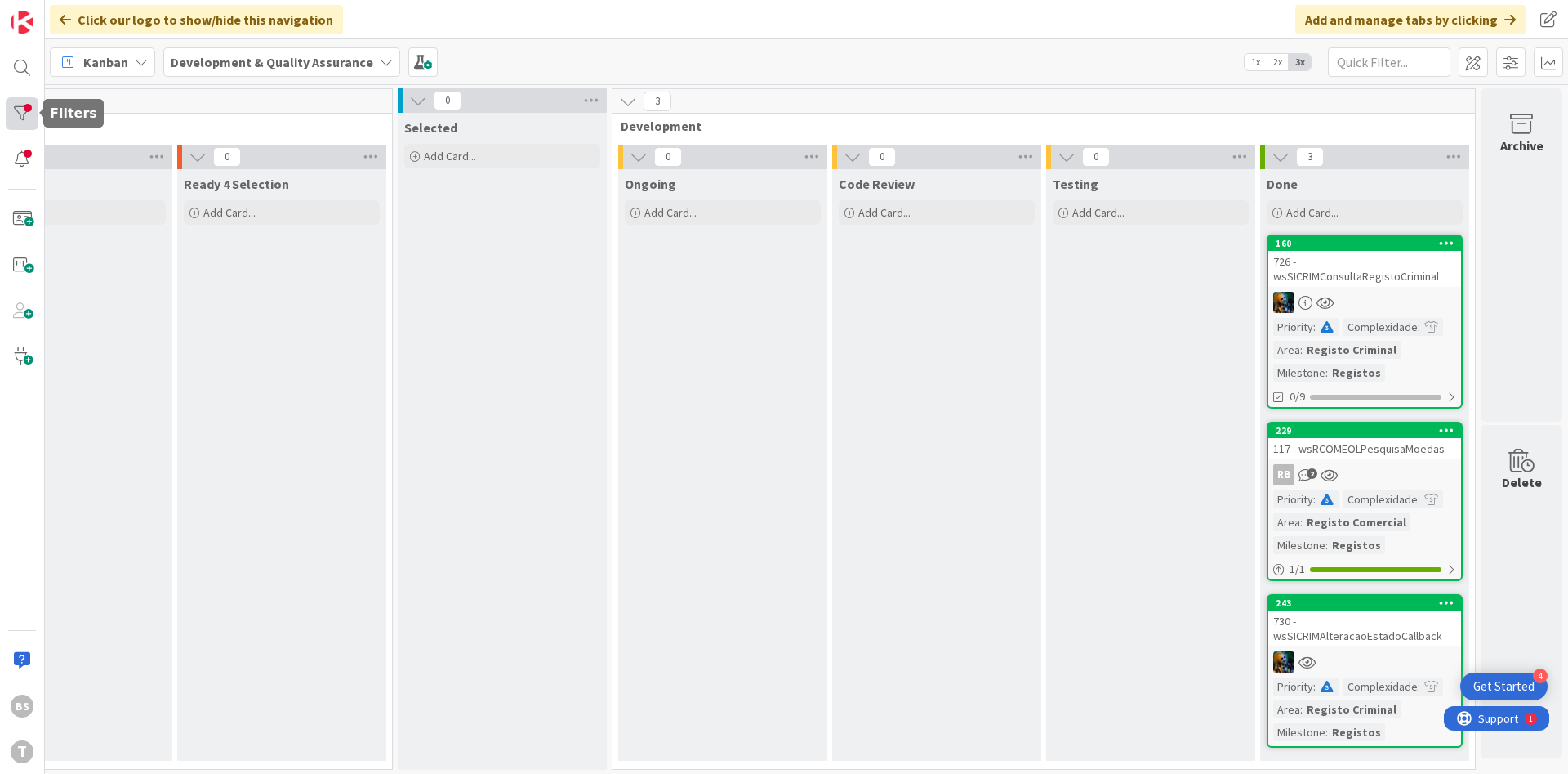
click at [29, 118] on div at bounding box center [22, 114] width 33 height 33
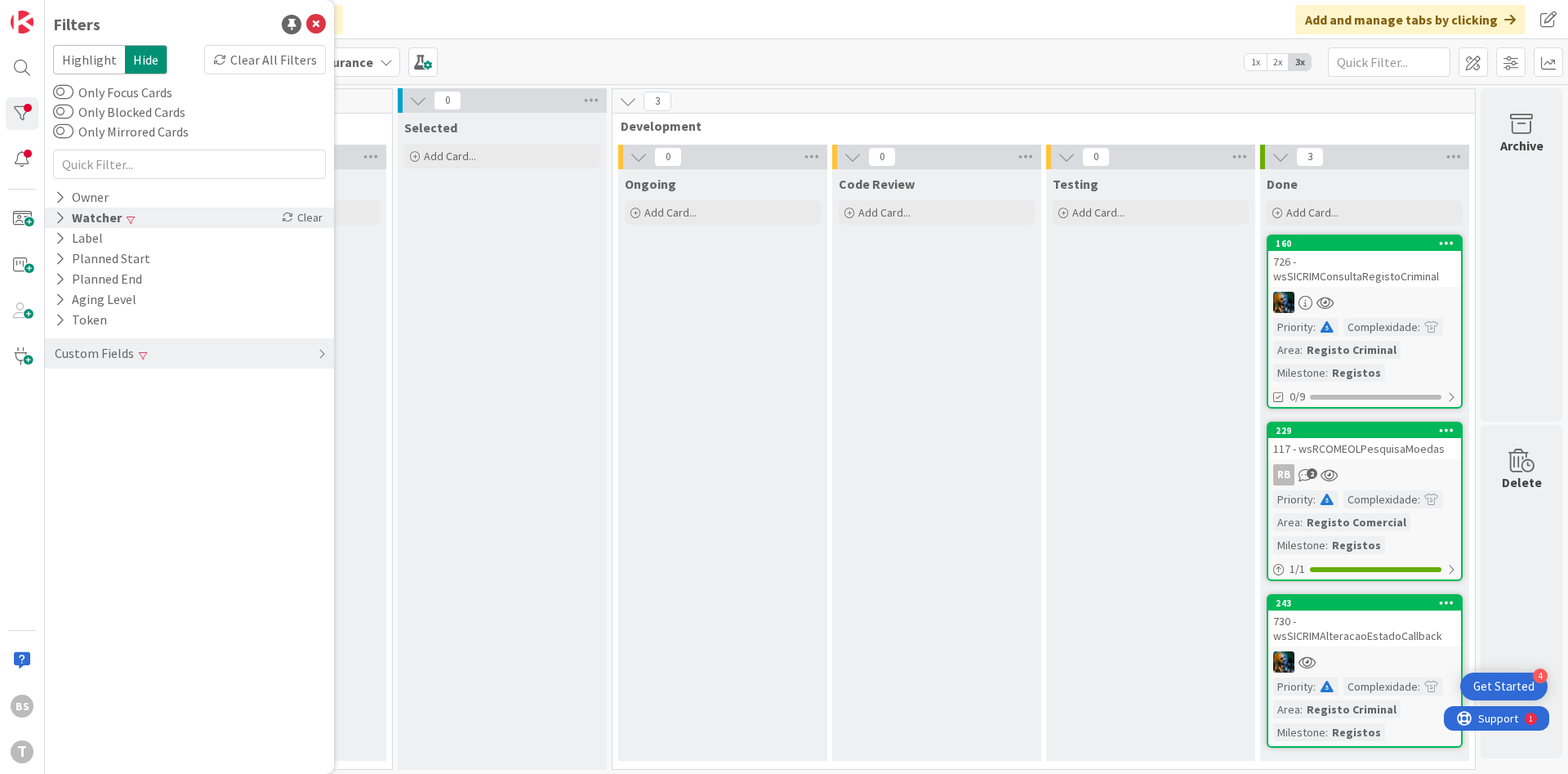
click at [107, 226] on div "Watcher" at bounding box center [88, 218] width 70 height 21
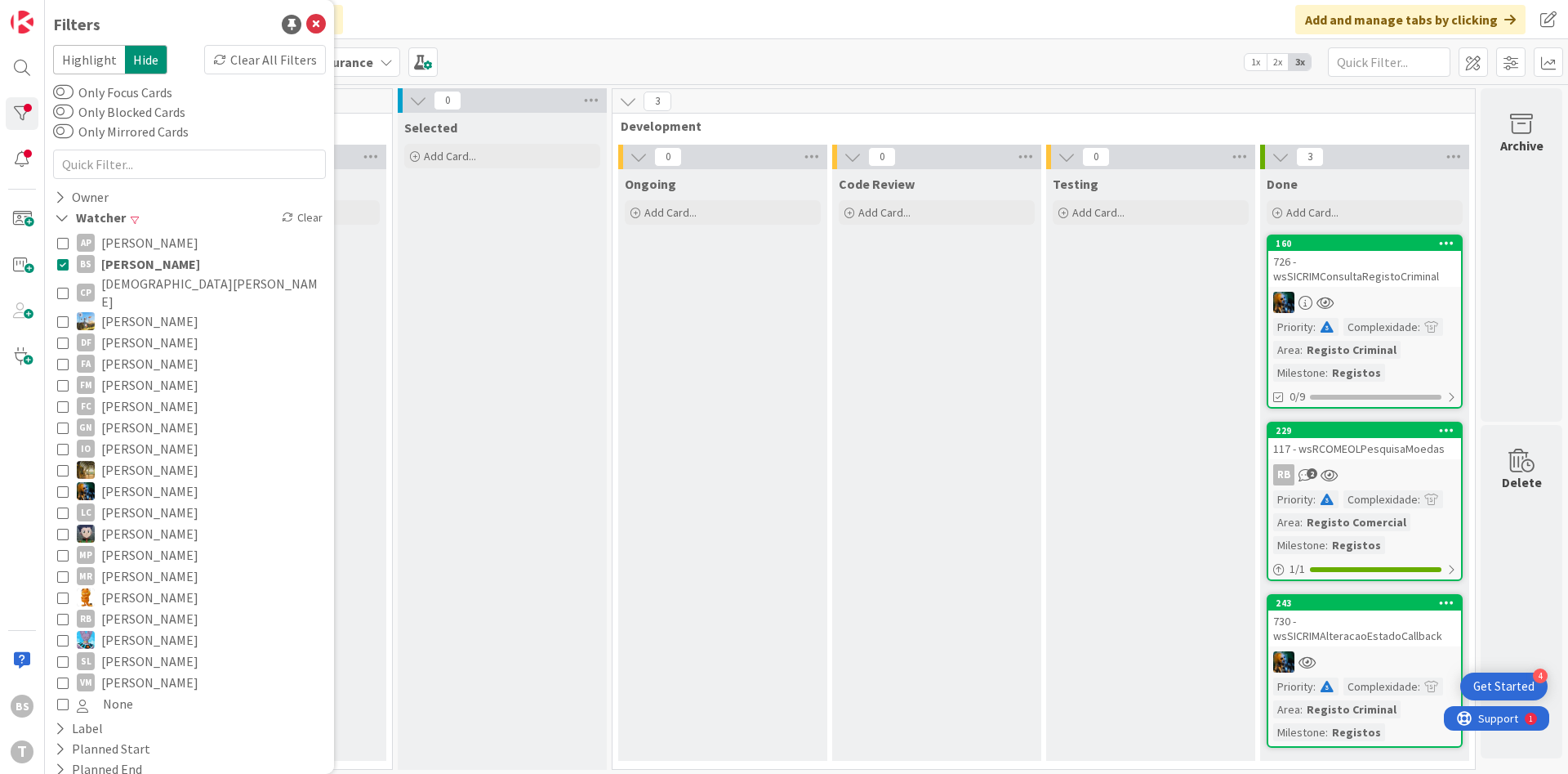
click at [62, 259] on icon at bounding box center [62, 264] width 11 height 11
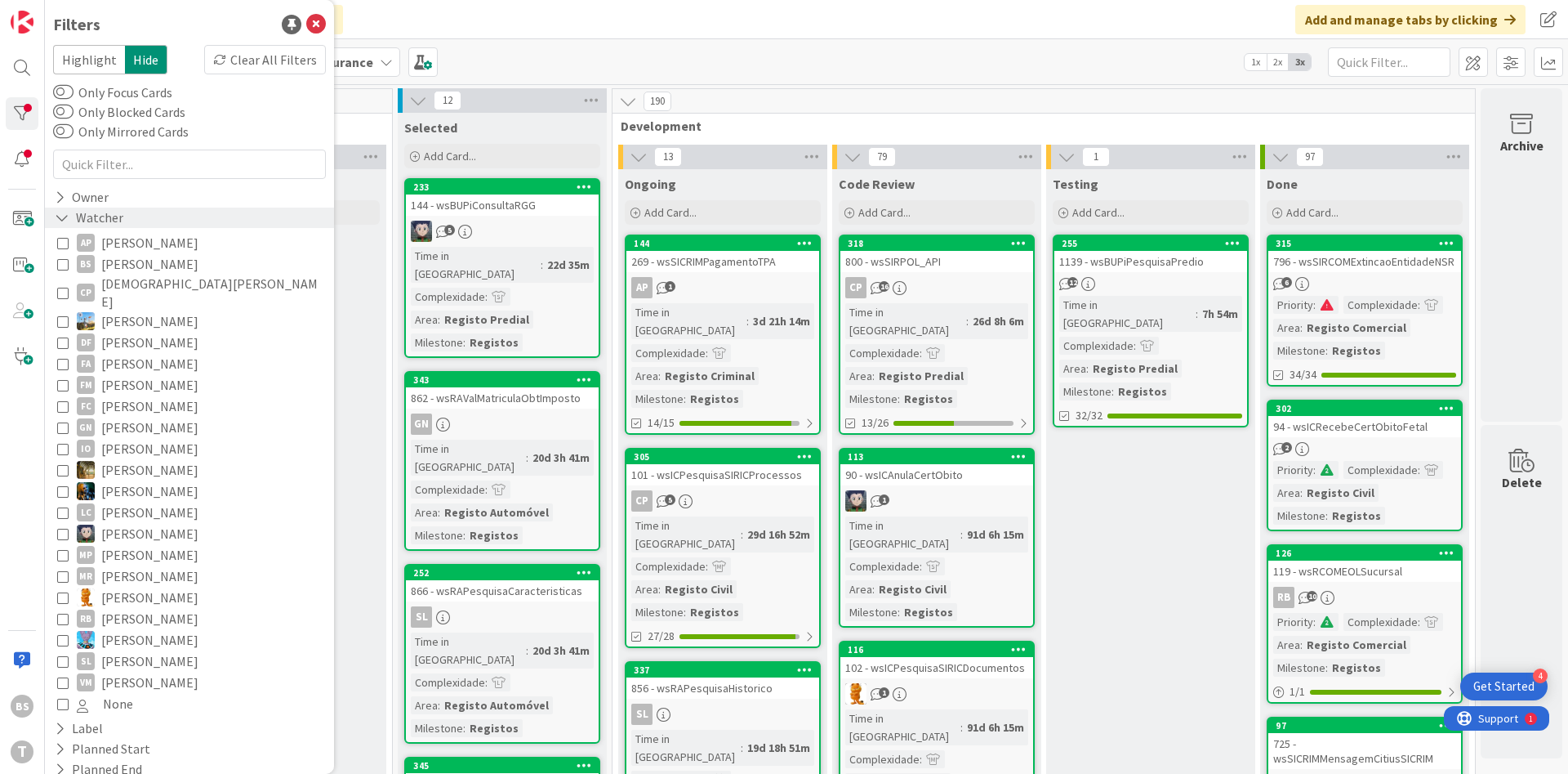
click at [108, 220] on div "Watcher" at bounding box center [89, 218] width 72 height 21
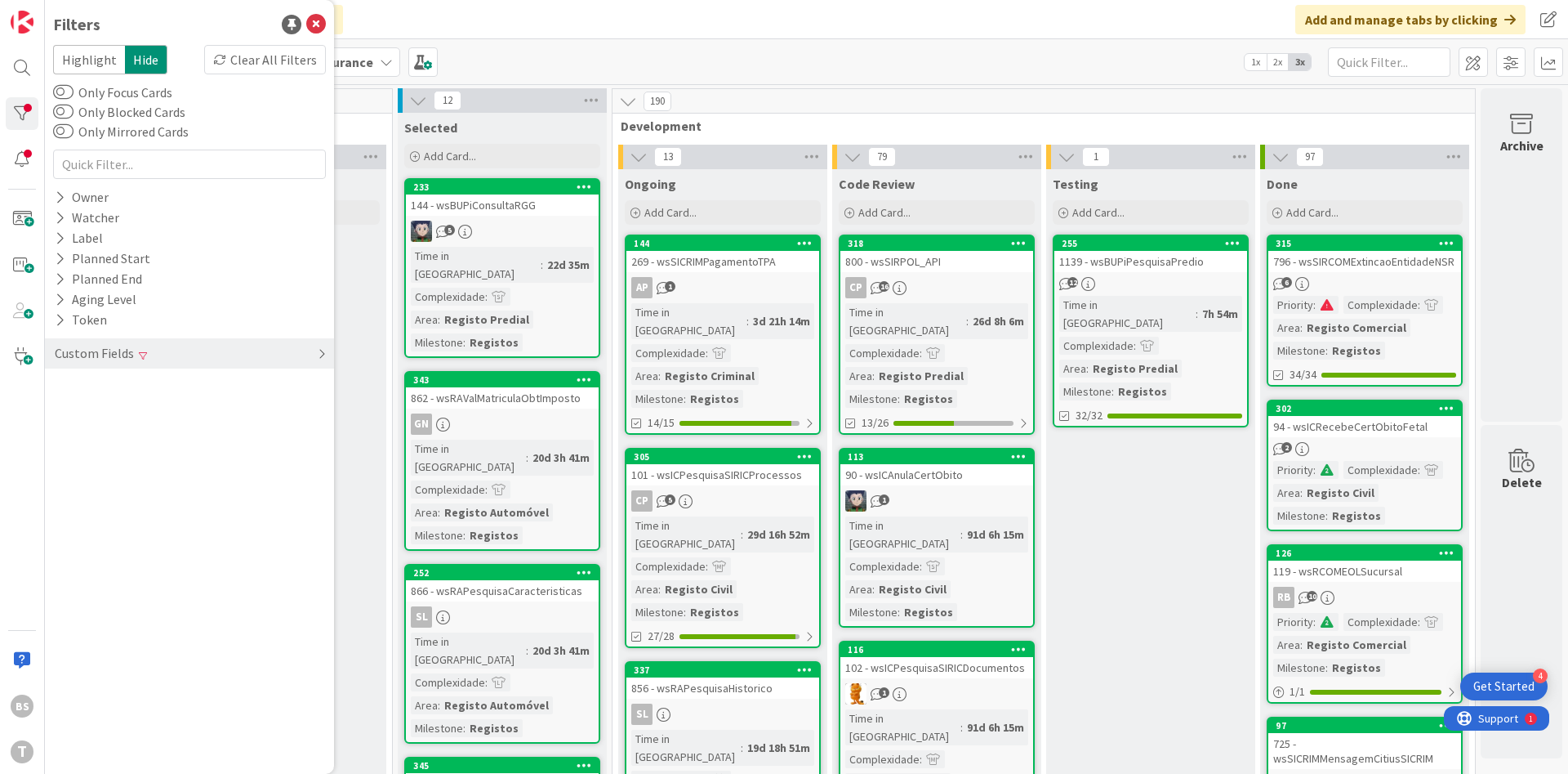
click at [157, 354] on div "Custom Fields" at bounding box center [188, 353] width 289 height 30
click at [153, 395] on div "Priority" at bounding box center [188, 387] width 289 height 21
click at [58, 416] on icon at bounding box center [62, 412] width 11 height 11
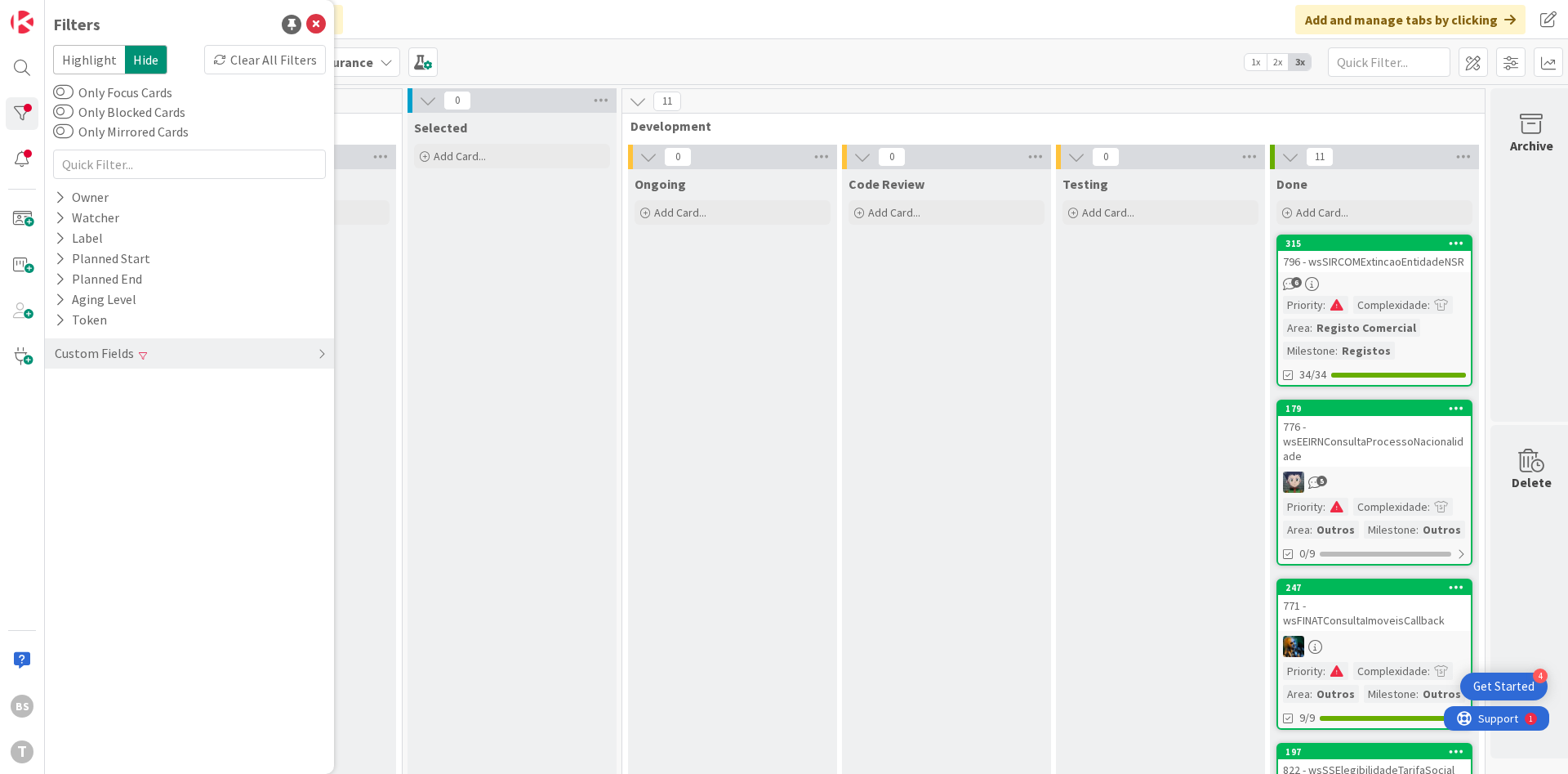
scroll to position [0, 308]
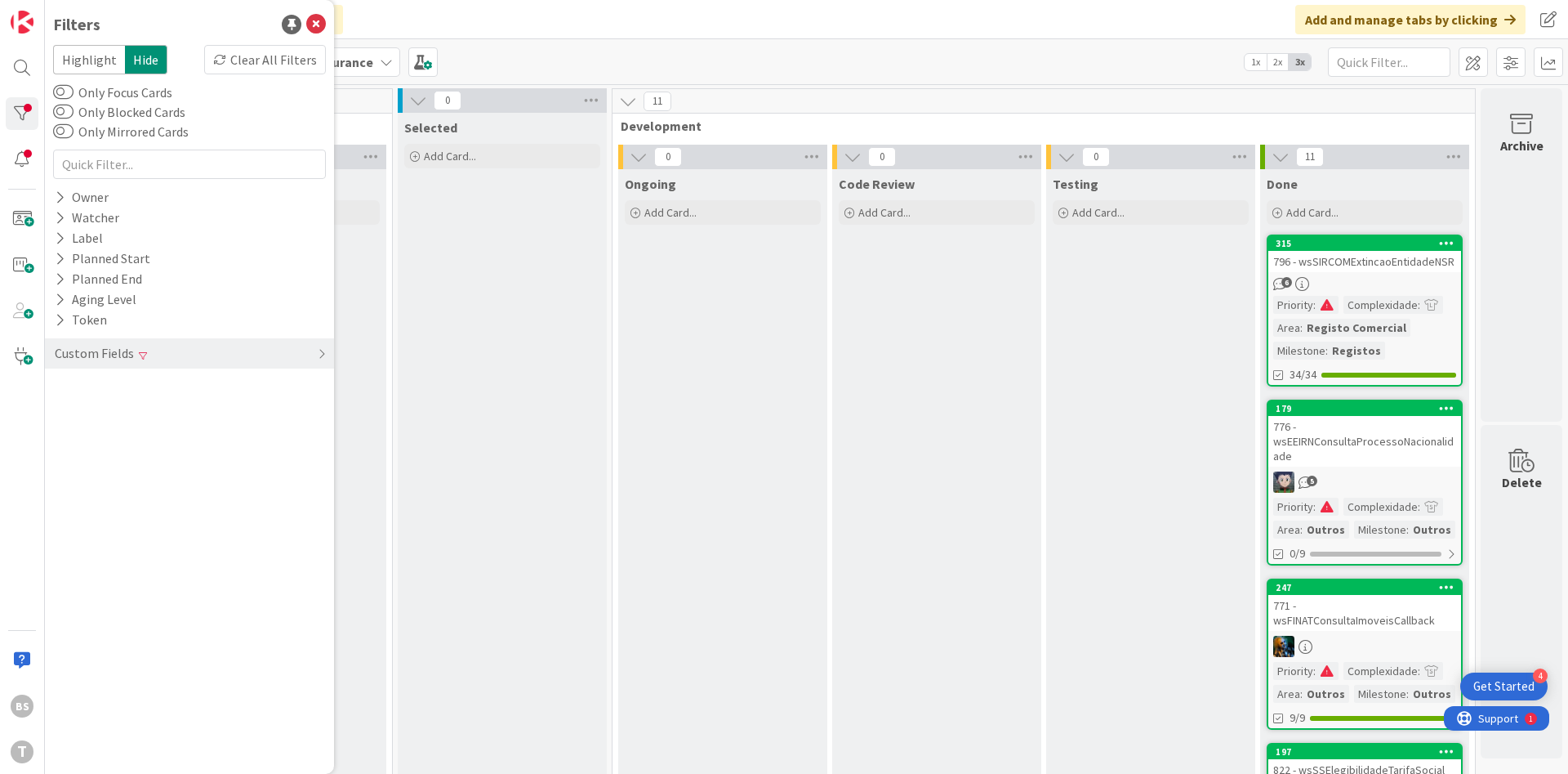
drag, startPoint x: 1167, startPoint y: 769, endPoint x: 0, endPoint y: 13, distance: 1390.5
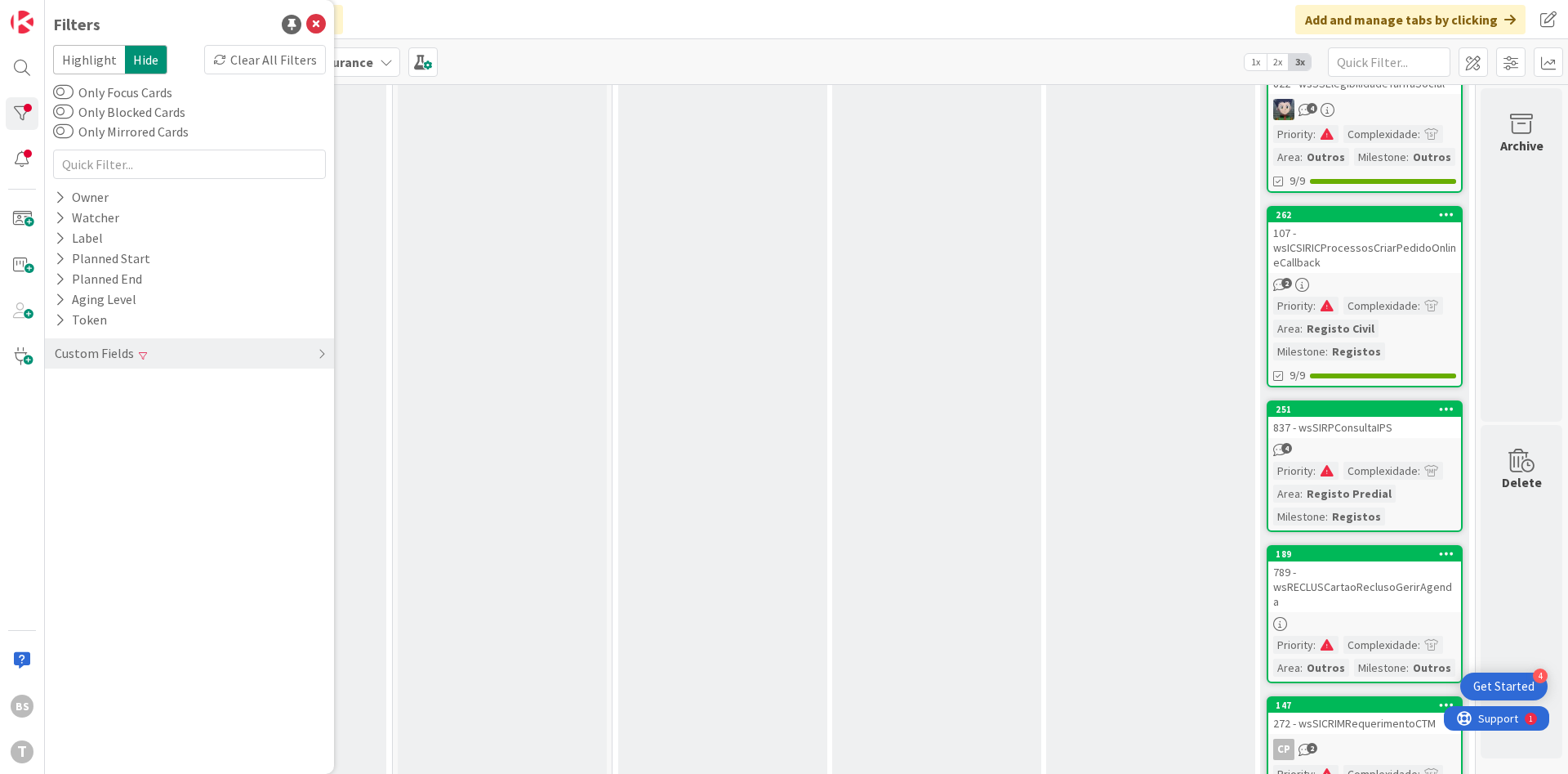
scroll to position [1177, 308]
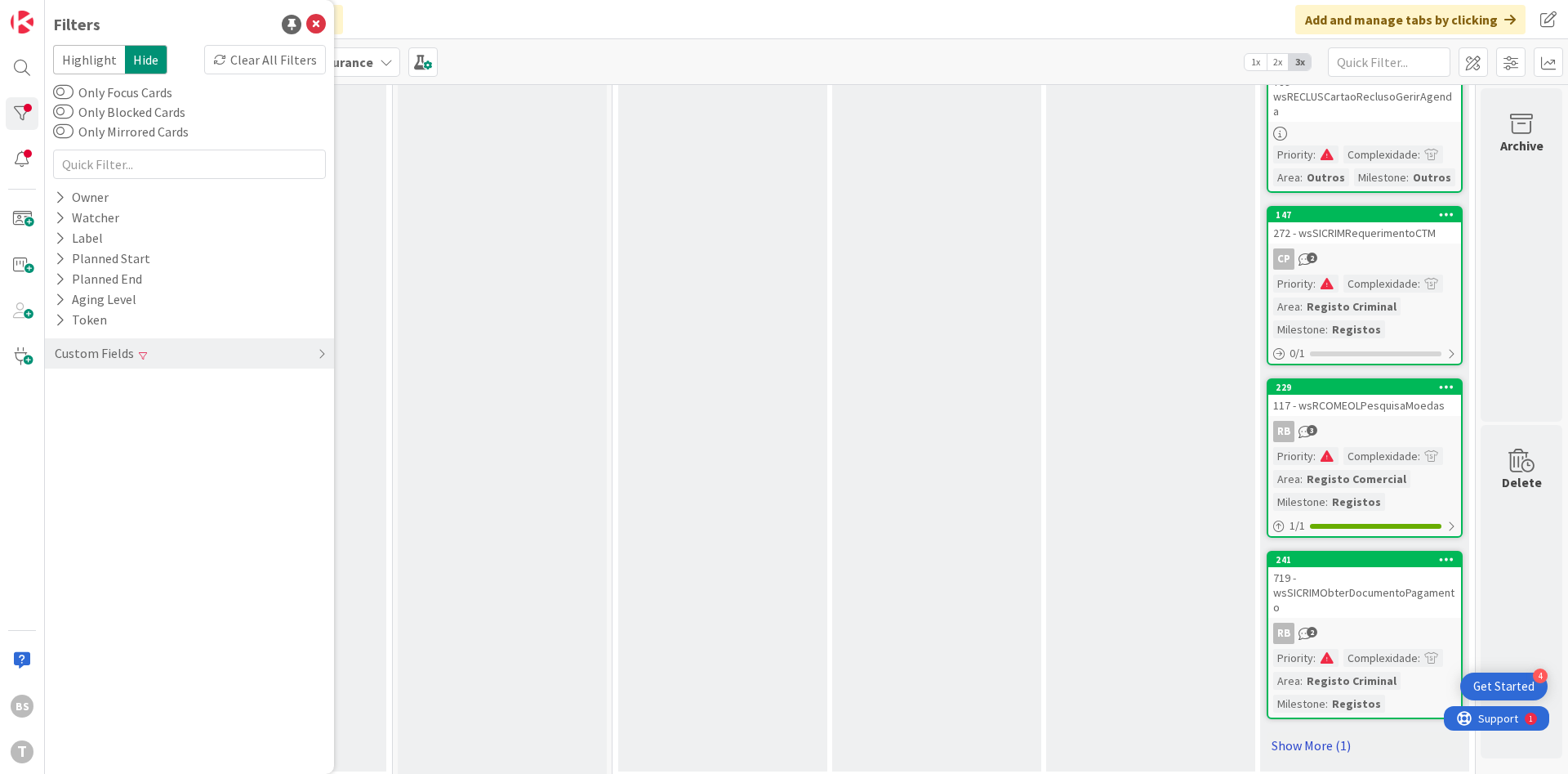
click at [1341, 735] on link "Show More (1)" at bounding box center [1364, 746] width 196 height 27
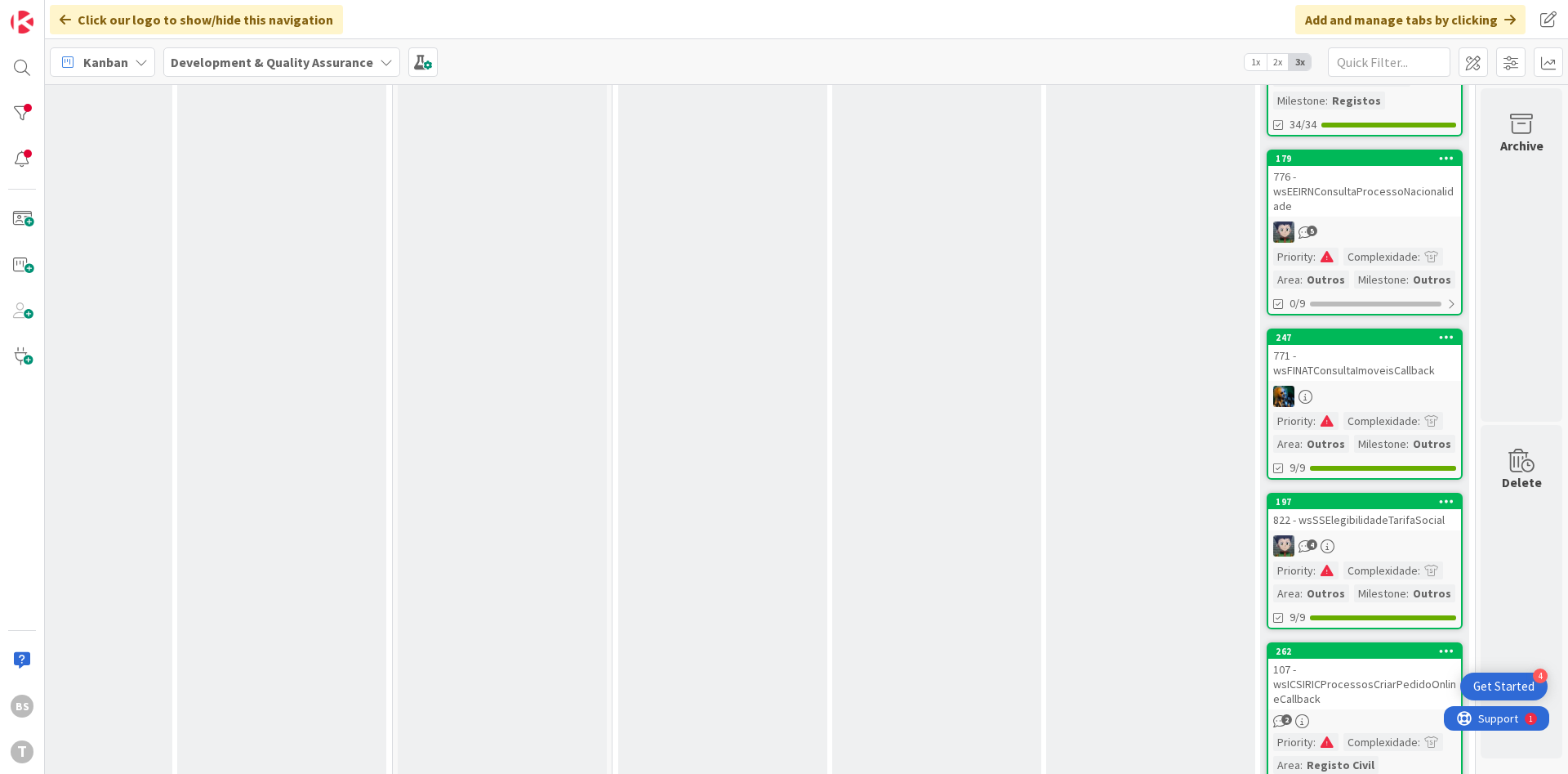
scroll to position [0, 308]
